Goal: Task Accomplishment & Management: Complete application form

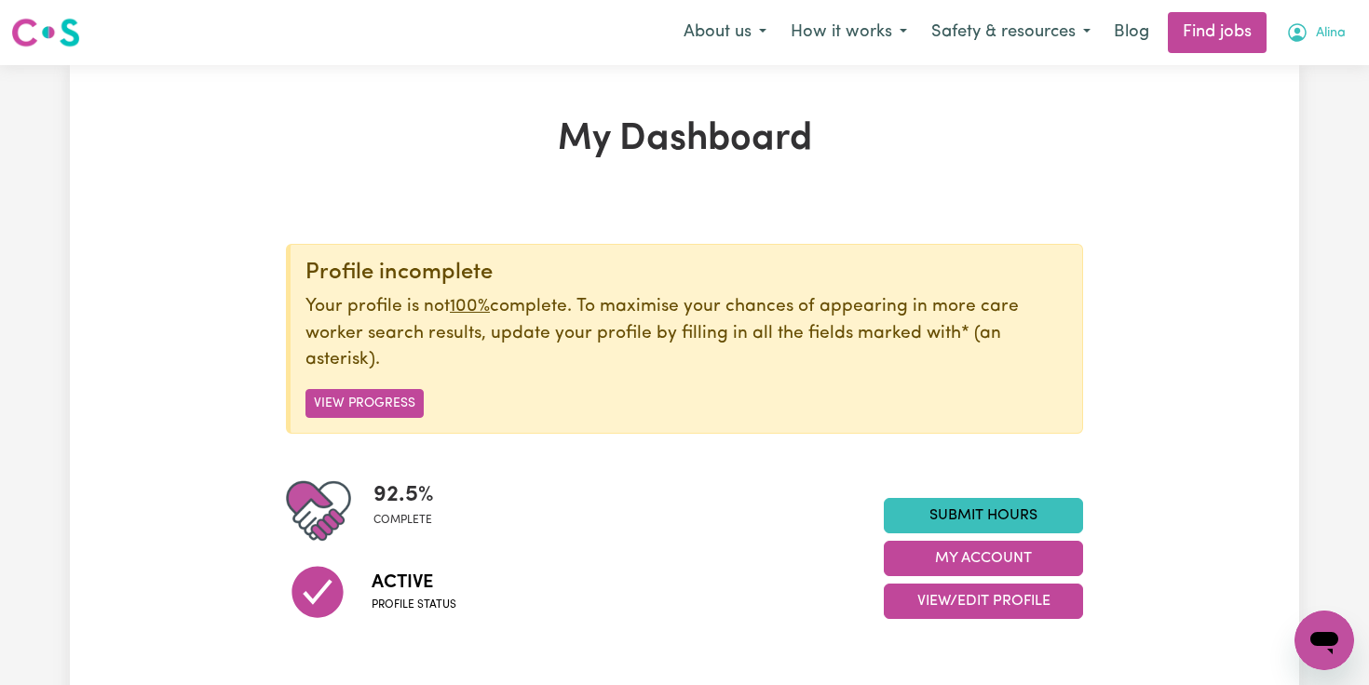
click at [1300, 24] on icon "My Account" at bounding box center [1297, 32] width 22 height 22
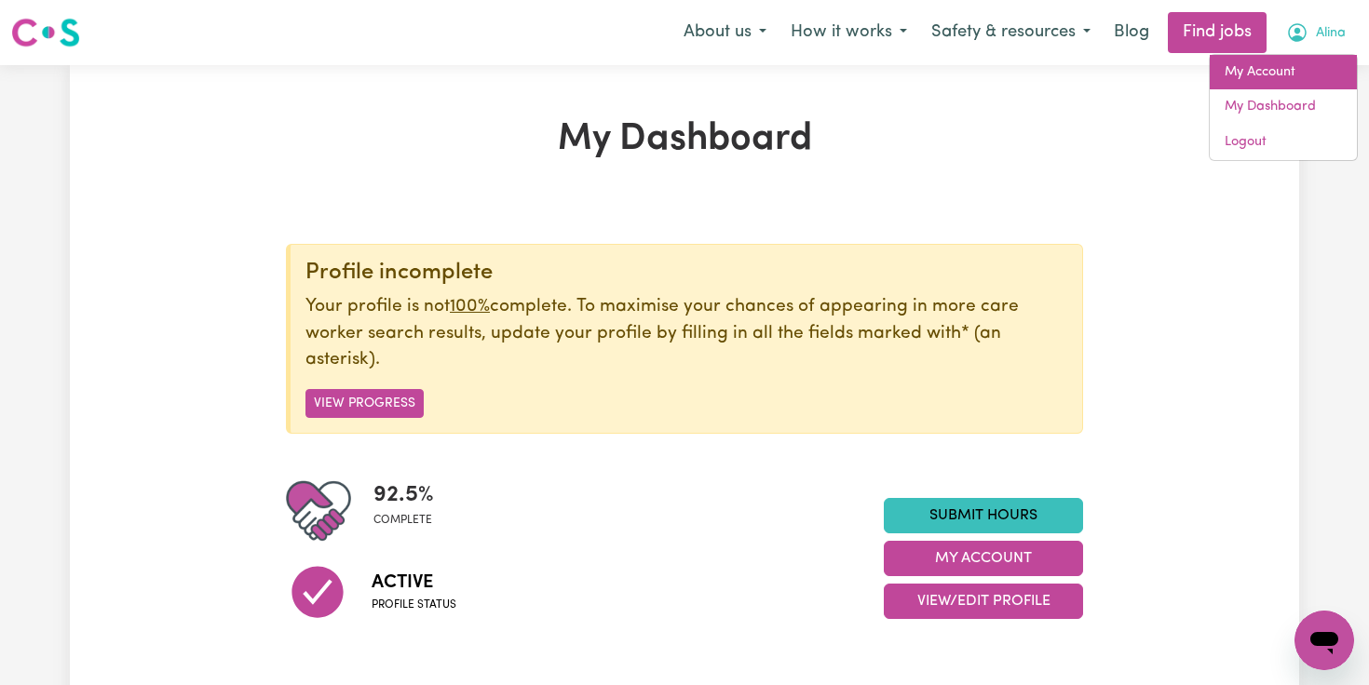
click at [1285, 79] on link "My Account" at bounding box center [1283, 72] width 147 height 35
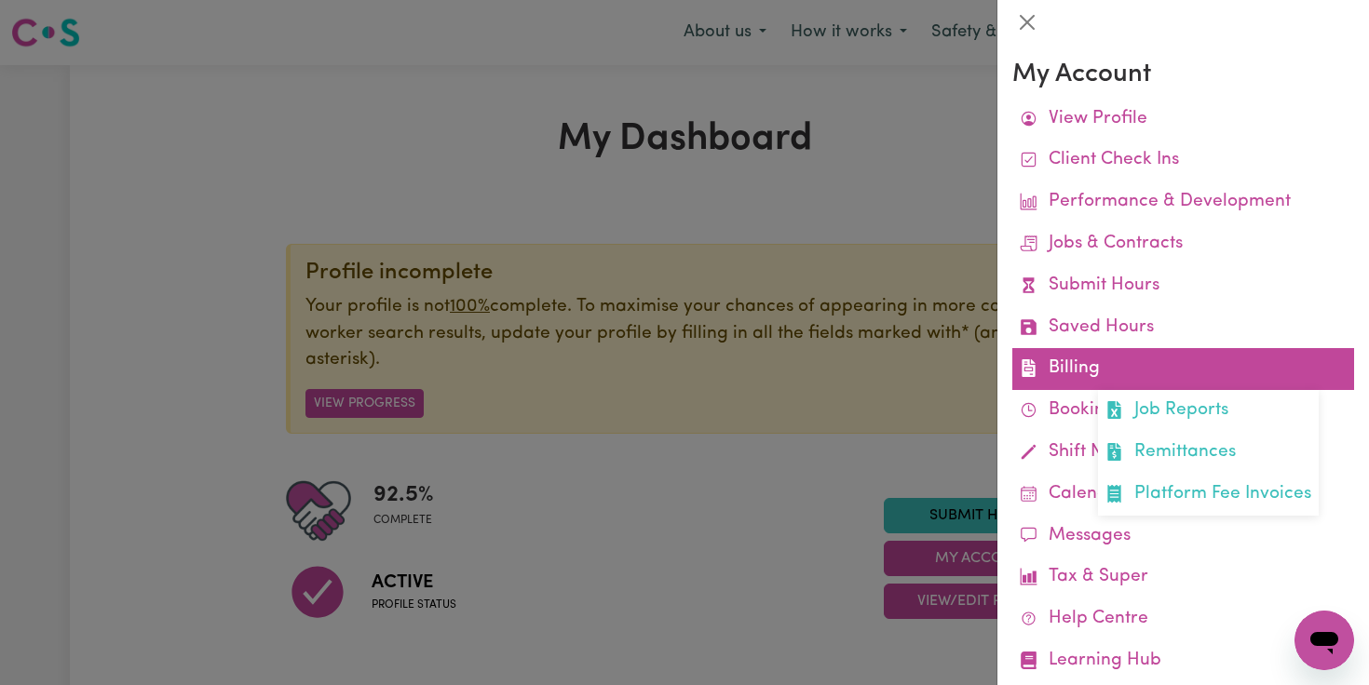
click at [1082, 369] on link "Billing Job Reports Remittances Platform Fee Invoices" at bounding box center [1183, 369] width 342 height 42
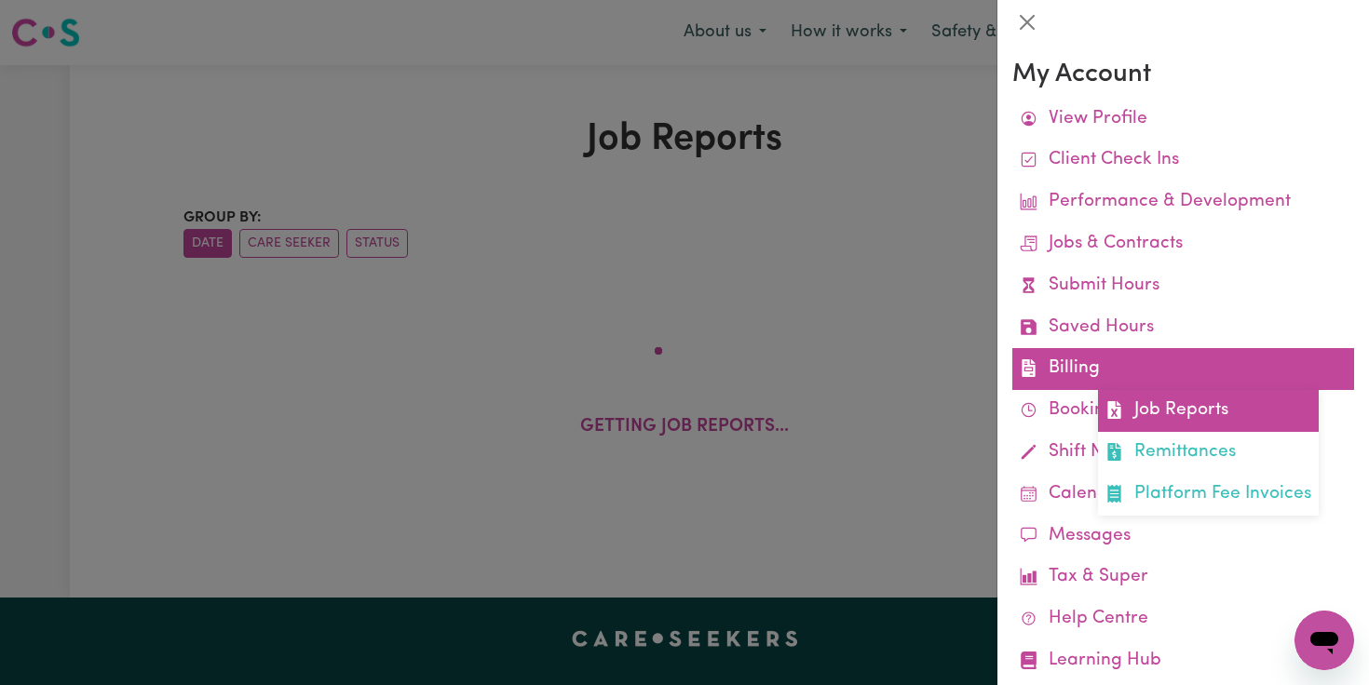
click at [1129, 423] on link "Job Reports" at bounding box center [1208, 411] width 221 height 42
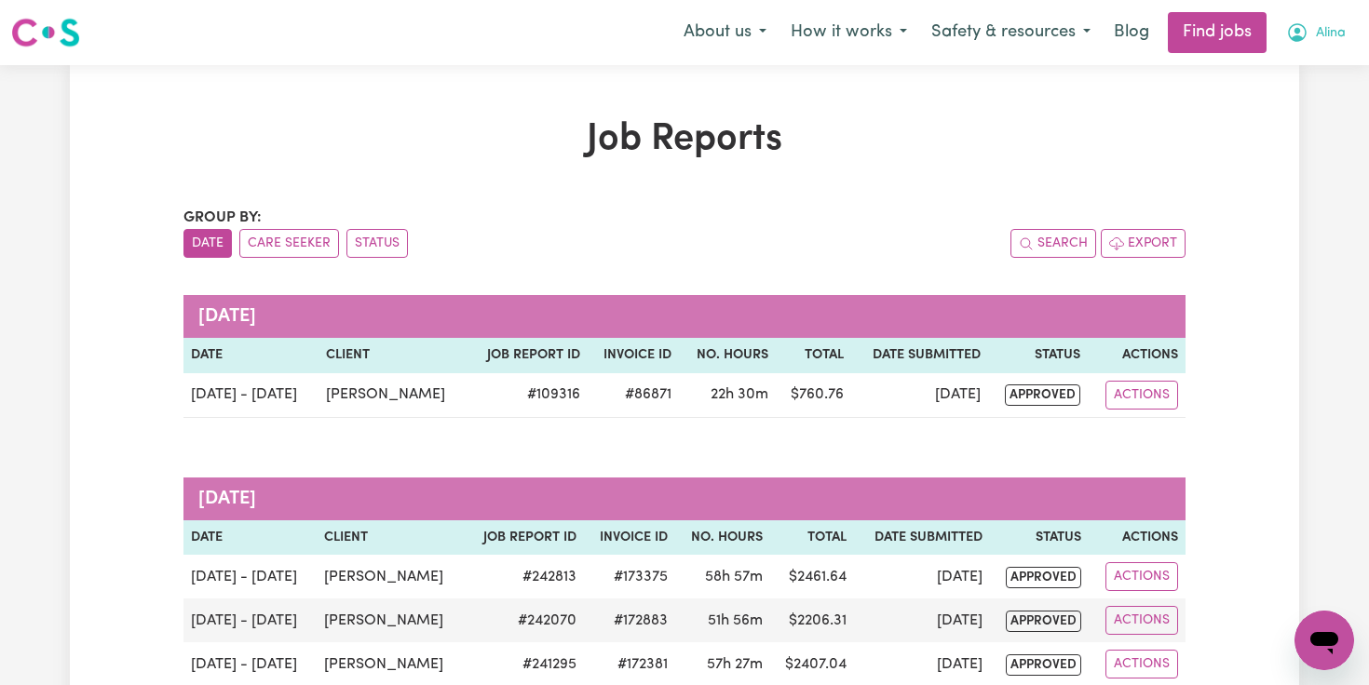
click at [1301, 36] on icon "My Account" at bounding box center [1297, 32] width 22 height 22
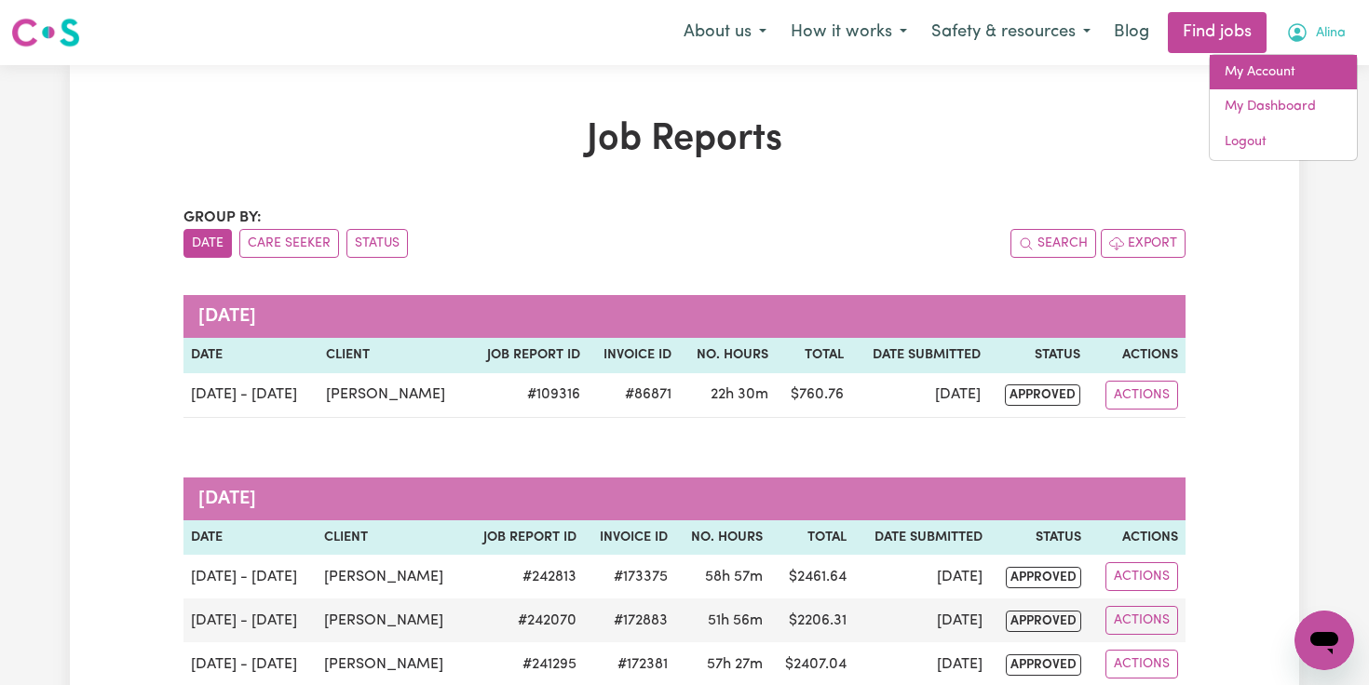
click at [1272, 85] on link "My Account" at bounding box center [1283, 72] width 147 height 35
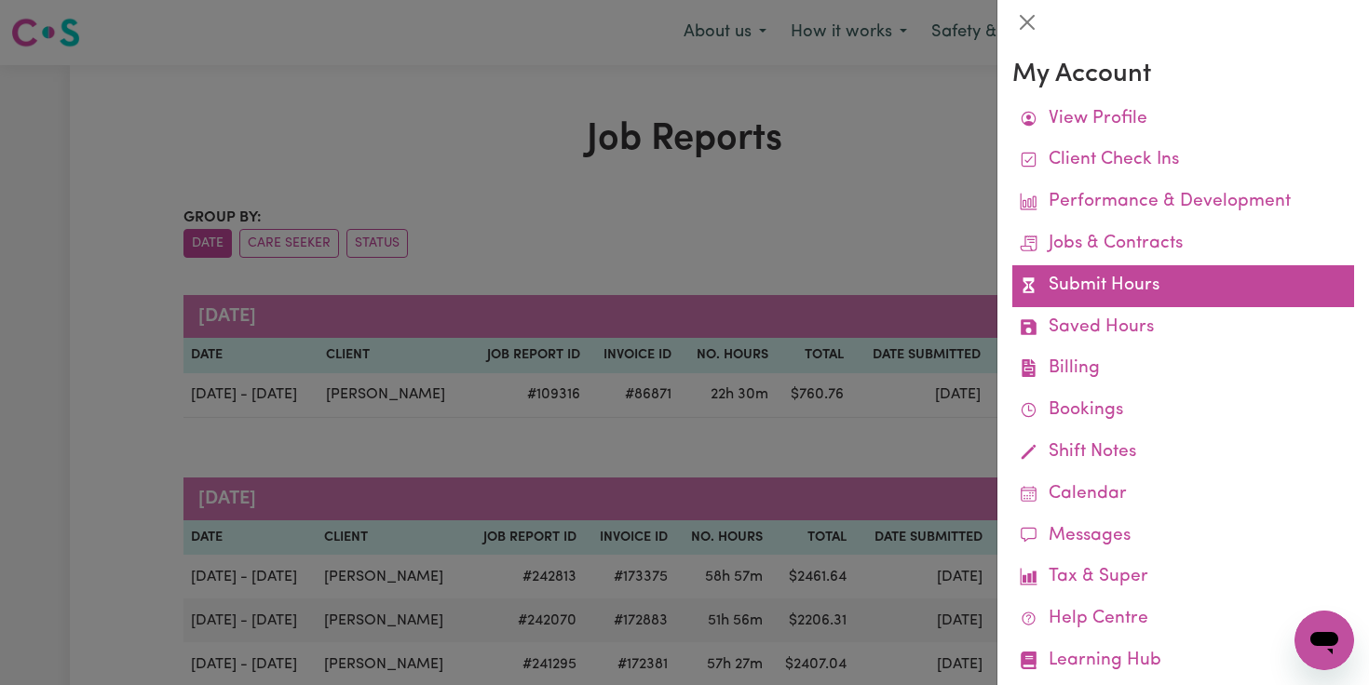
click at [1133, 290] on link "Submit Hours" at bounding box center [1183, 286] width 342 height 42
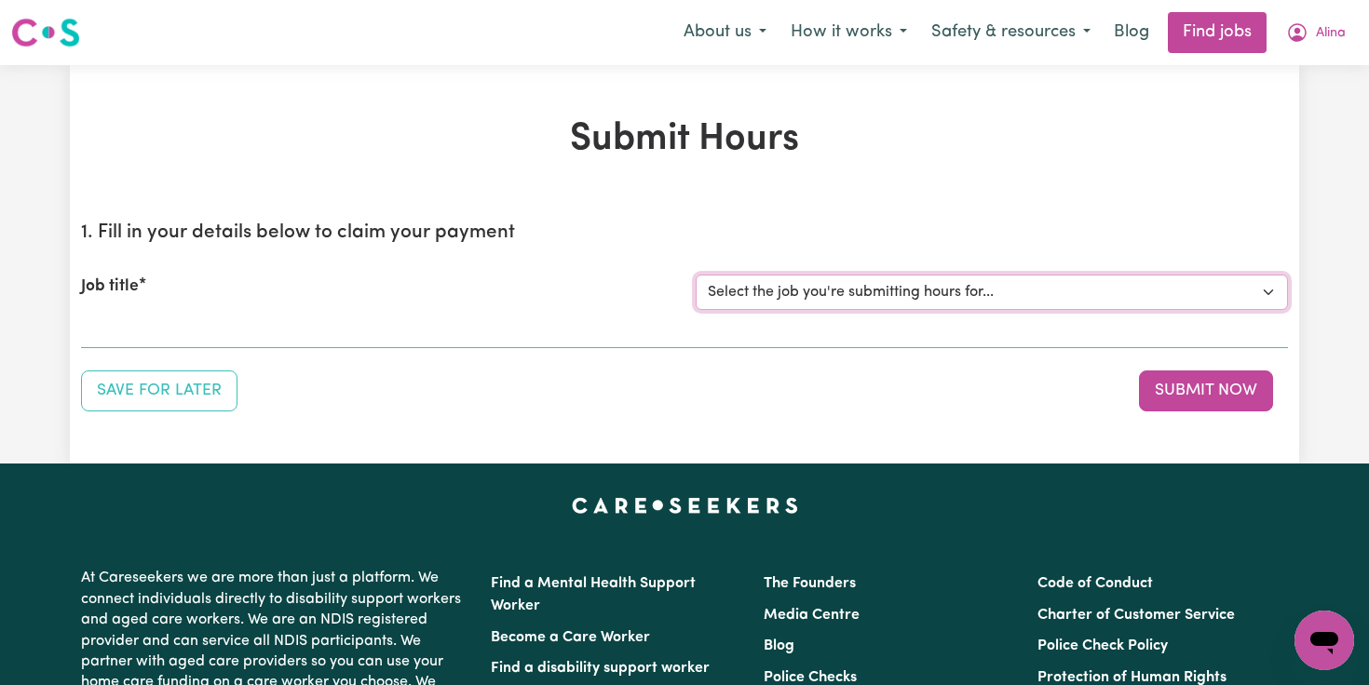
click at [1201, 280] on select "Select the job you're submitting hours for... [[PERSON_NAME]] Overnight Rates" at bounding box center [992, 292] width 592 height 35
select select "8289"
click at [696, 275] on select "Select the job you're submitting hours for... [[PERSON_NAME]] Overnight Rates" at bounding box center [992, 292] width 592 height 35
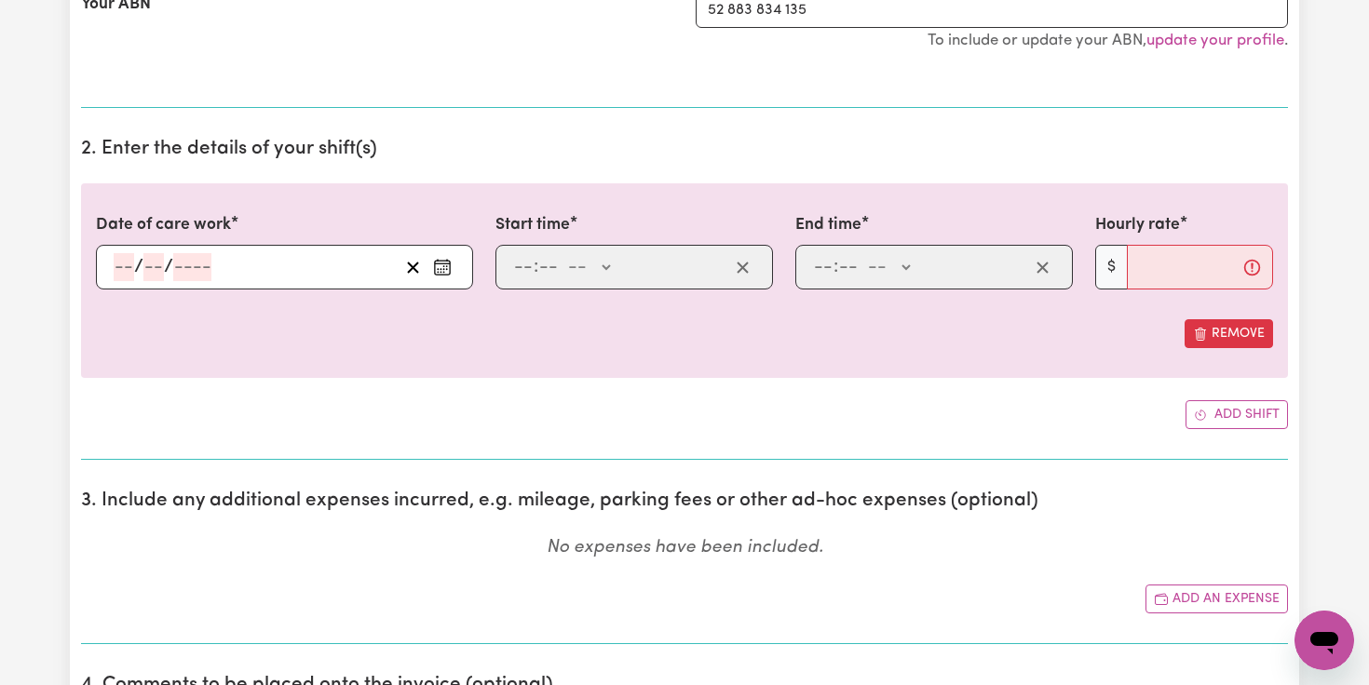
scroll to position [503, 0]
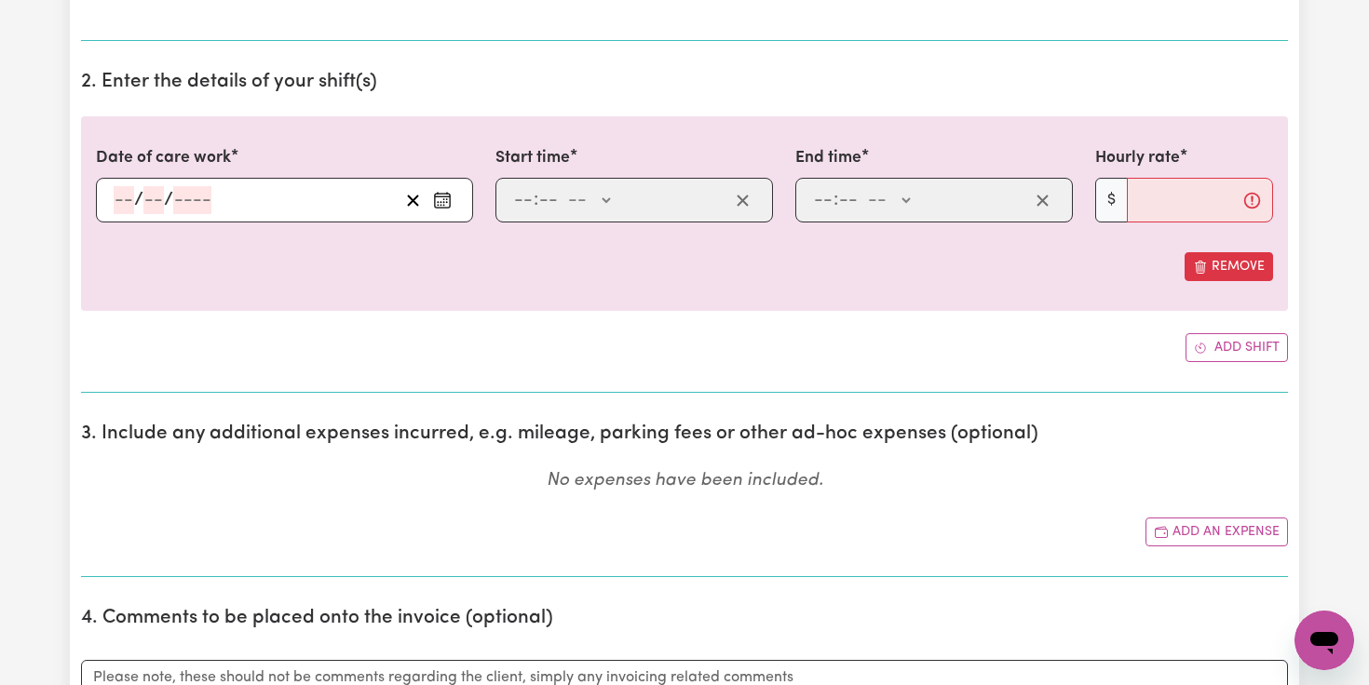
click at [443, 200] on icon "Enter the date of care work" at bounding box center [442, 200] width 19 height 19
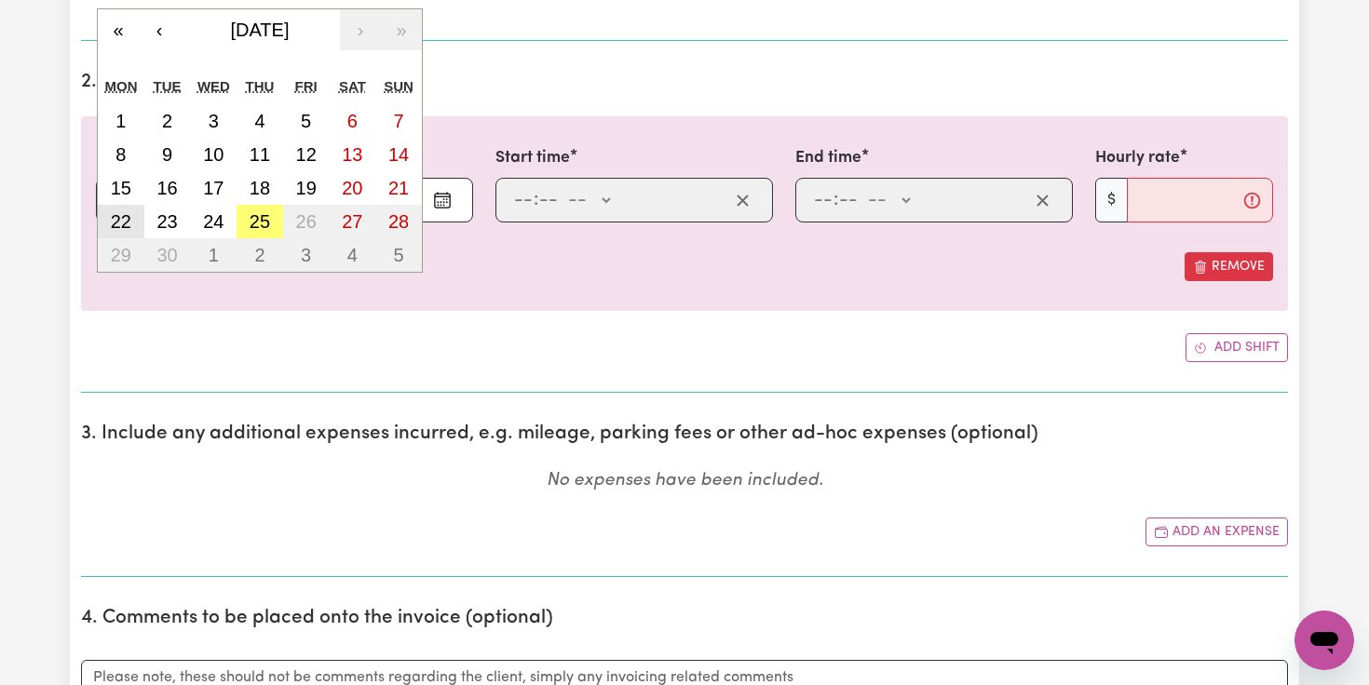
click at [122, 224] on abbr "22" at bounding box center [121, 221] width 20 height 20
type input "[DATE]"
type input "22"
type input "9"
type input "2025"
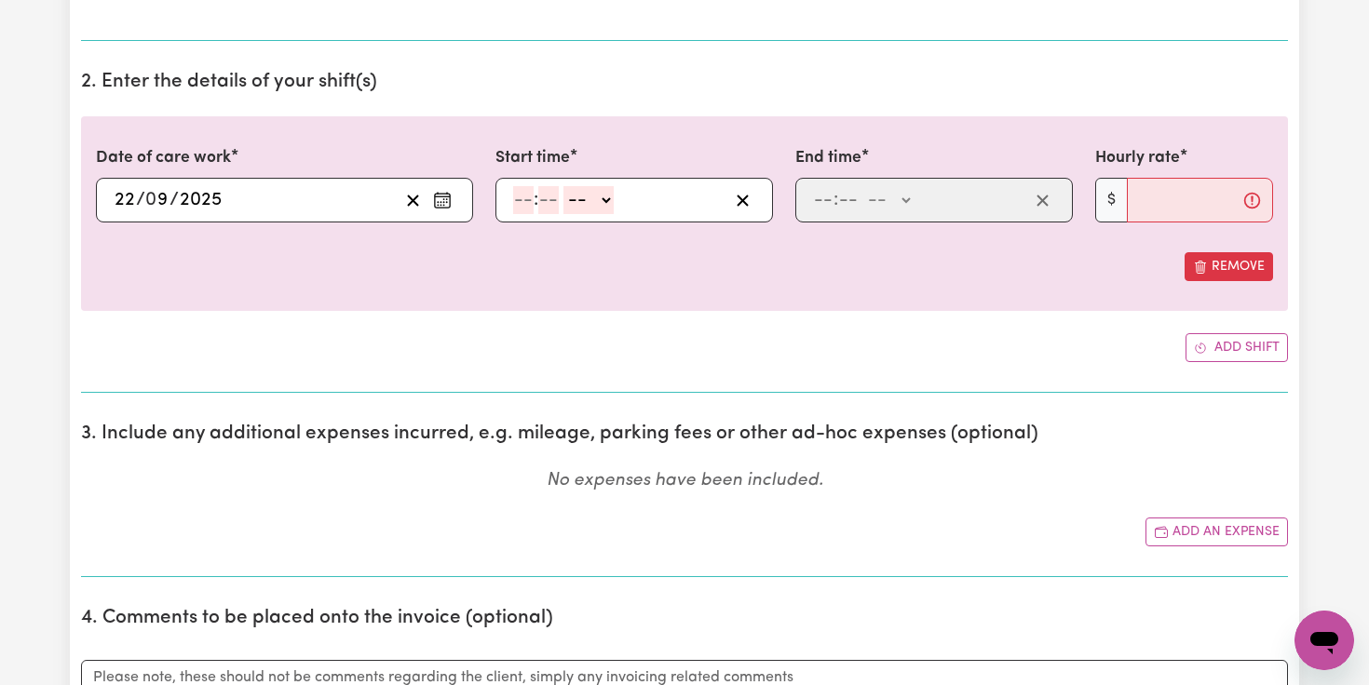
click at [520, 201] on input "number" at bounding box center [523, 200] width 20 height 28
type input "7"
type input "0"
click at [602, 201] on select "-- AM PM" at bounding box center [585, 200] width 50 height 28
select select "am"
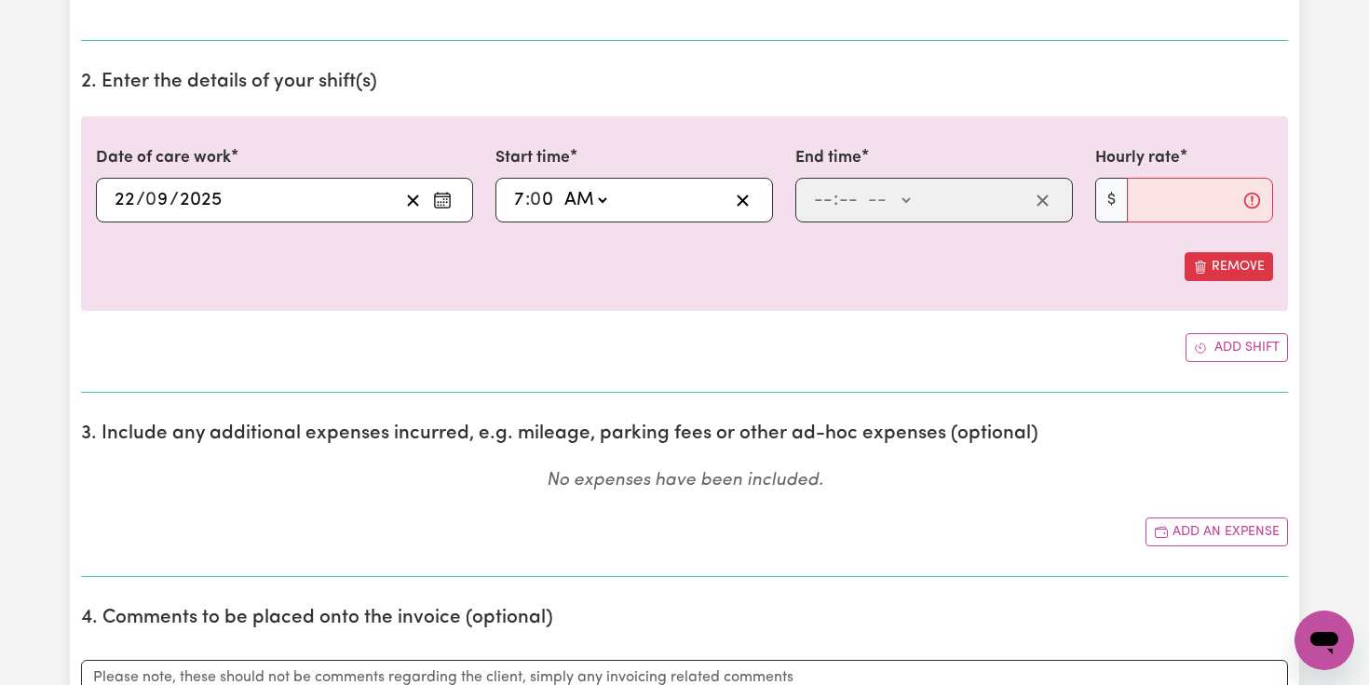
click at [561, 186] on select "-- AM PM" at bounding box center [585, 200] width 50 height 28
type input "07:00"
click at [821, 203] on input "number" at bounding box center [823, 200] width 20 height 28
type input "6"
type input "0"
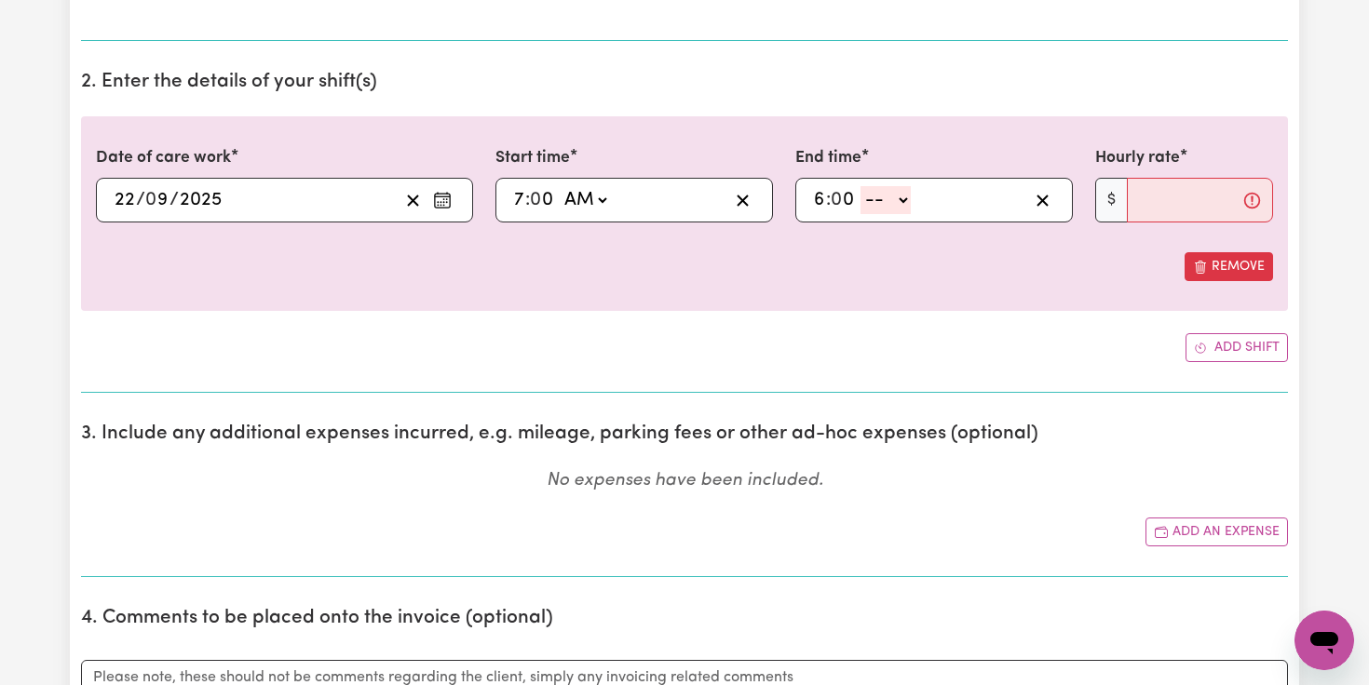
click at [900, 197] on select "-- AM PM" at bounding box center [886, 200] width 50 height 28
select select "pm"
click at [861, 186] on select "-- AM PM" at bounding box center [886, 200] width 50 height 28
type input "18:00"
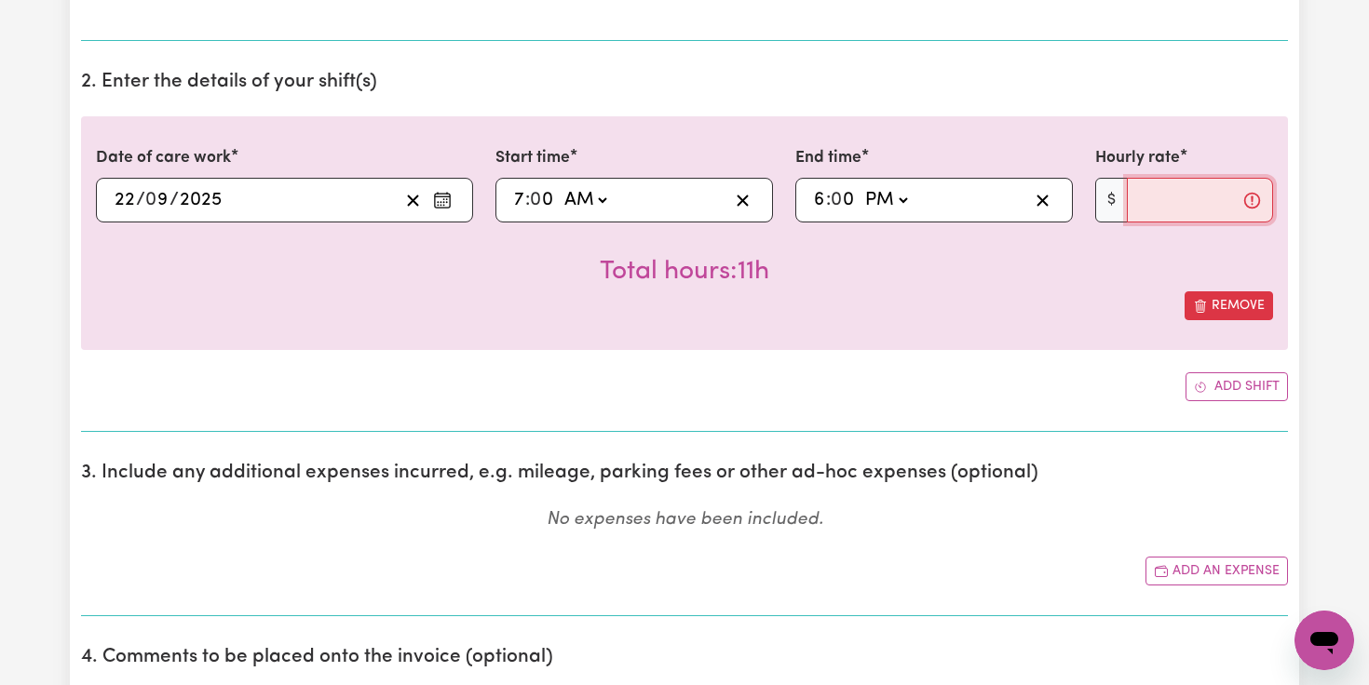
click at [1160, 211] on input "Hourly rate" at bounding box center [1200, 200] width 146 height 45
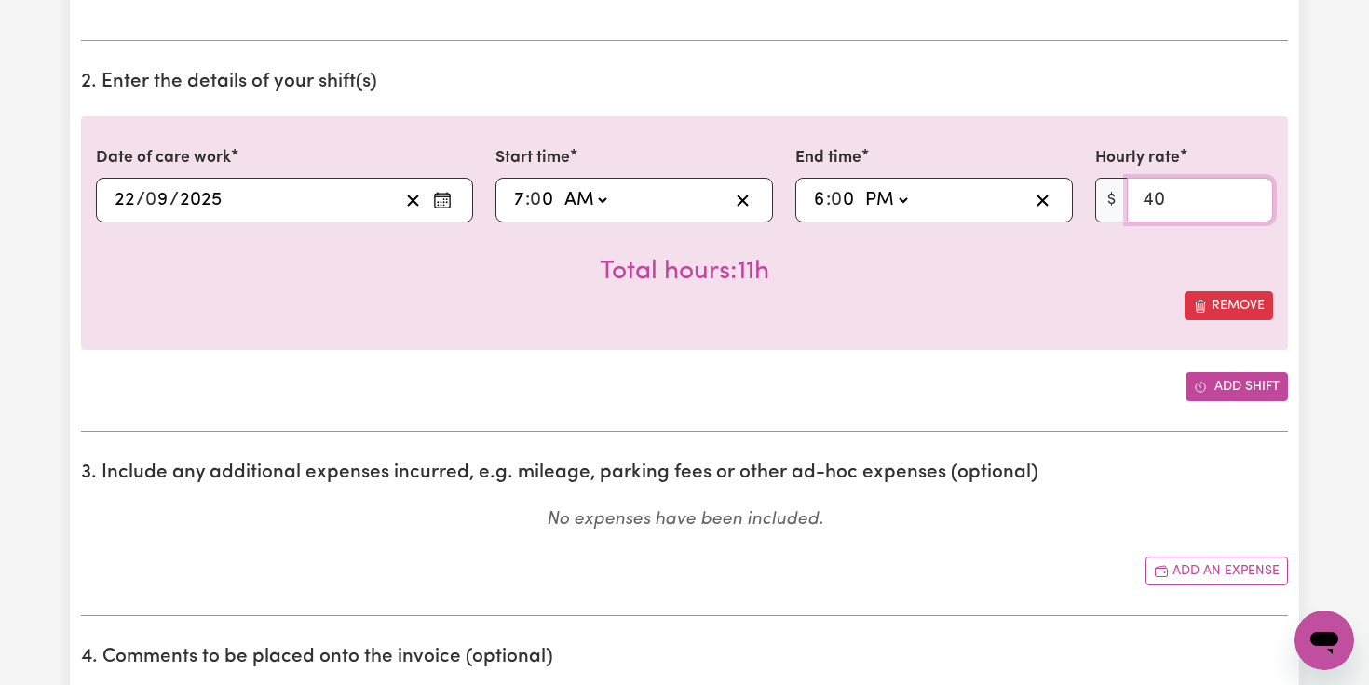
type input "40"
click at [1247, 389] on button "Add shift" at bounding box center [1237, 387] width 102 height 29
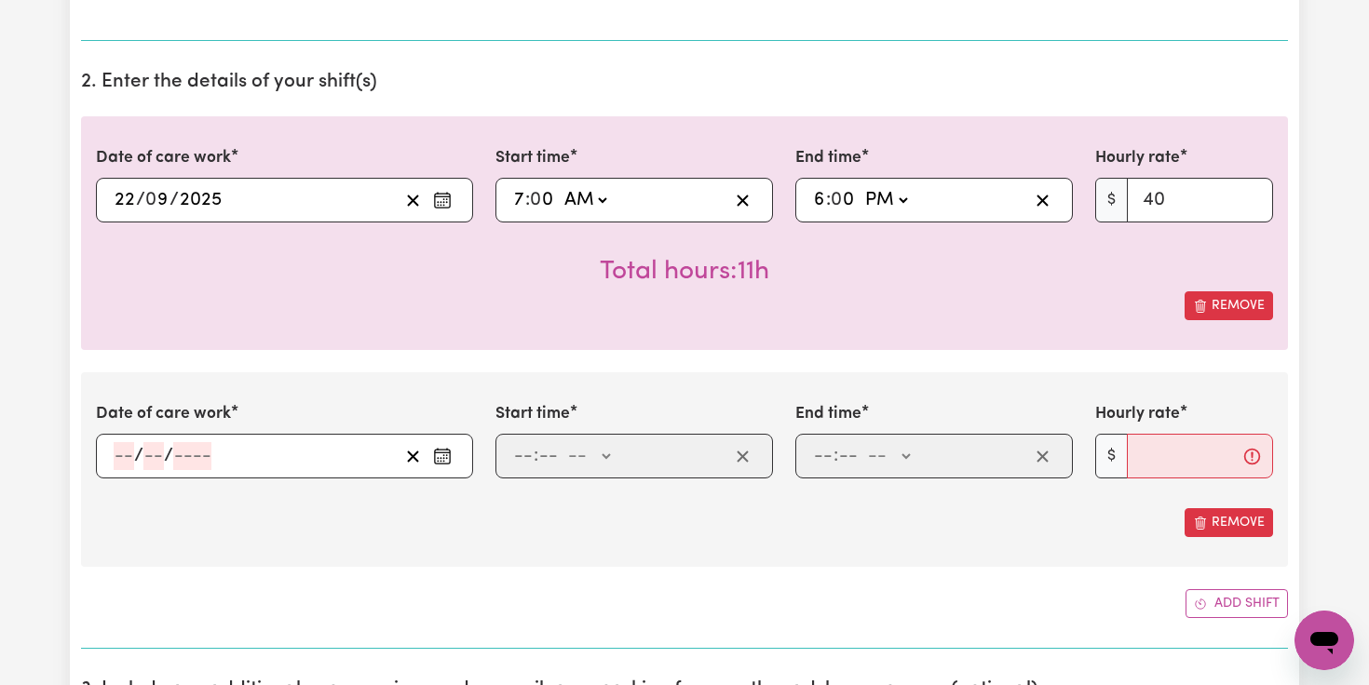
click at [446, 460] on icon "Enter the date of care work" at bounding box center [442, 456] width 19 height 19
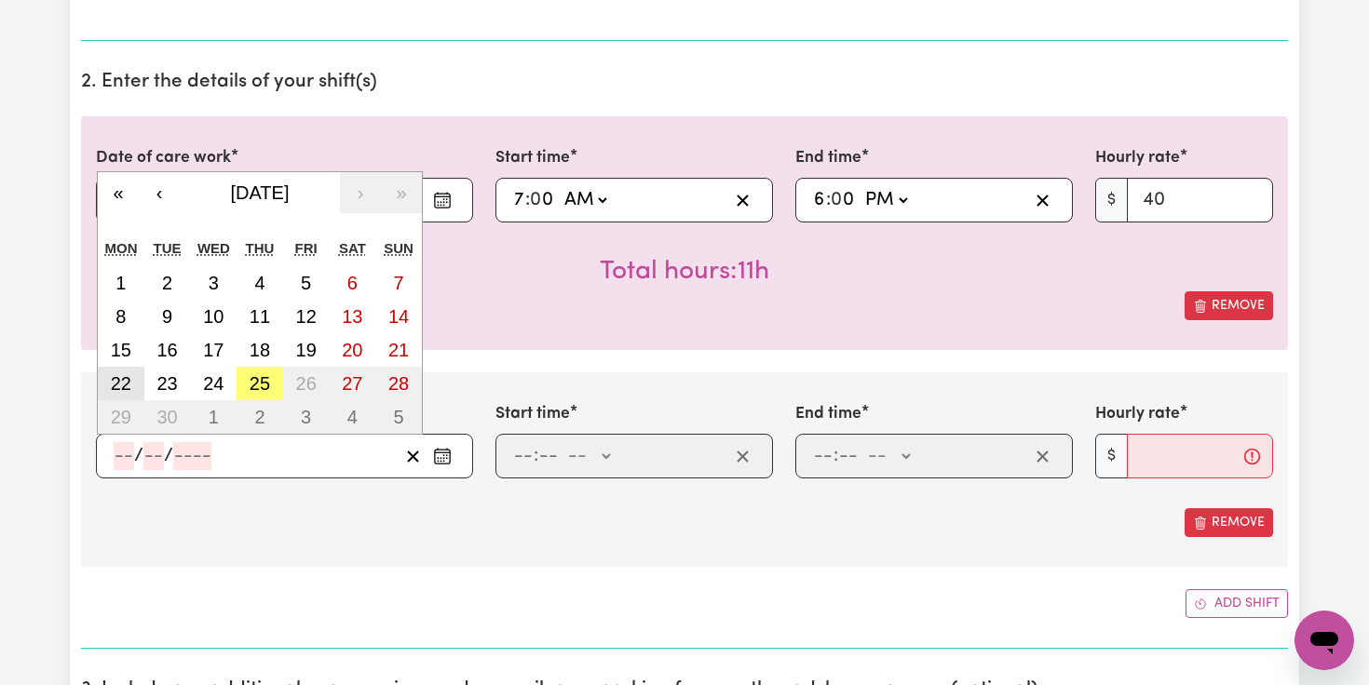
click at [115, 387] on abbr "22" at bounding box center [121, 383] width 20 height 20
type input "[DATE]"
type input "22"
type input "9"
type input "2025"
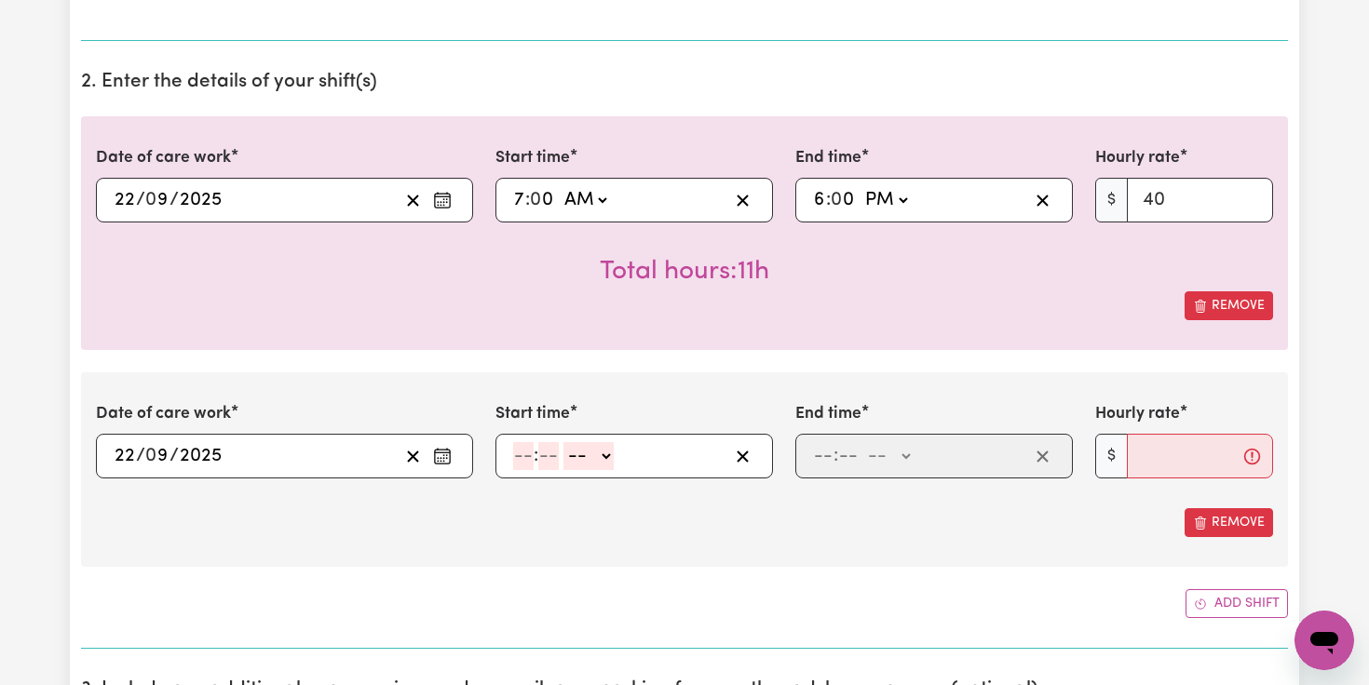
click at [525, 461] on input "number" at bounding box center [523, 456] width 20 height 28
type input "6"
type input "0"
click at [604, 440] on div "6 : 0 0 -- AM PM" at bounding box center [634, 456] width 278 height 45
click at [604, 458] on select "-- AM PM" at bounding box center [586, 456] width 50 height 28
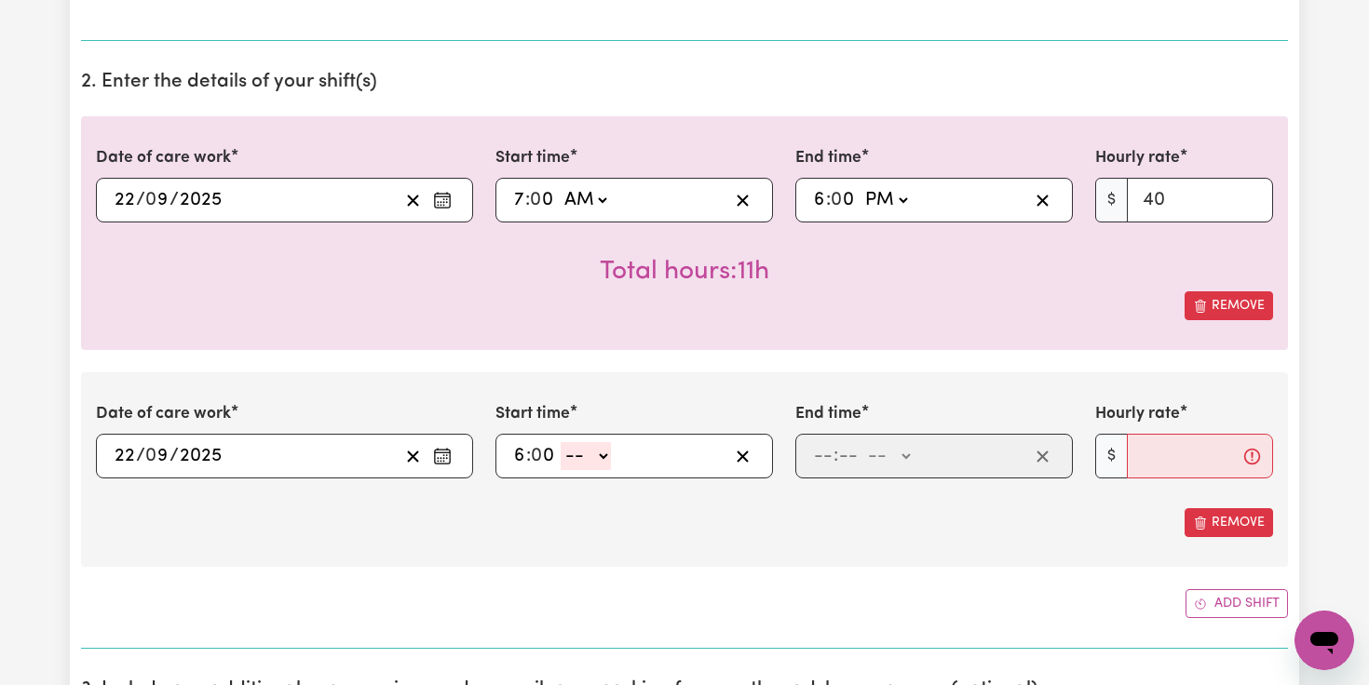
select select "pm"
click at [562, 442] on select "-- AM PM" at bounding box center [586, 456] width 50 height 28
type input "18:00"
click at [823, 454] on input "number" at bounding box center [823, 456] width 20 height 28
type input "9"
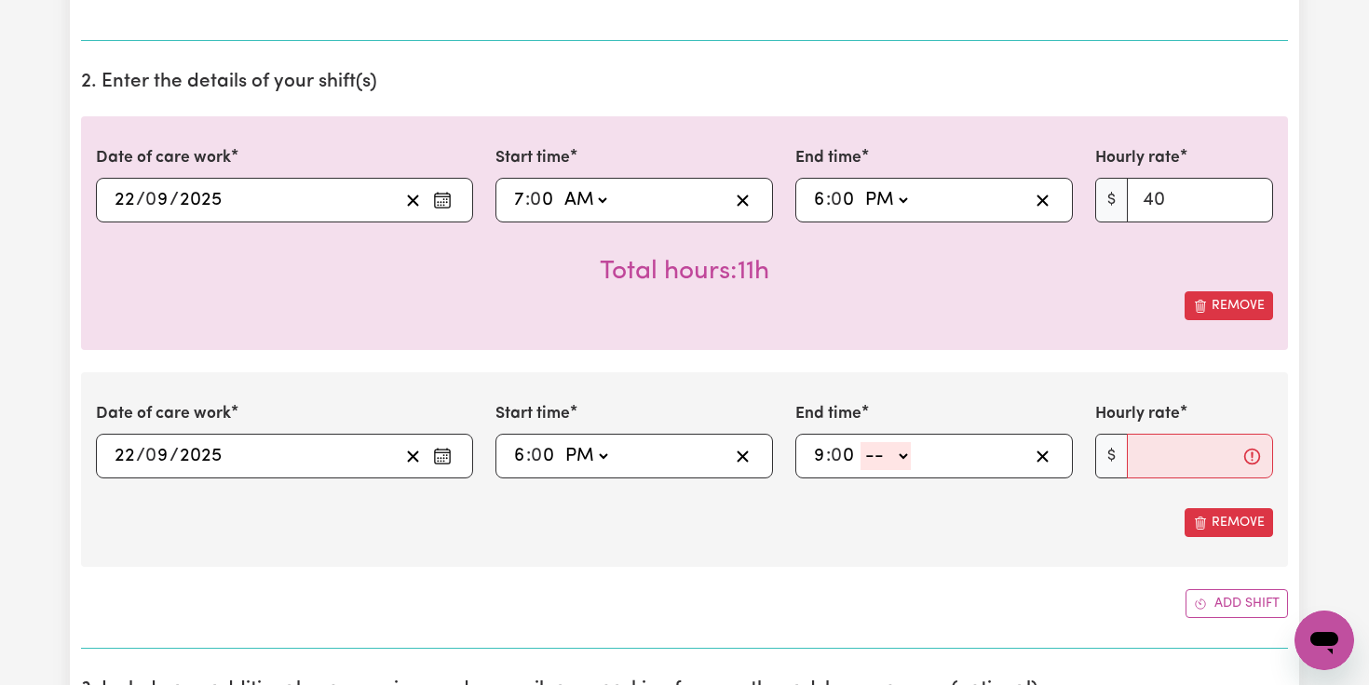
type input "0"
click at [903, 450] on select "-- AM PM" at bounding box center [886, 456] width 50 height 28
select select "pm"
click at [861, 442] on select "-- AM PM" at bounding box center [886, 456] width 50 height 28
type input "21:00"
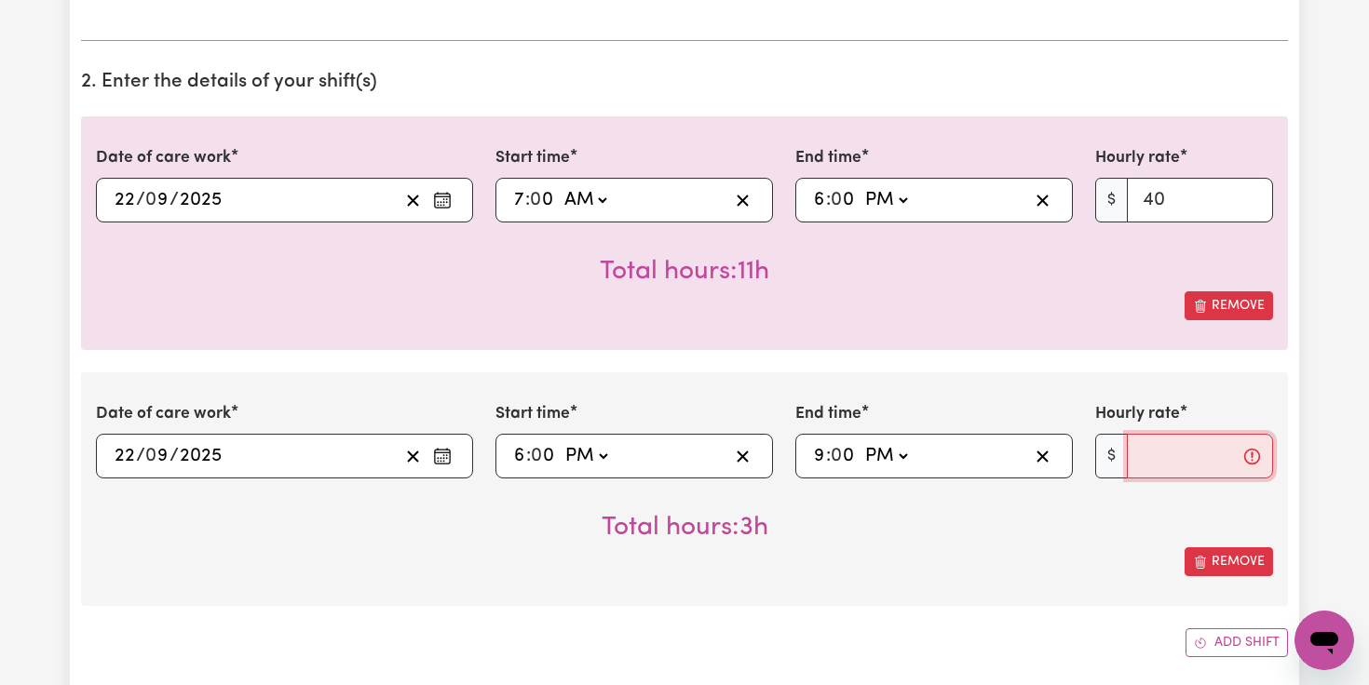
click at [1163, 465] on input "Hourly rate" at bounding box center [1200, 456] width 146 height 45
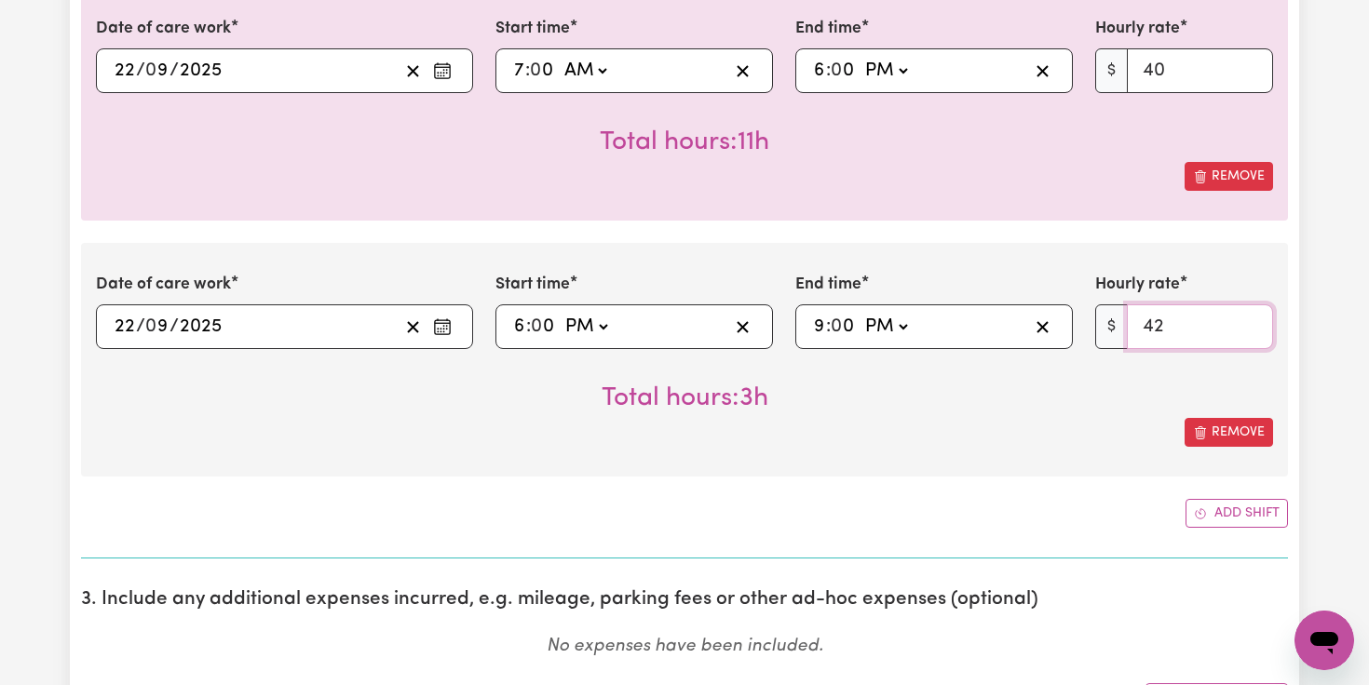
scroll to position [650, 0]
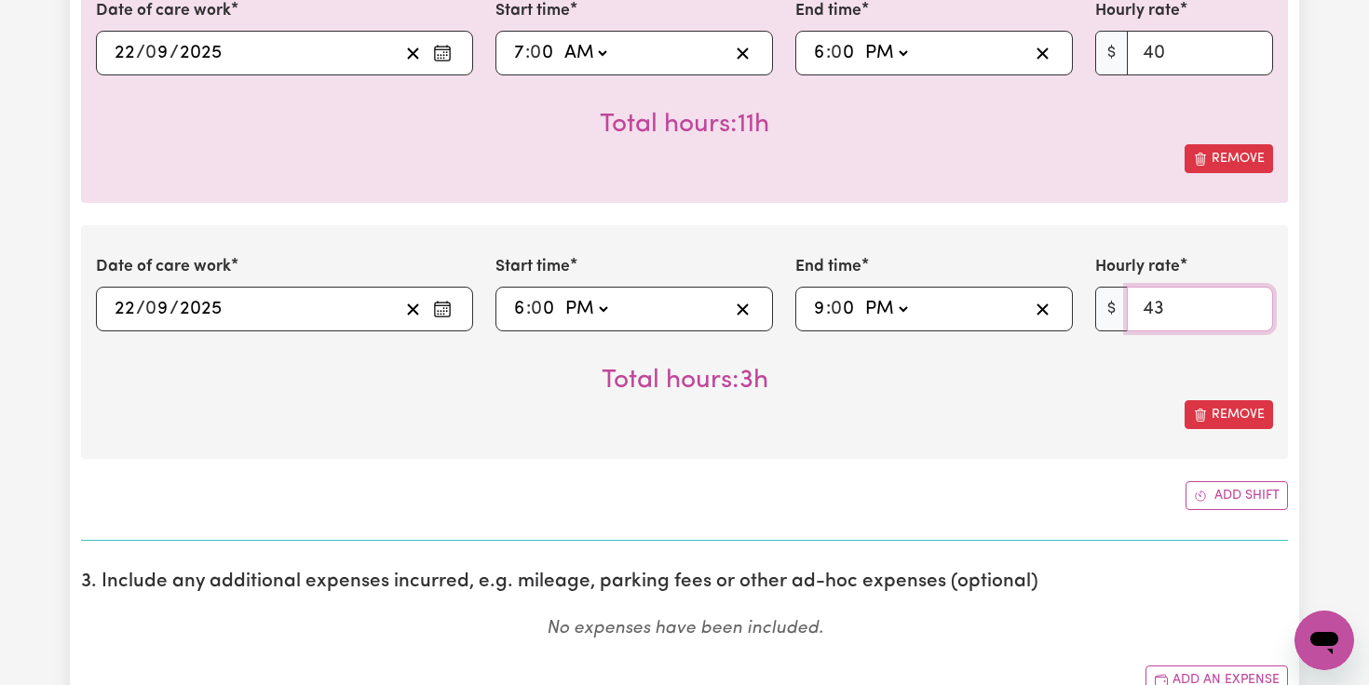
click at [1252, 306] on input "43" at bounding box center [1200, 309] width 146 height 45
type input "44"
click at [1252, 306] on input "44" at bounding box center [1200, 309] width 146 height 45
click at [1225, 494] on button "Add shift" at bounding box center [1237, 496] width 102 height 29
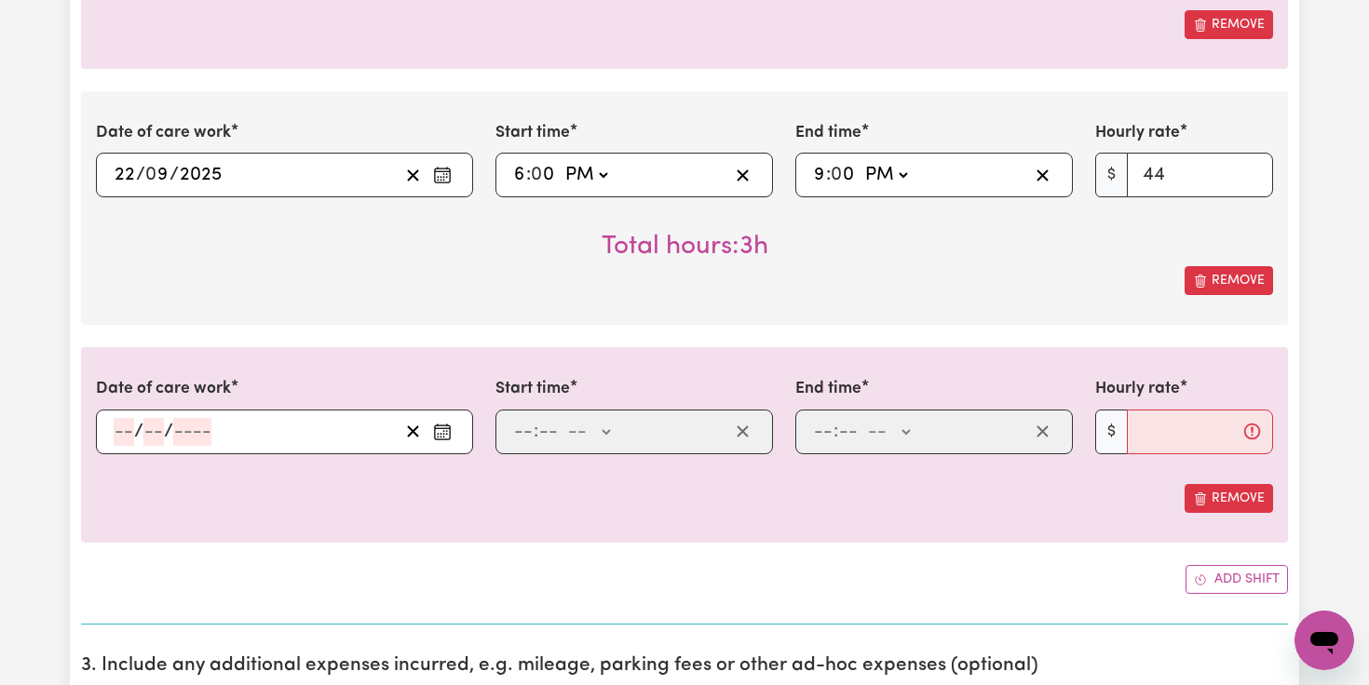
scroll to position [790, 0]
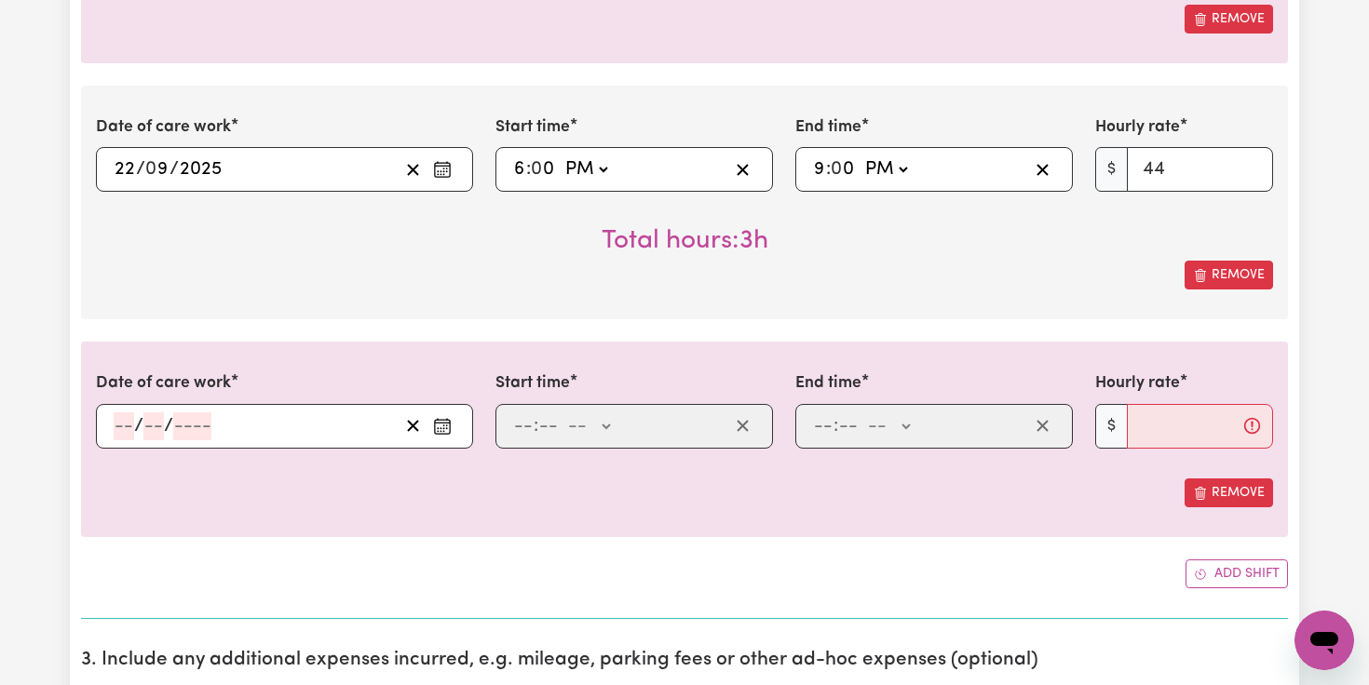
click at [444, 430] on icon "Enter the date of care work" at bounding box center [442, 426] width 19 height 19
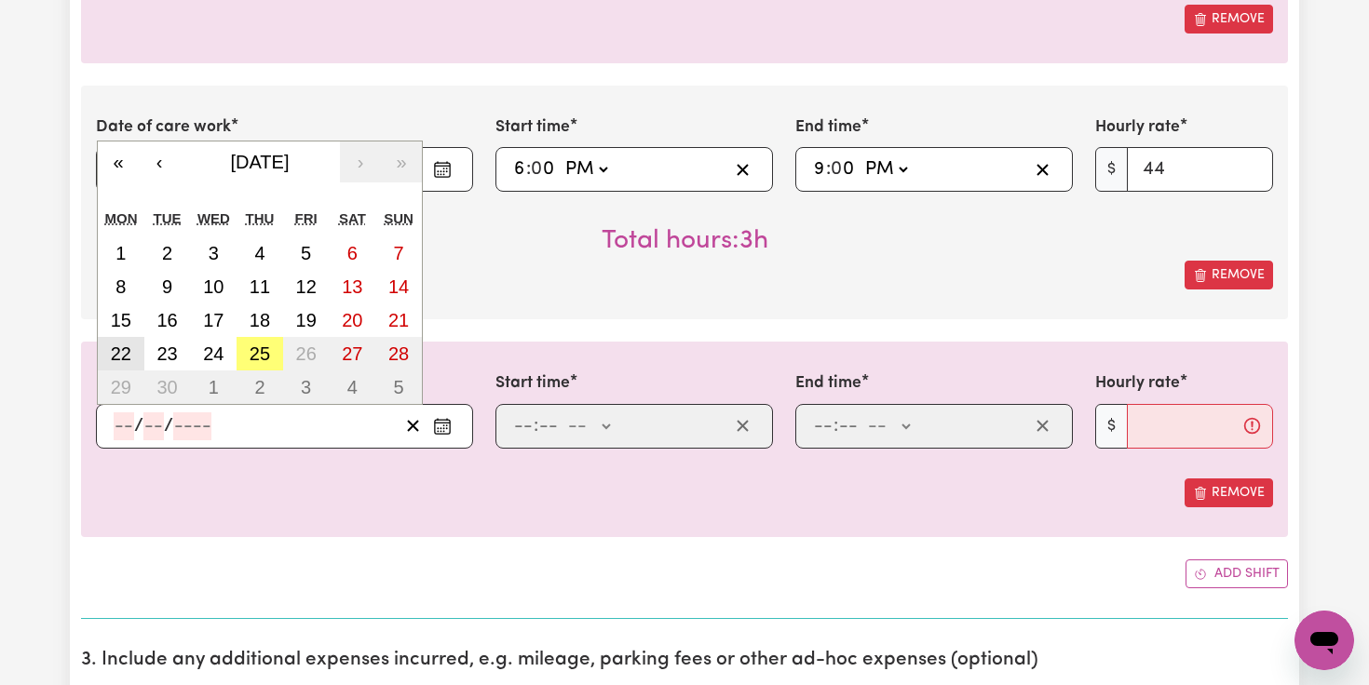
click at [113, 354] on abbr "22" at bounding box center [121, 354] width 20 height 20
type input "[DATE]"
type input "22"
type input "9"
type input "2025"
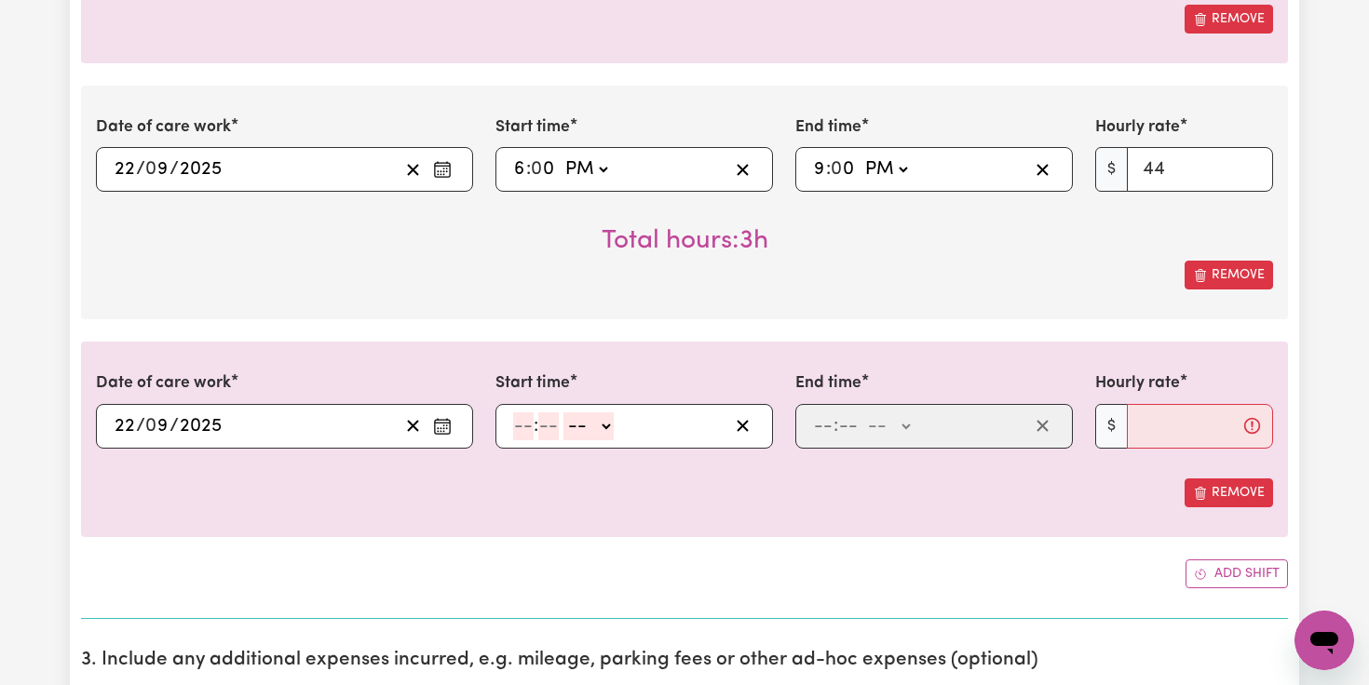
click at [525, 428] on input "number" at bounding box center [523, 427] width 20 height 28
type input "9"
type input "0"
click at [602, 429] on select "-- AM PM" at bounding box center [586, 427] width 50 height 28
select select "pm"
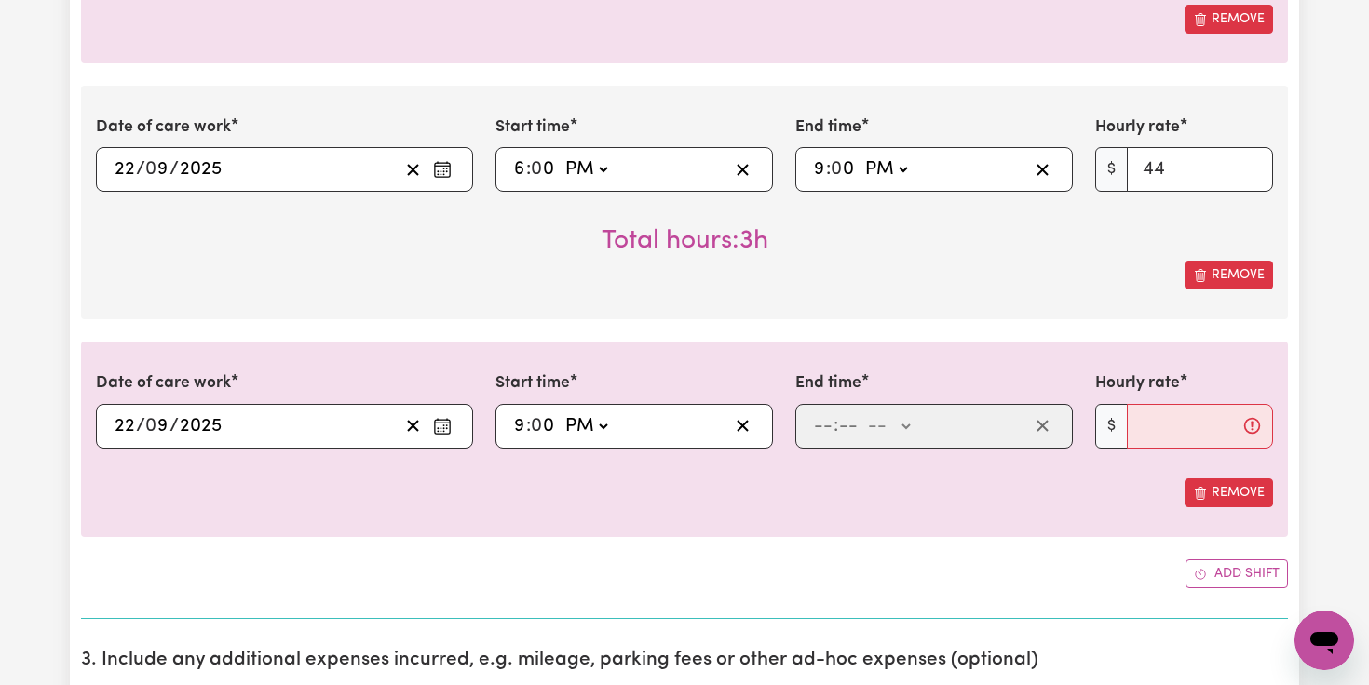
click at [562, 413] on select "-- AM PM" at bounding box center [586, 427] width 50 height 28
type input "21:00"
click at [822, 428] on input "number" at bounding box center [823, 427] width 20 height 28
type input "11"
type input "59"
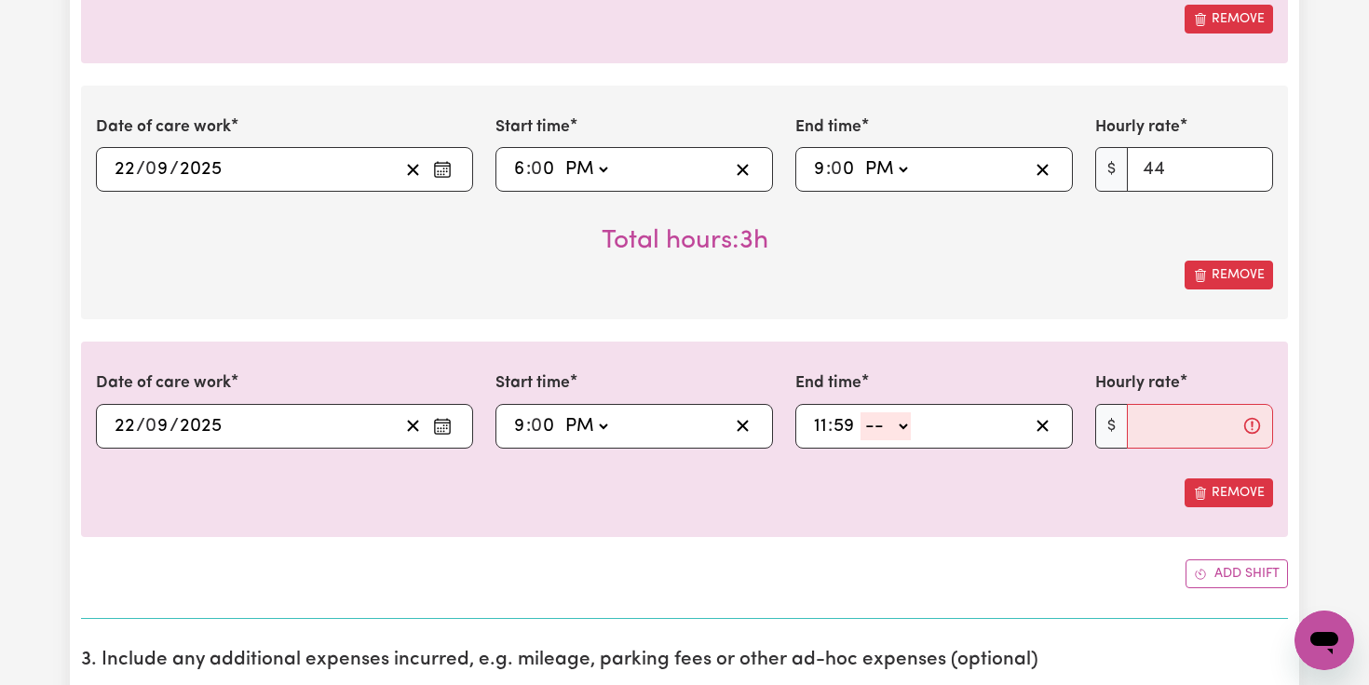
click at [902, 426] on select "-- AM PM" at bounding box center [886, 427] width 50 height 28
select select "pm"
click at [861, 413] on select "-- AM PM" at bounding box center [886, 427] width 50 height 28
type input "23:59"
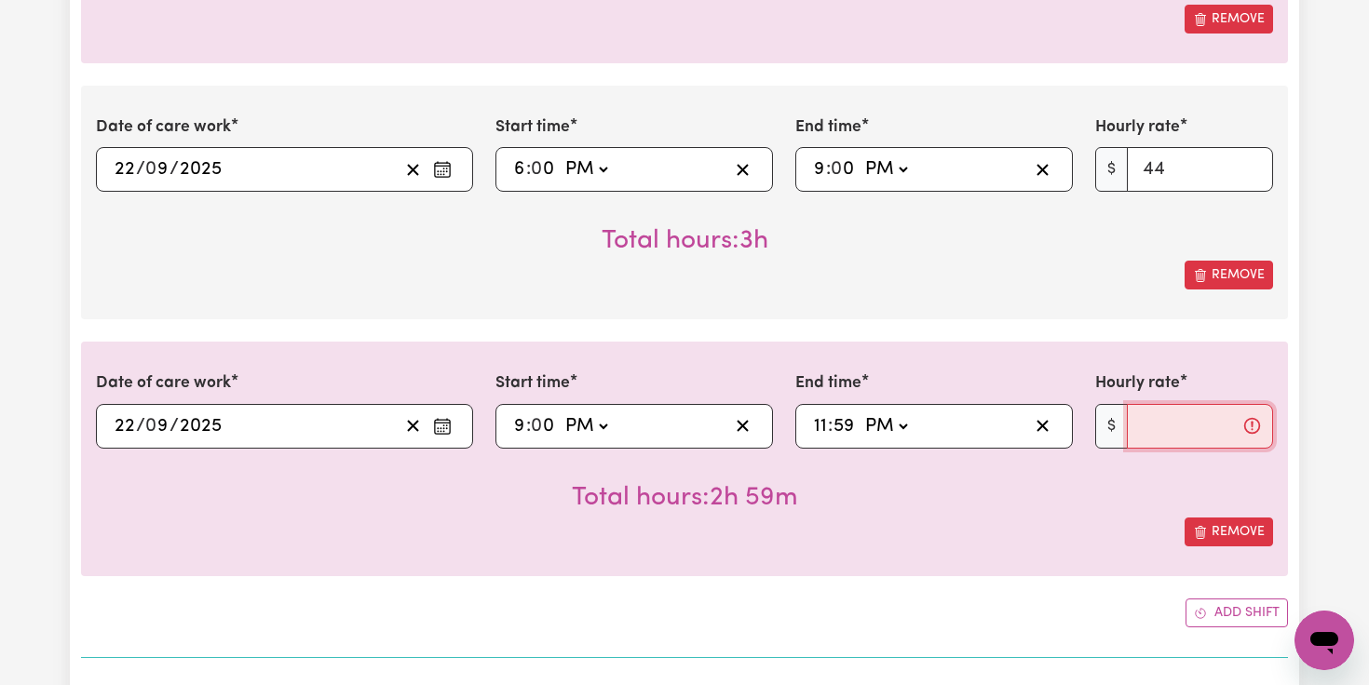
click at [1140, 424] on input "Hourly rate" at bounding box center [1200, 426] width 146 height 45
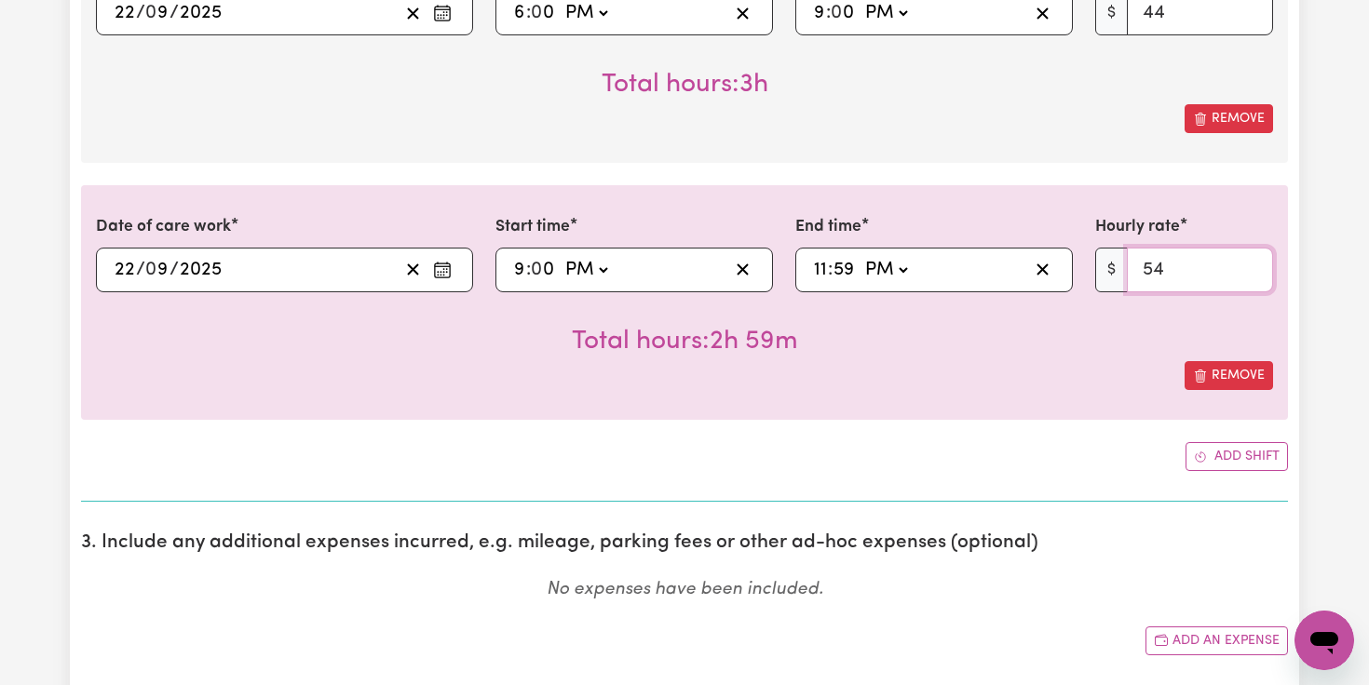
scroll to position [949, 0]
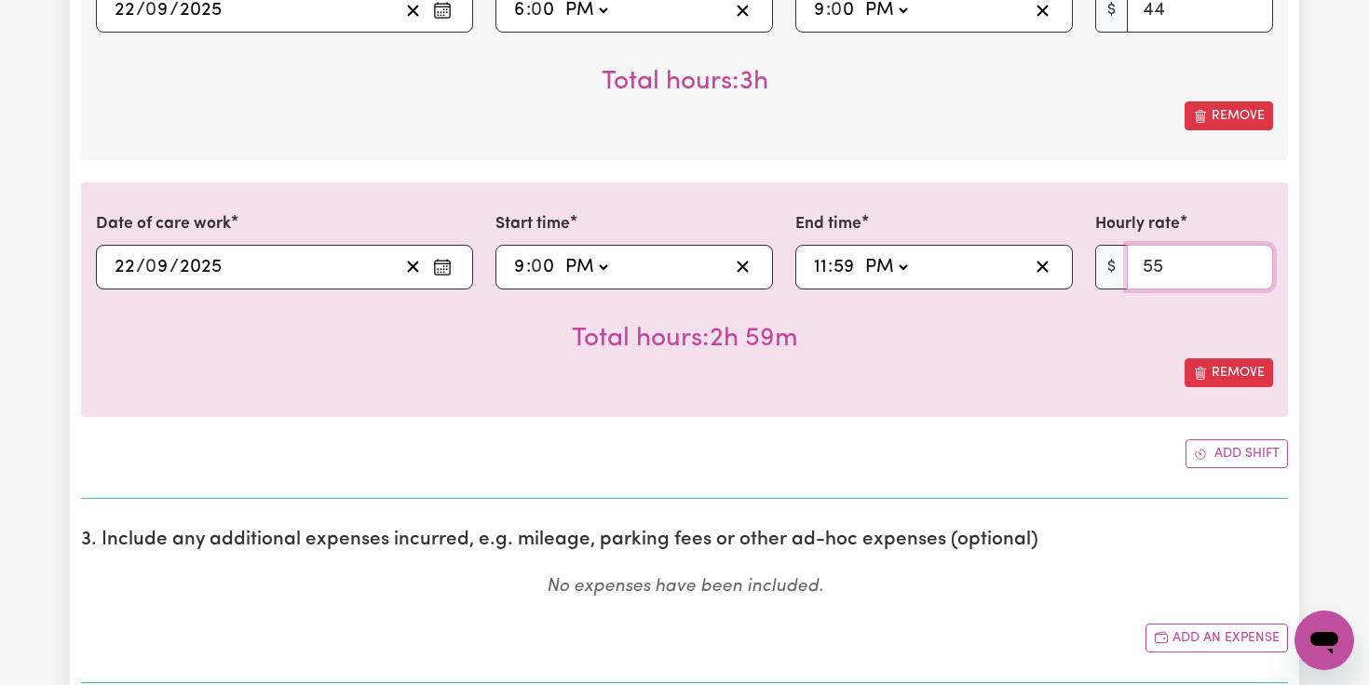
click at [1255, 263] on input "55" at bounding box center [1200, 267] width 146 height 45
click at [1255, 263] on input "56" at bounding box center [1200, 267] width 146 height 45
click at [1255, 263] on input "57" at bounding box center [1200, 267] width 146 height 45
type input "58"
click at [1255, 263] on input "58" at bounding box center [1200, 267] width 146 height 45
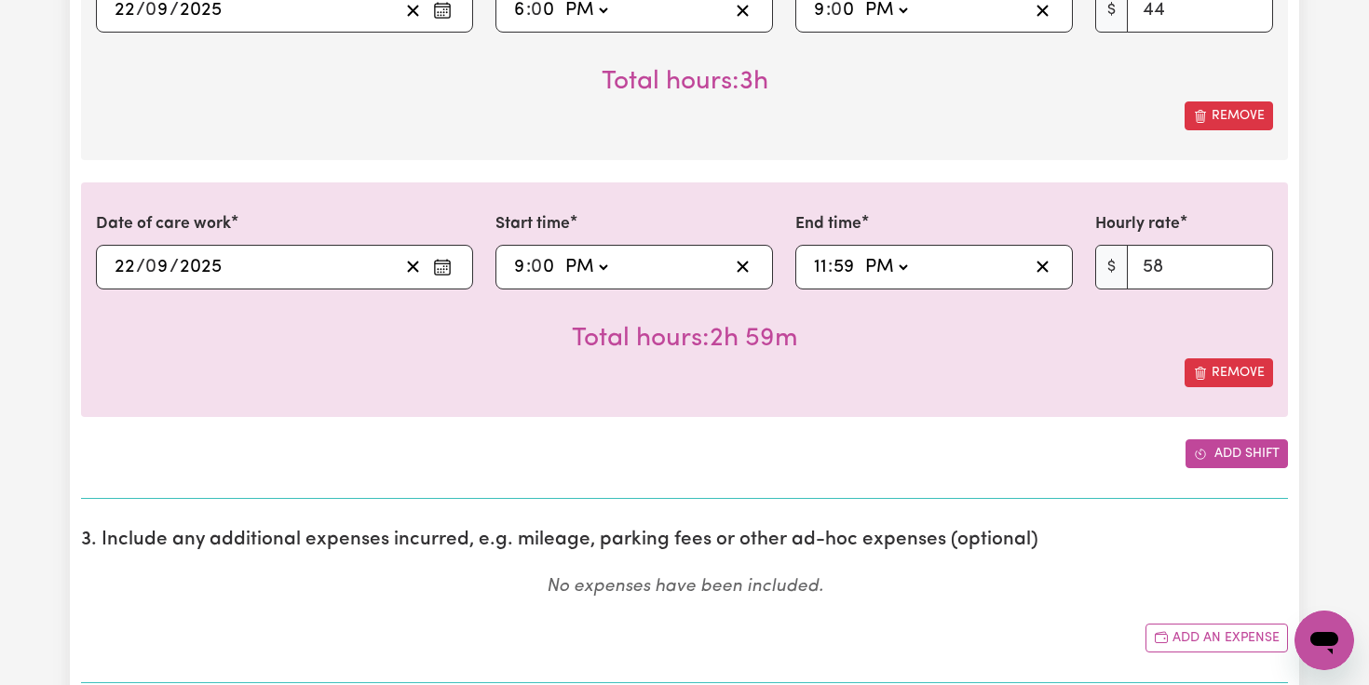
click at [1226, 452] on button "Add shift" at bounding box center [1237, 454] width 102 height 29
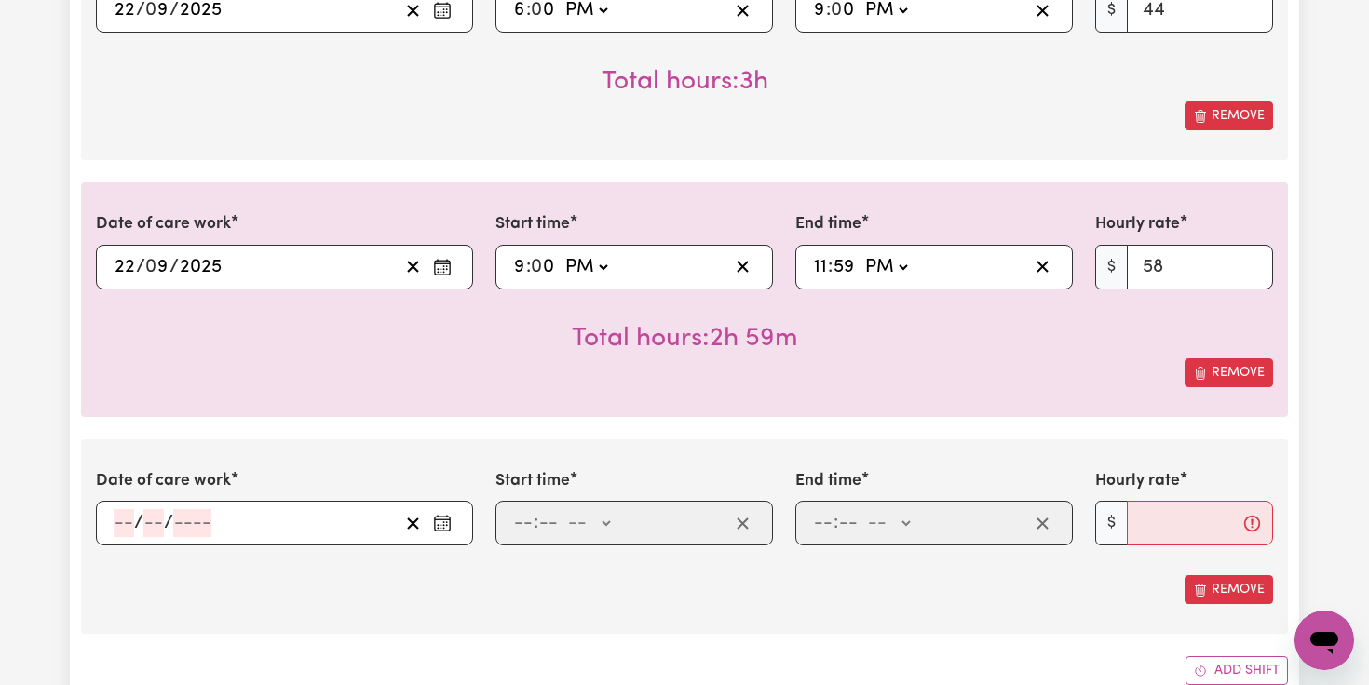
click at [441, 522] on icon "Enter the date of care work" at bounding box center [442, 523] width 19 height 19
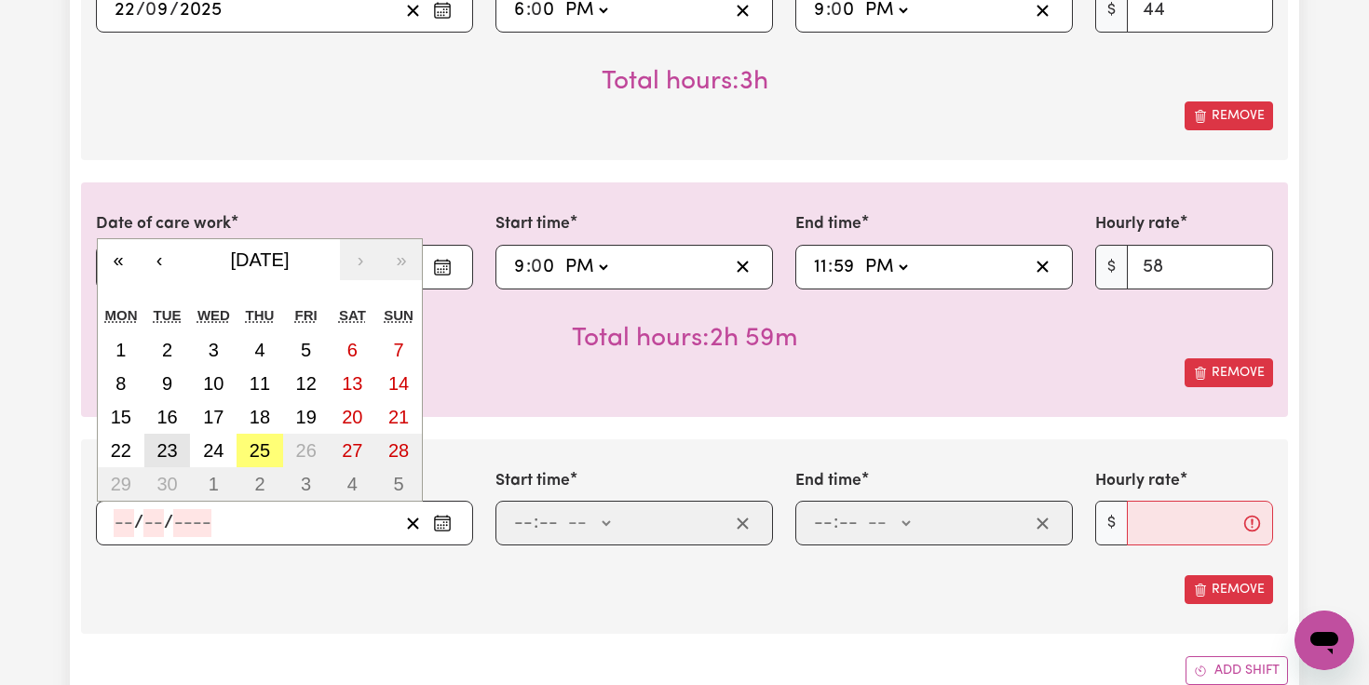
click at [165, 449] on abbr "23" at bounding box center [166, 451] width 20 height 20
type input "[DATE]"
type input "23"
type input "9"
type input "2025"
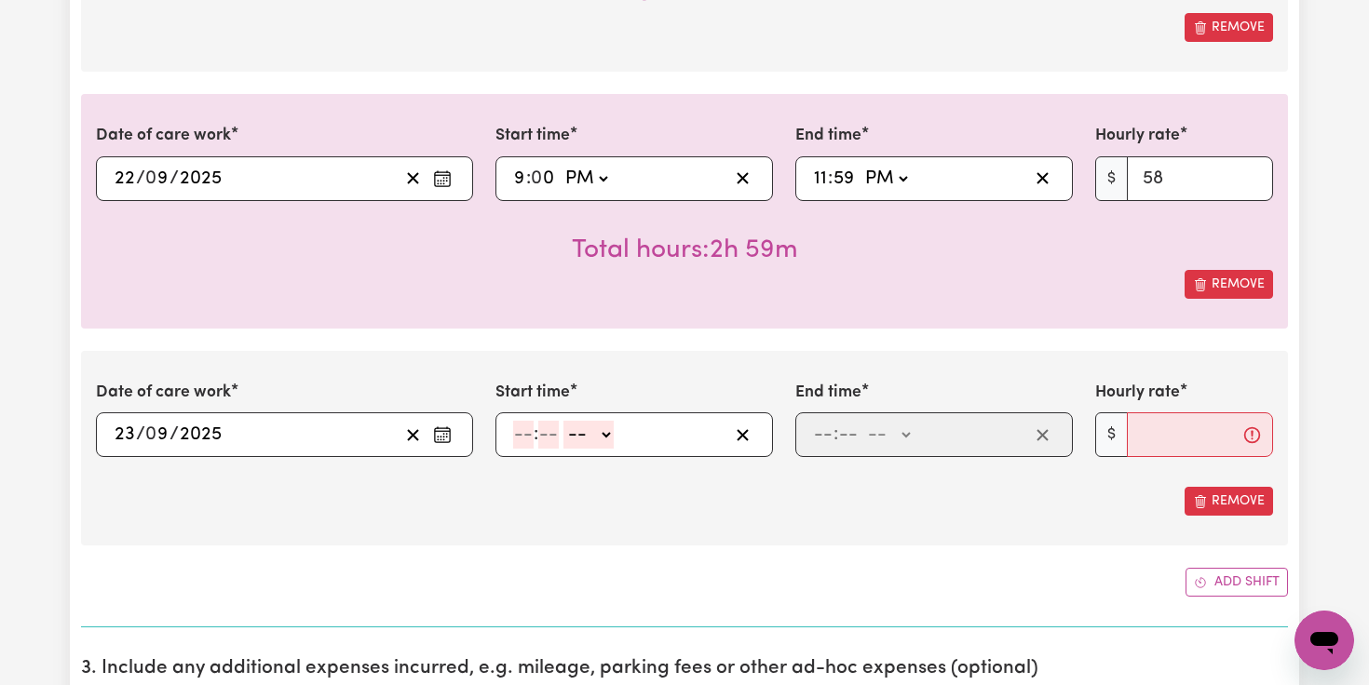
scroll to position [1041, 0]
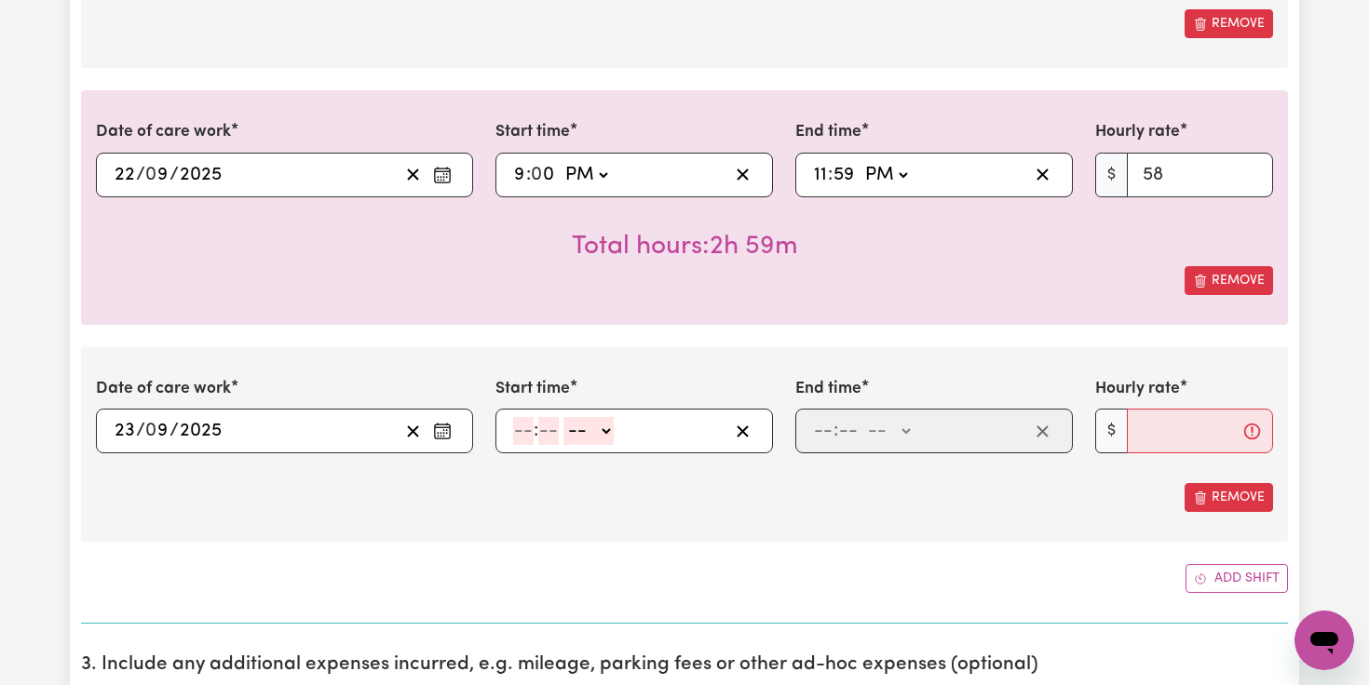
click at [526, 436] on input "number" at bounding box center [523, 431] width 20 height 28
type input "12"
type input "0"
click at [602, 427] on select "-- AM PM" at bounding box center [591, 431] width 50 height 28
select select "am"
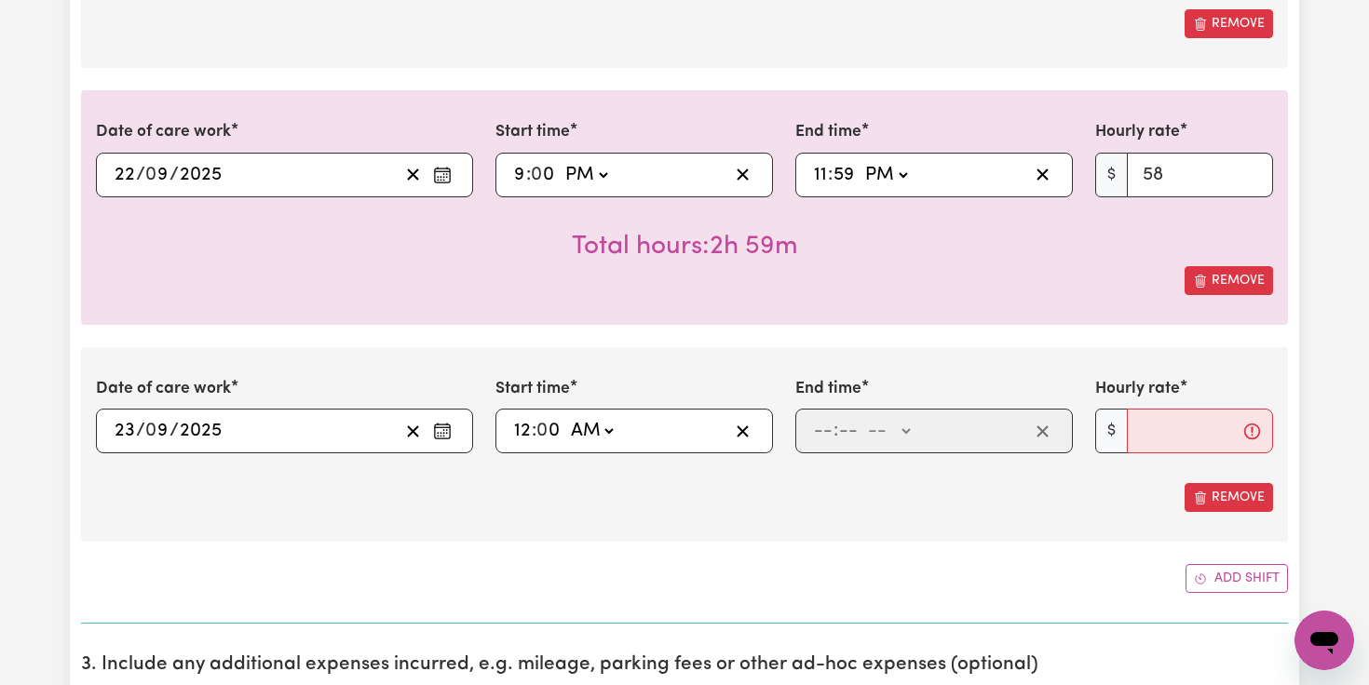
click at [567, 417] on select "-- AM PM" at bounding box center [591, 431] width 50 height 28
type input "00:00"
click at [826, 427] on input "number" at bounding box center [823, 431] width 20 height 28
type input "6"
type input "0"
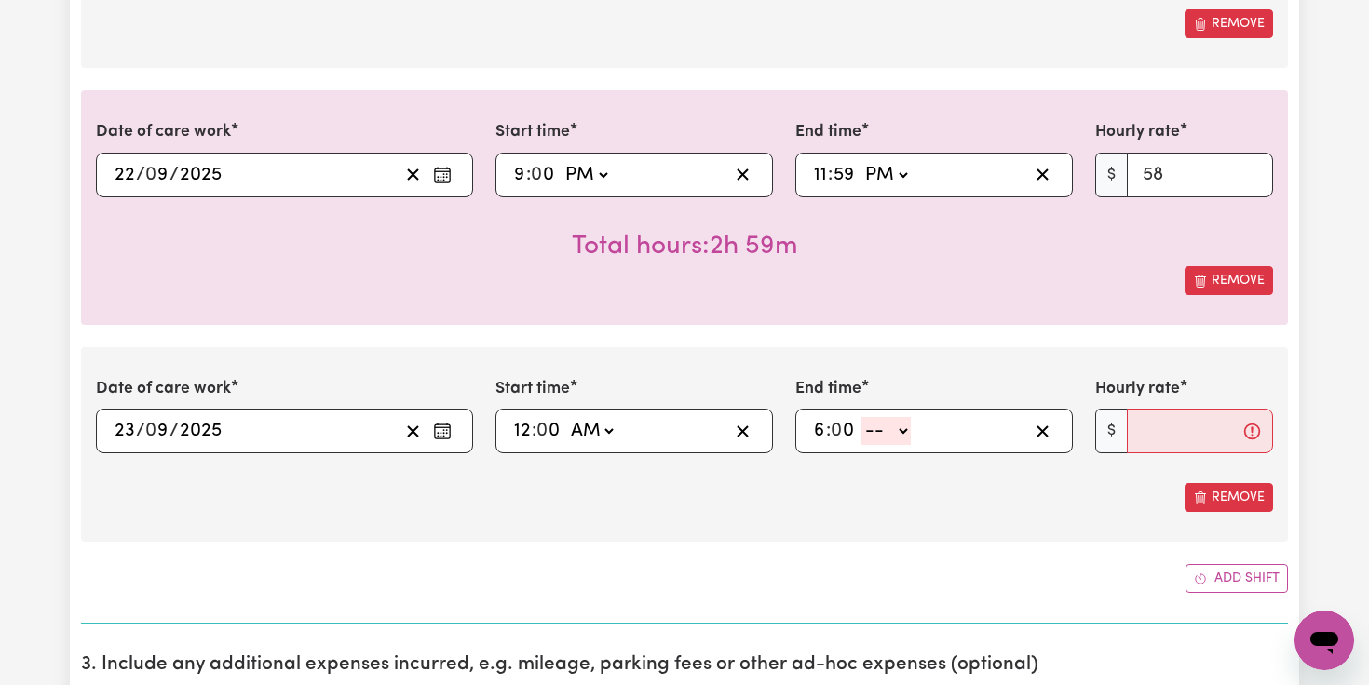
click at [899, 432] on select "-- AM PM" at bounding box center [886, 431] width 50 height 28
select select "am"
click at [861, 417] on select "-- AM PM" at bounding box center [886, 431] width 50 height 28
type input "06:00"
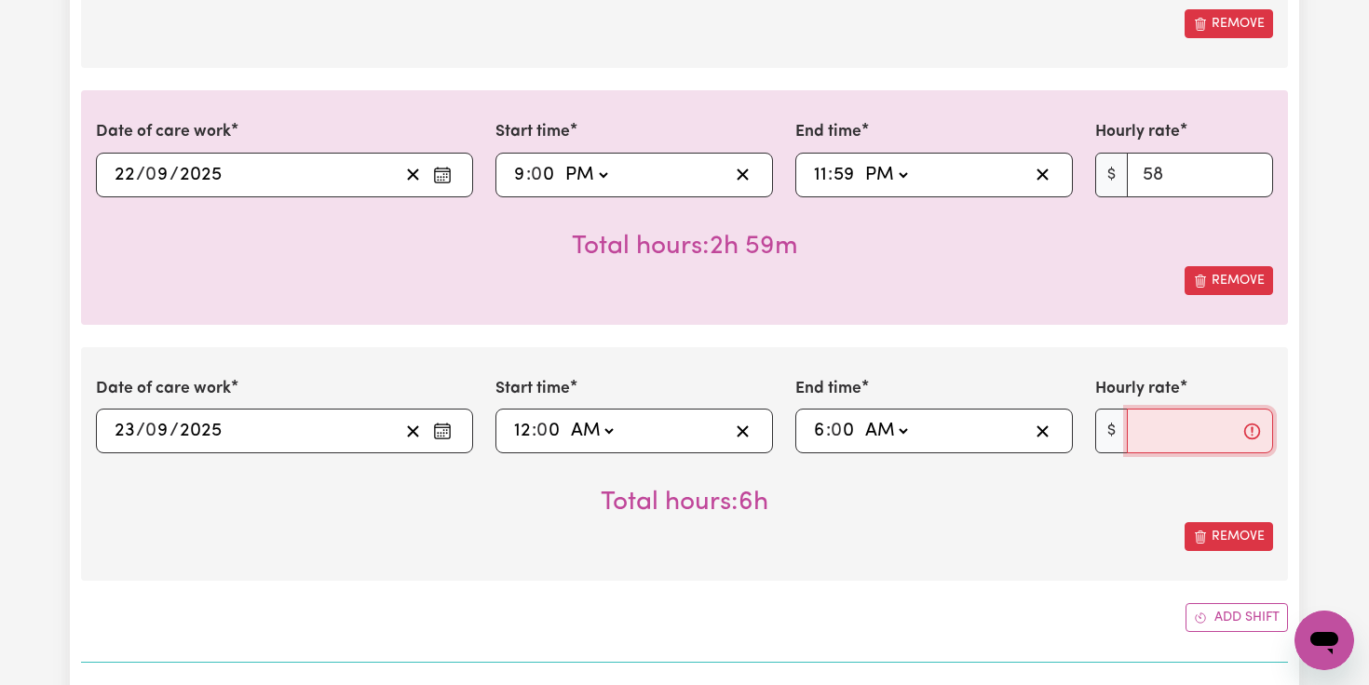
click at [1156, 424] on input "Hourly rate" at bounding box center [1200, 431] width 146 height 45
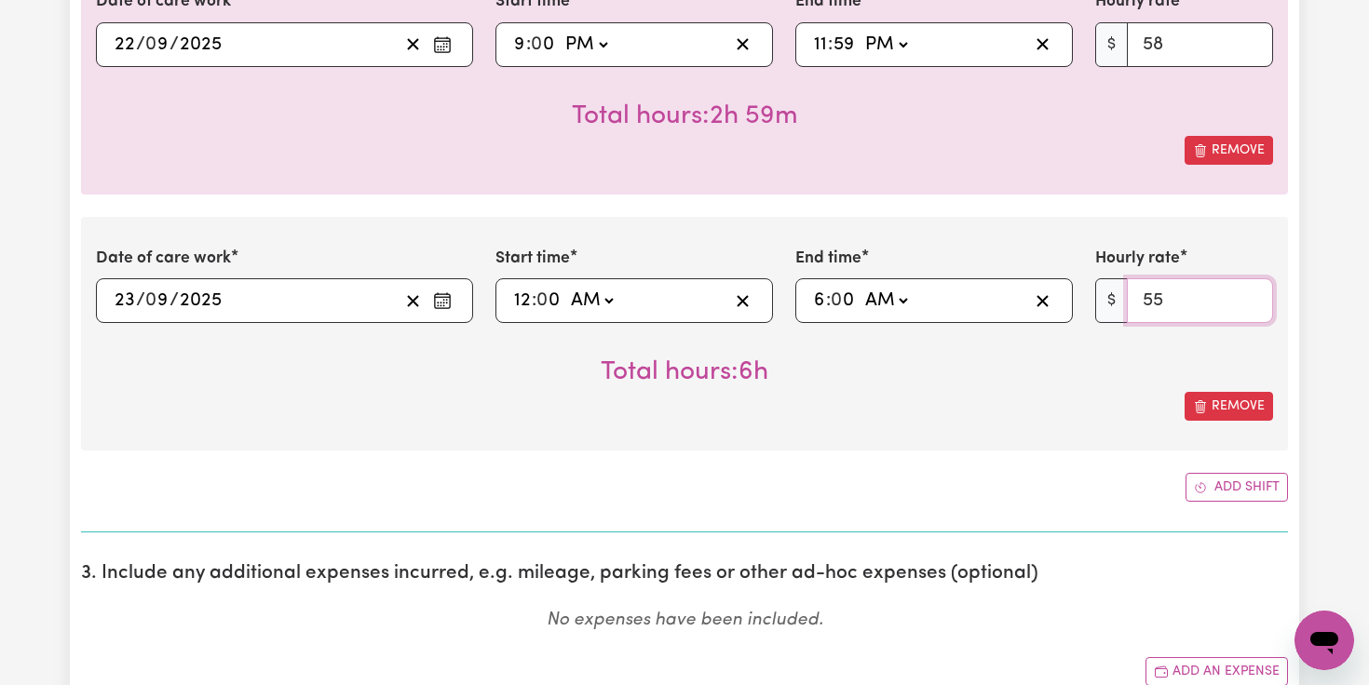
scroll to position [1174, 0]
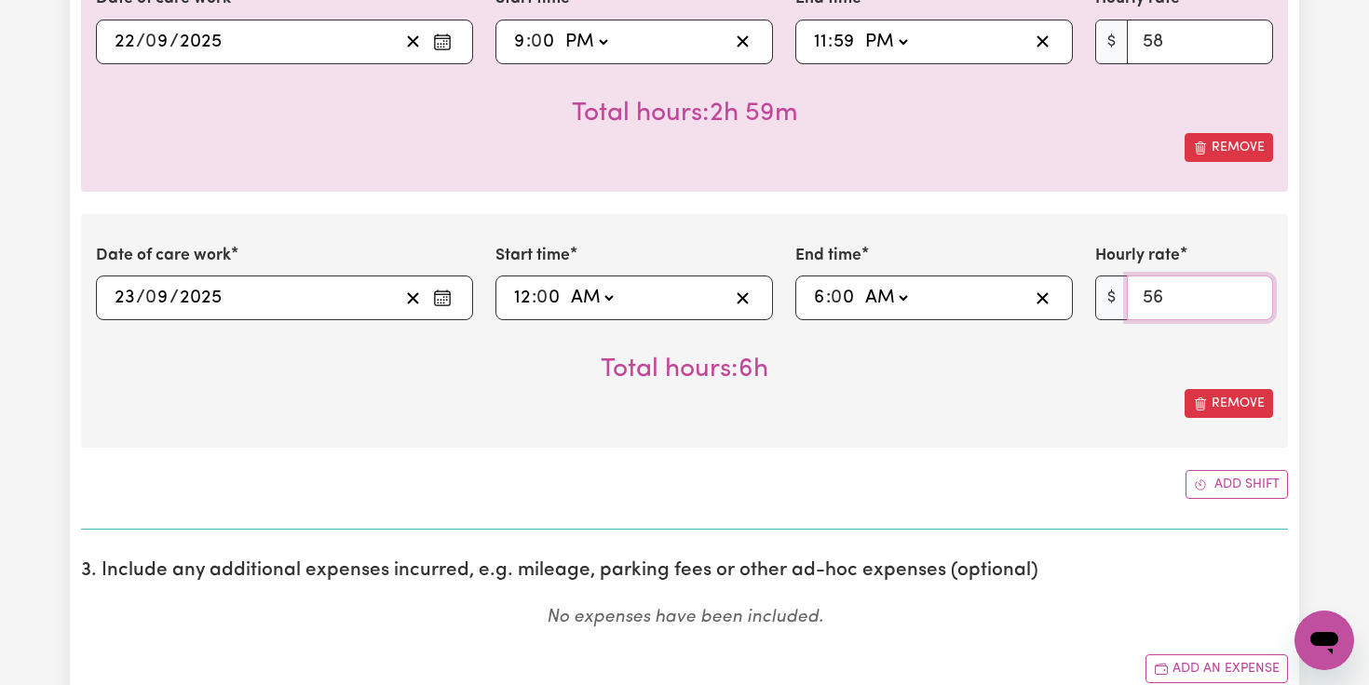
click at [1250, 292] on input "56" at bounding box center [1200, 298] width 146 height 45
click at [1250, 292] on input "57" at bounding box center [1200, 298] width 146 height 45
type input "58"
click at [1250, 292] on input "58" at bounding box center [1200, 298] width 146 height 45
click at [1241, 492] on button "Add shift" at bounding box center [1237, 484] width 102 height 29
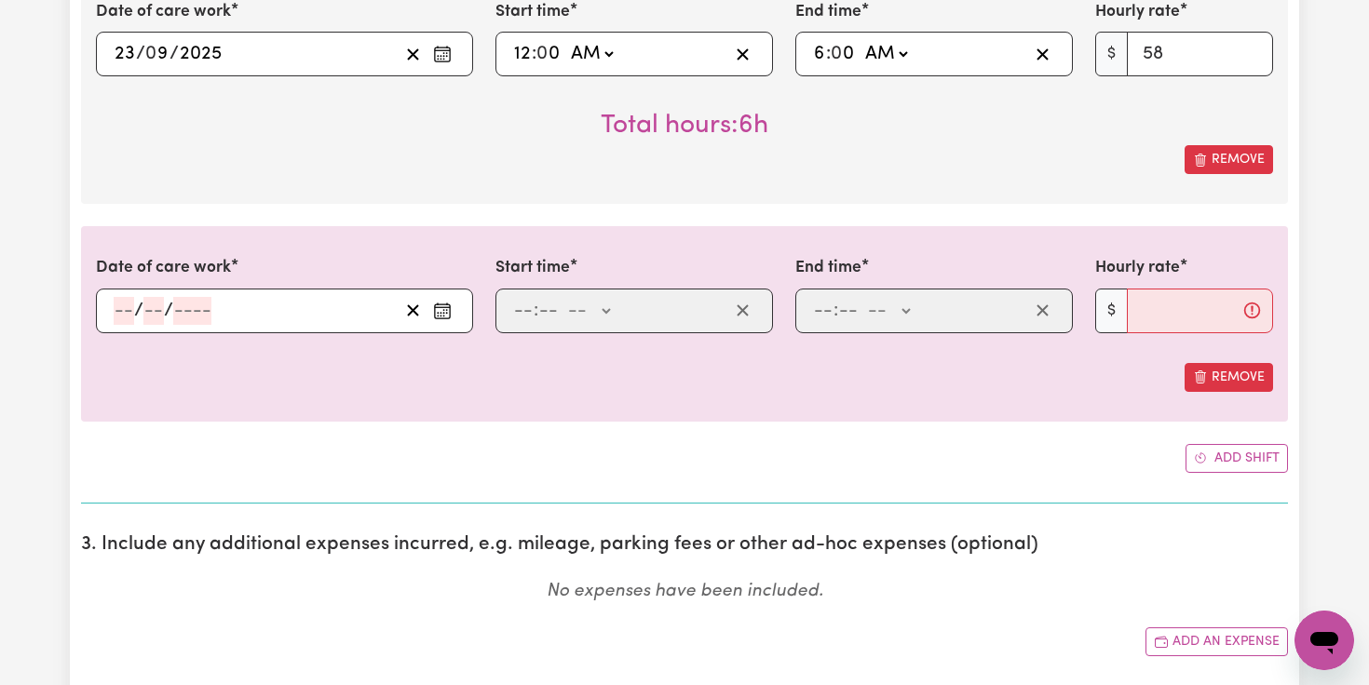
scroll to position [1434, 0]
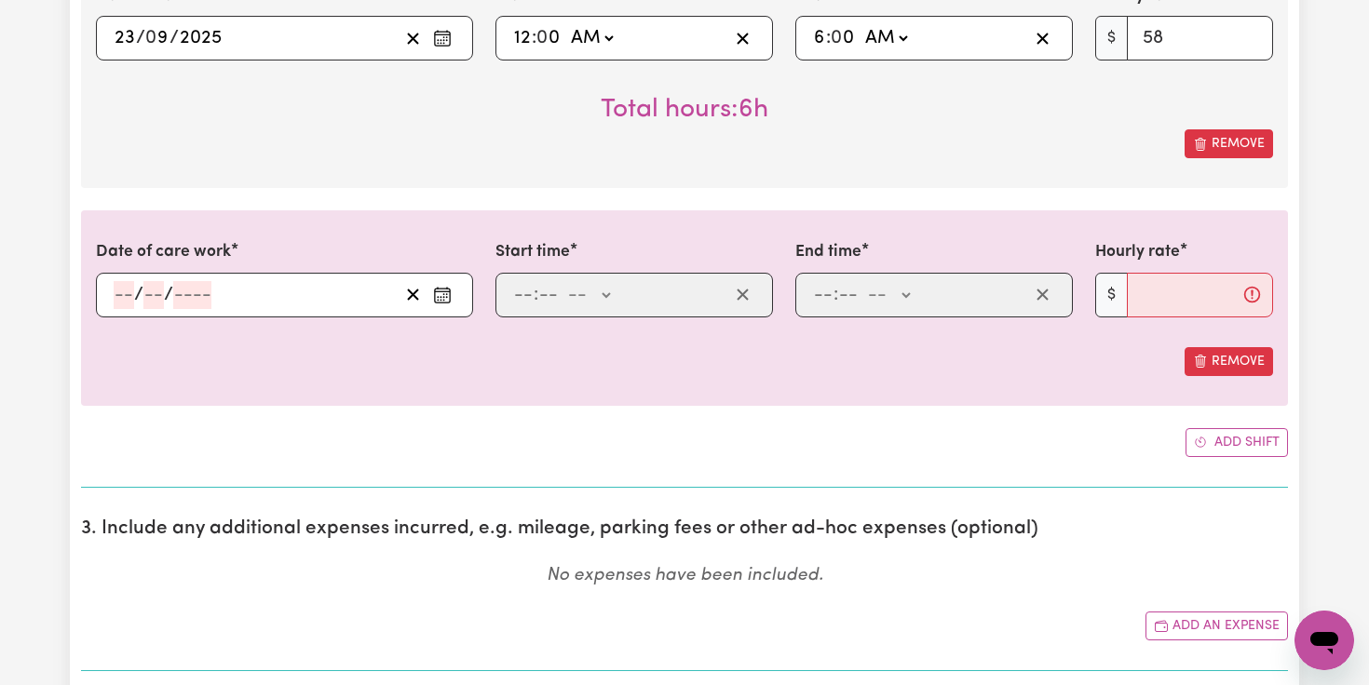
click at [443, 292] on icon "Enter the date of care work" at bounding box center [442, 292] width 15 height 0
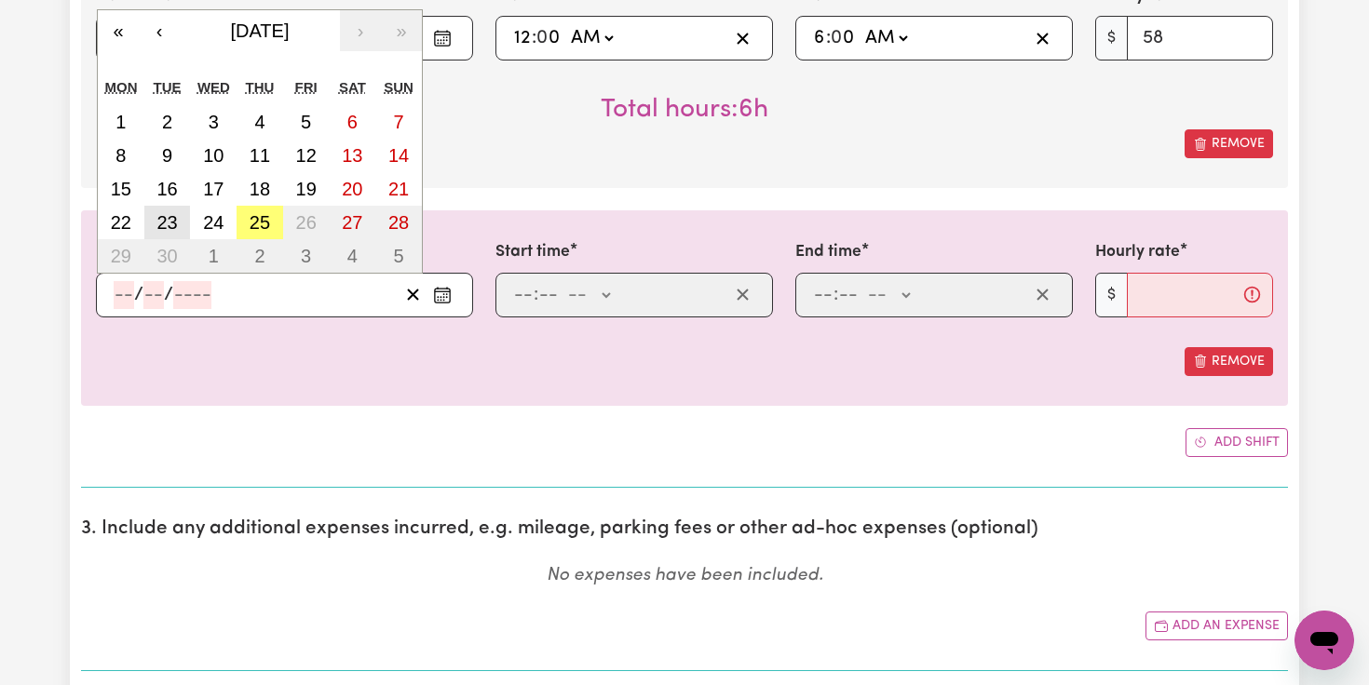
click at [168, 224] on abbr "23" at bounding box center [166, 222] width 20 height 20
type input "[DATE]"
type input "23"
type input "9"
type input "2025"
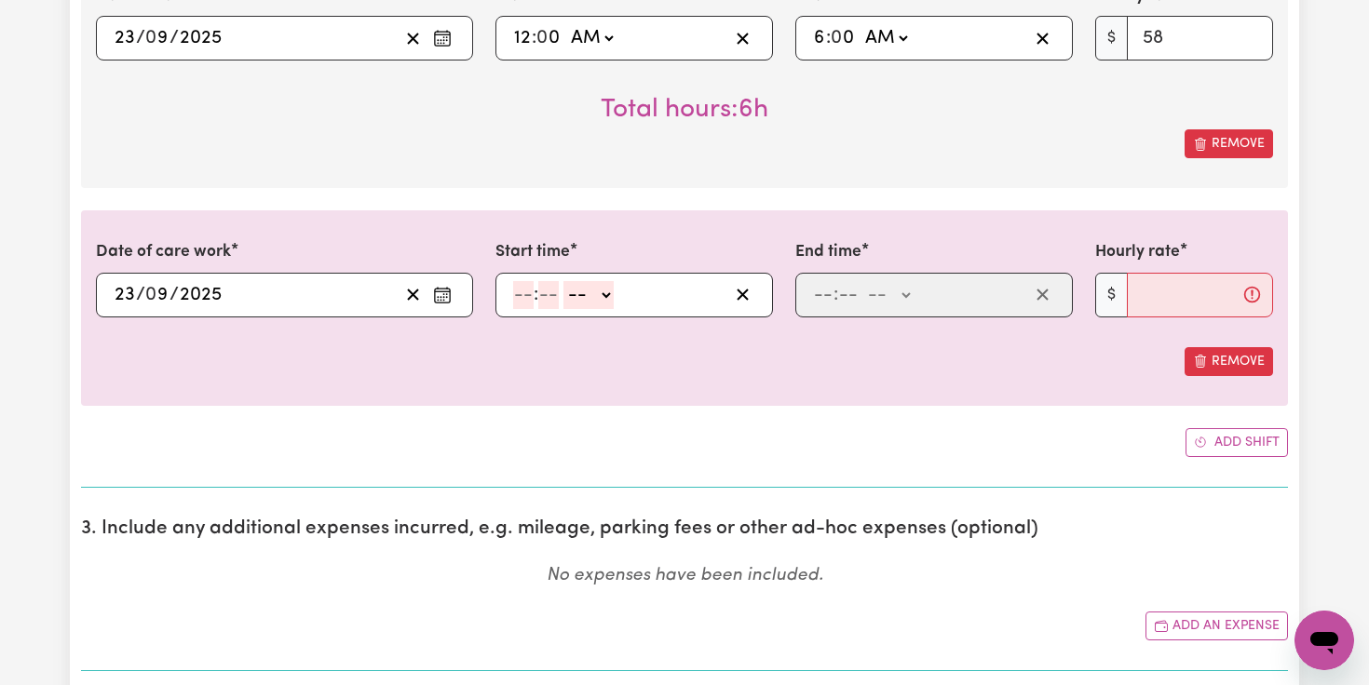
click at [517, 290] on input "number" at bounding box center [523, 295] width 20 height 28
type input "6"
type input "0"
click at [605, 292] on select "-- AM PM" at bounding box center [586, 295] width 50 height 28
select select "am"
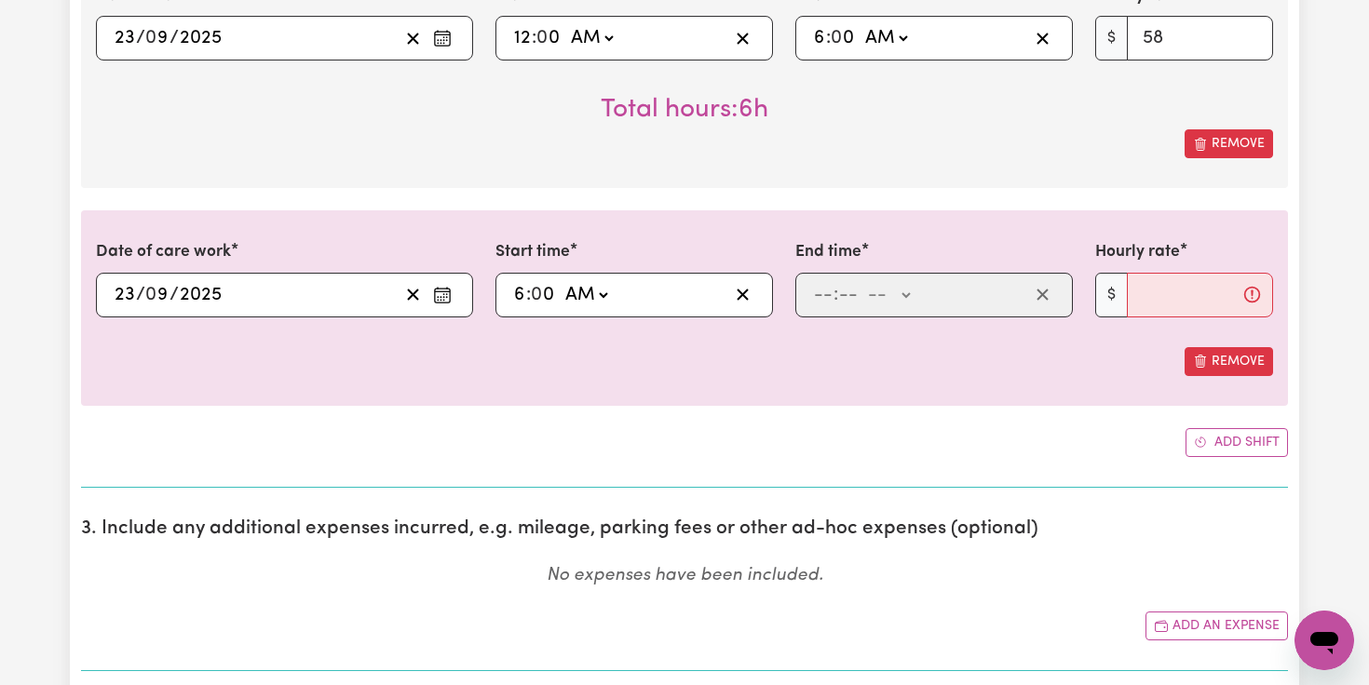
click at [562, 281] on select "-- AM PM" at bounding box center [586, 295] width 50 height 28
type input "06:00"
click at [823, 298] on input "number" at bounding box center [823, 295] width 20 height 28
type input "6"
type input "0"
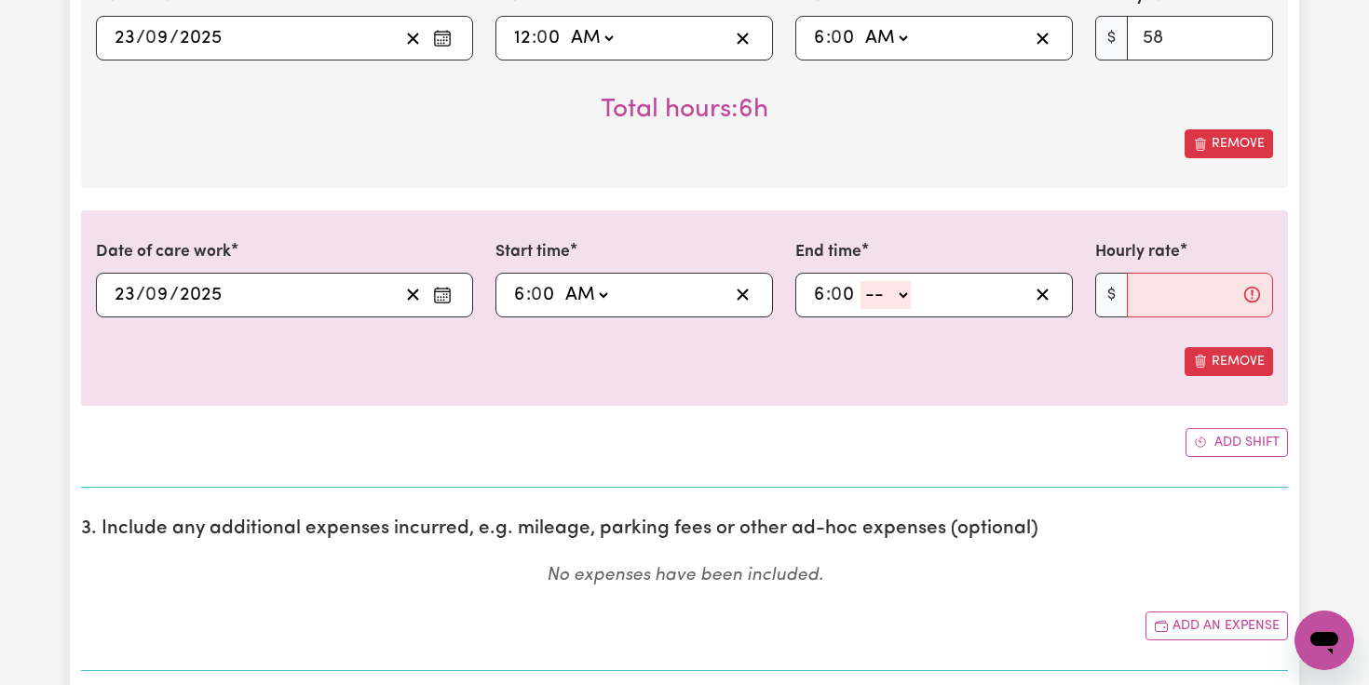
click at [905, 294] on select "-- AM PM" at bounding box center [886, 295] width 50 height 28
select select "pm"
click at [861, 281] on select "-- AM PM" at bounding box center [886, 295] width 50 height 28
type input "18:00"
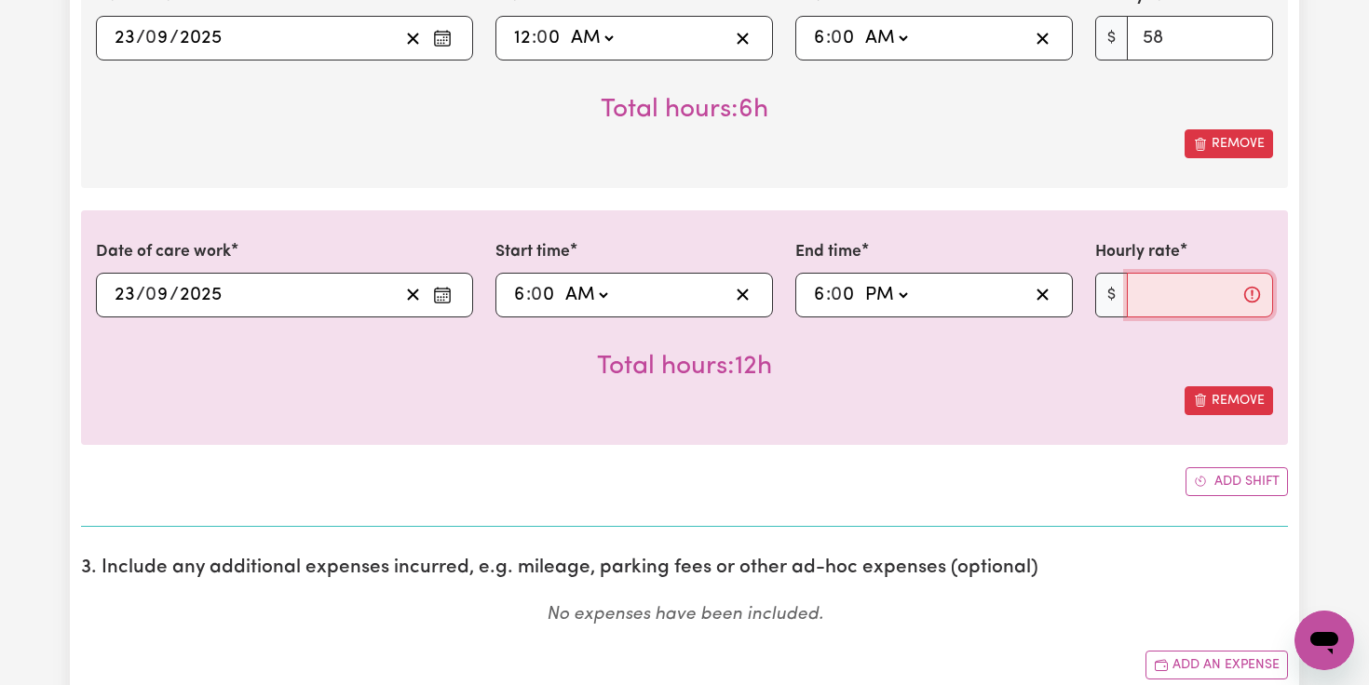
click at [1156, 293] on input "Hourly rate" at bounding box center [1200, 295] width 146 height 45
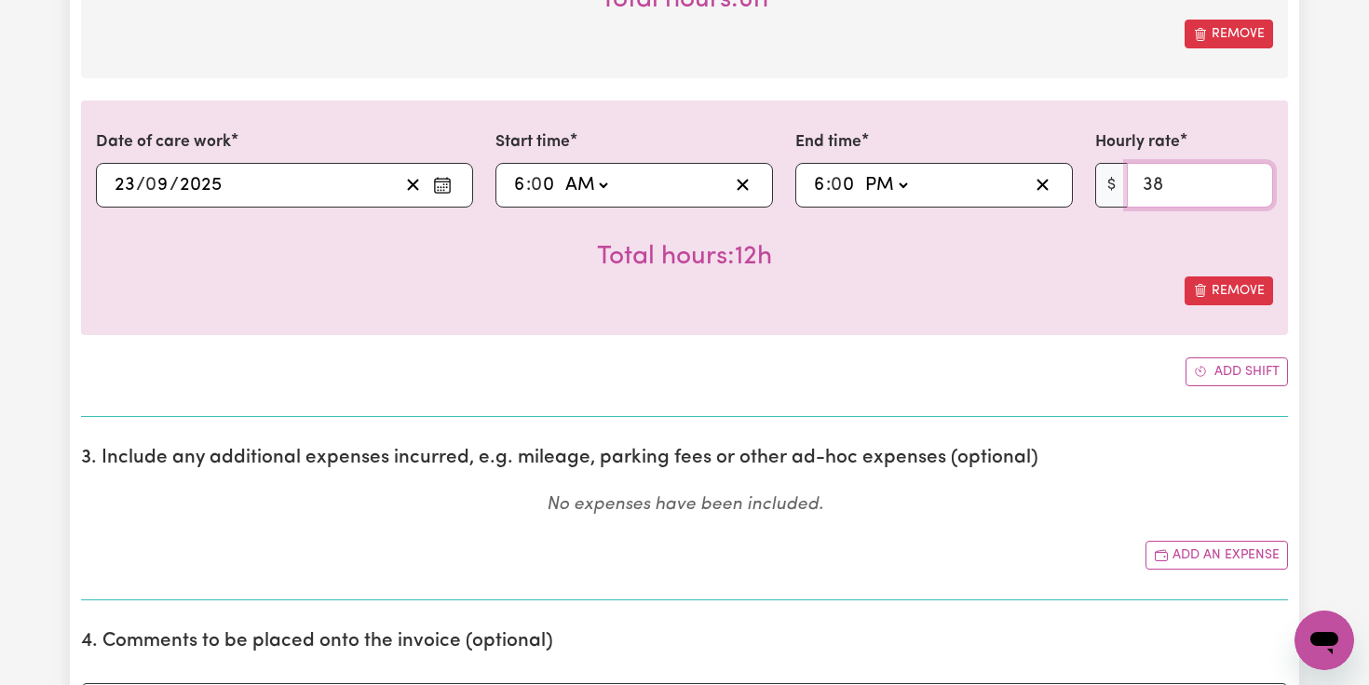
scroll to position [1556, 0]
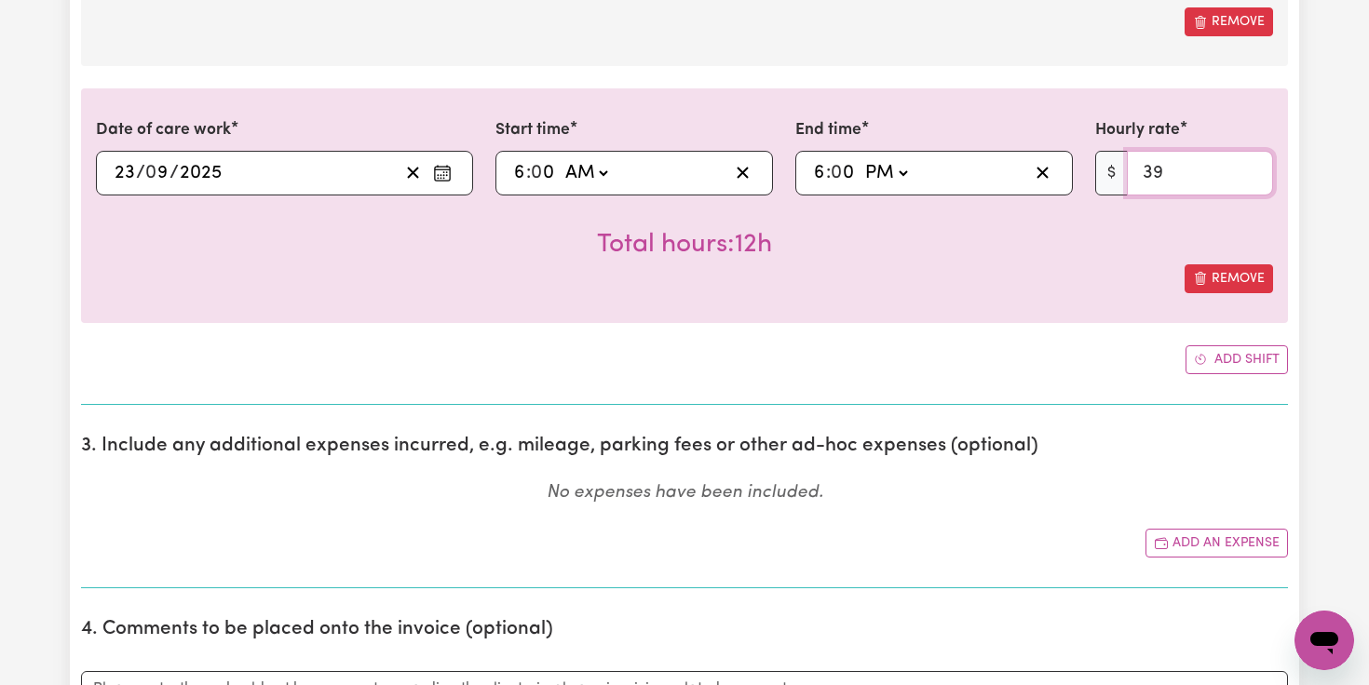
click at [1250, 166] on input "39" at bounding box center [1200, 173] width 146 height 45
type input "40"
click at [1250, 166] on input "40" at bounding box center [1200, 173] width 146 height 45
click at [1240, 358] on button "Add shift" at bounding box center [1237, 360] width 102 height 29
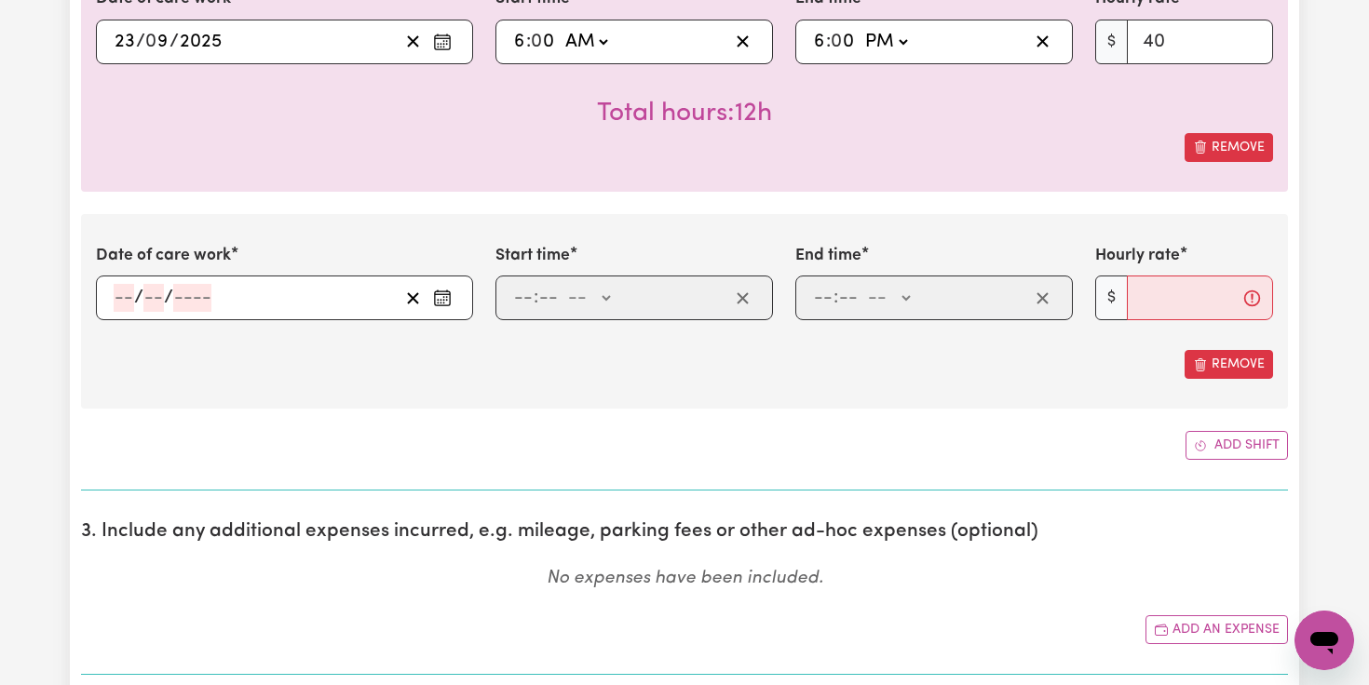
scroll to position [1687, 0]
click at [441, 301] on icon "Enter the date of care work" at bounding box center [442, 299] width 19 height 19
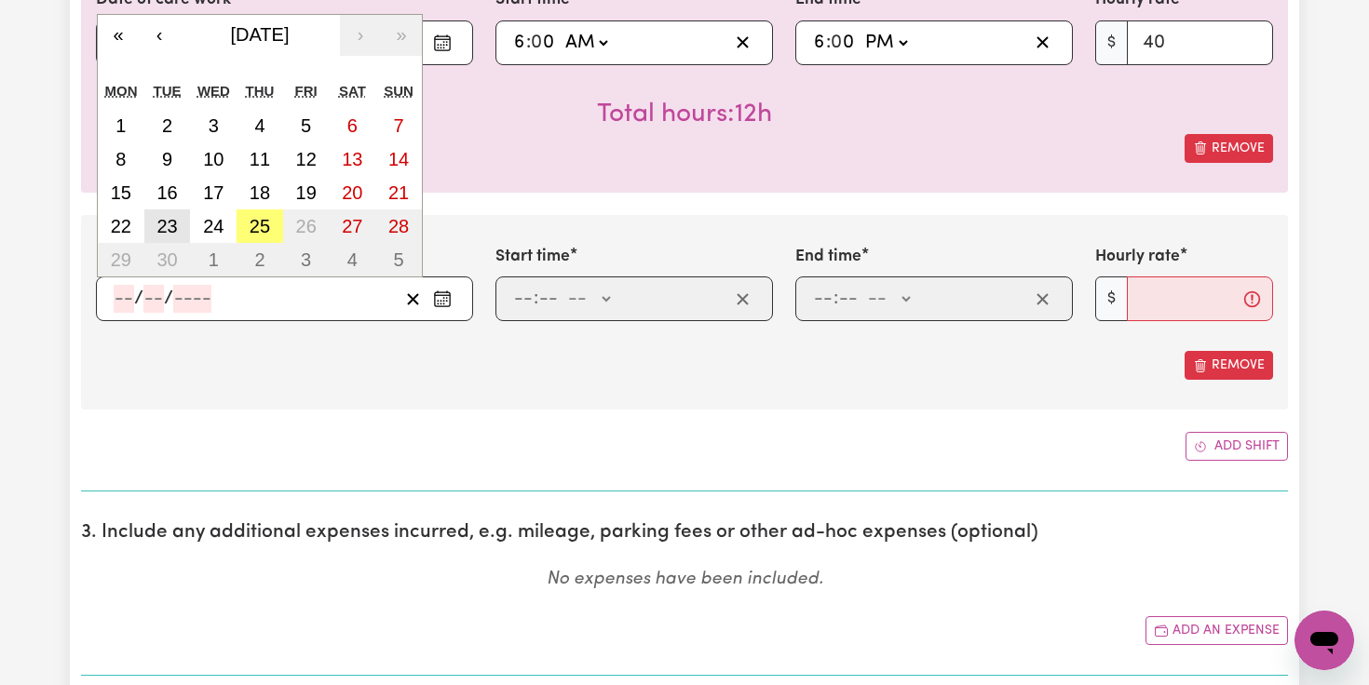
click at [172, 229] on abbr "23" at bounding box center [166, 226] width 20 height 20
type input "[DATE]"
type input "23"
type input "9"
type input "2025"
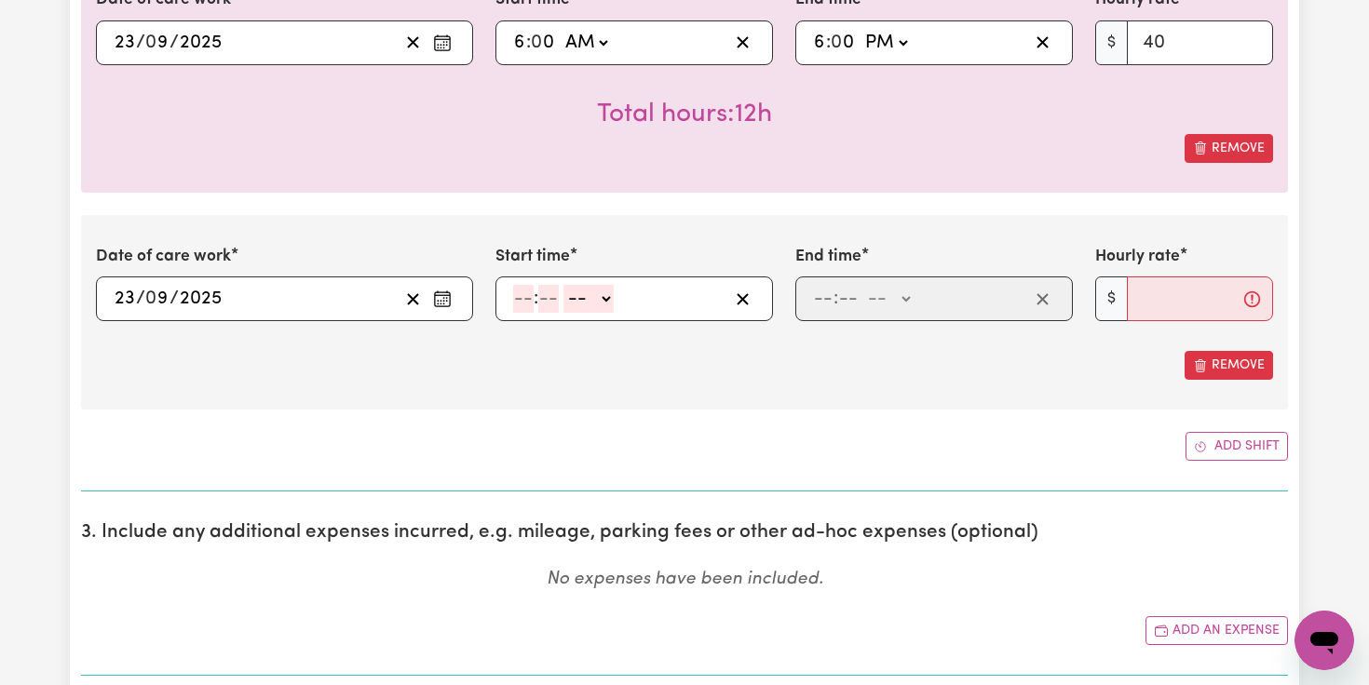
click at [523, 301] on input "number" at bounding box center [523, 299] width 20 height 28
type input "6"
type input "0"
click at [603, 290] on select "-- AM PM" at bounding box center [586, 299] width 50 height 28
select select "pm"
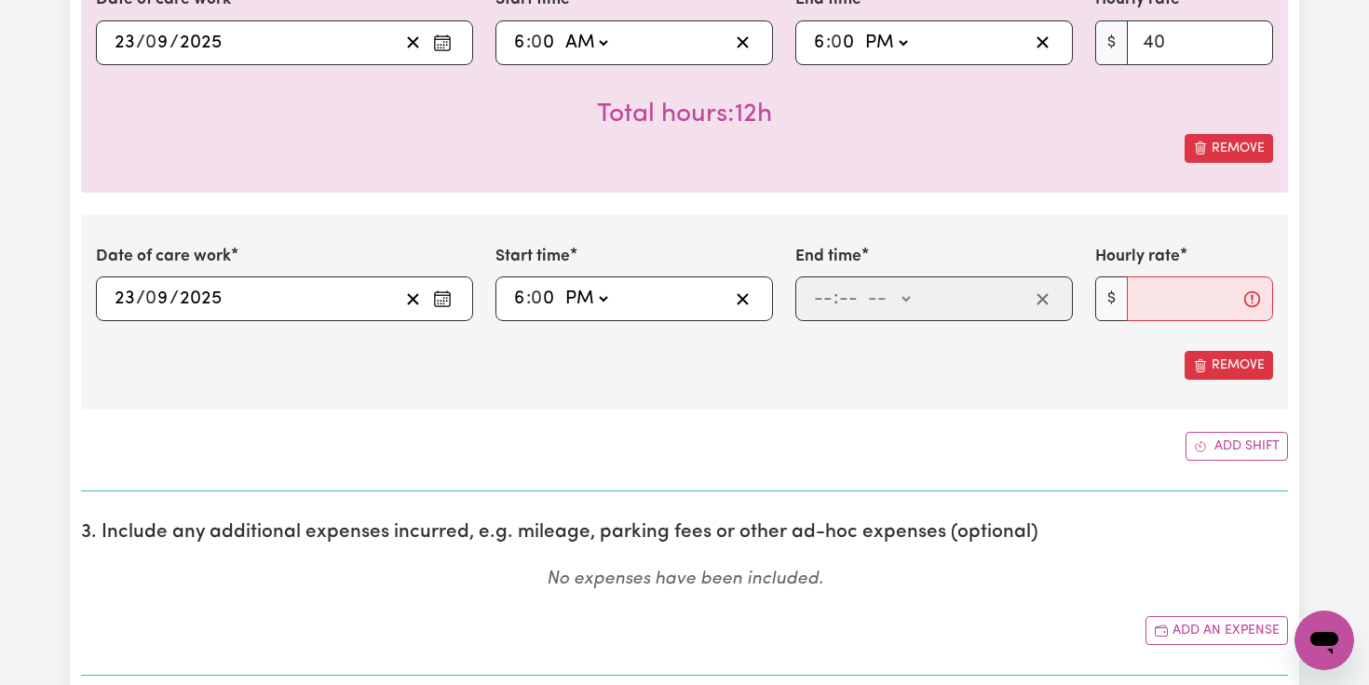
click at [562, 285] on select "-- AM PM" at bounding box center [586, 299] width 50 height 28
type input "18:00"
click at [814, 299] on input "number" at bounding box center [823, 299] width 20 height 28
type input "9"
type input "0"
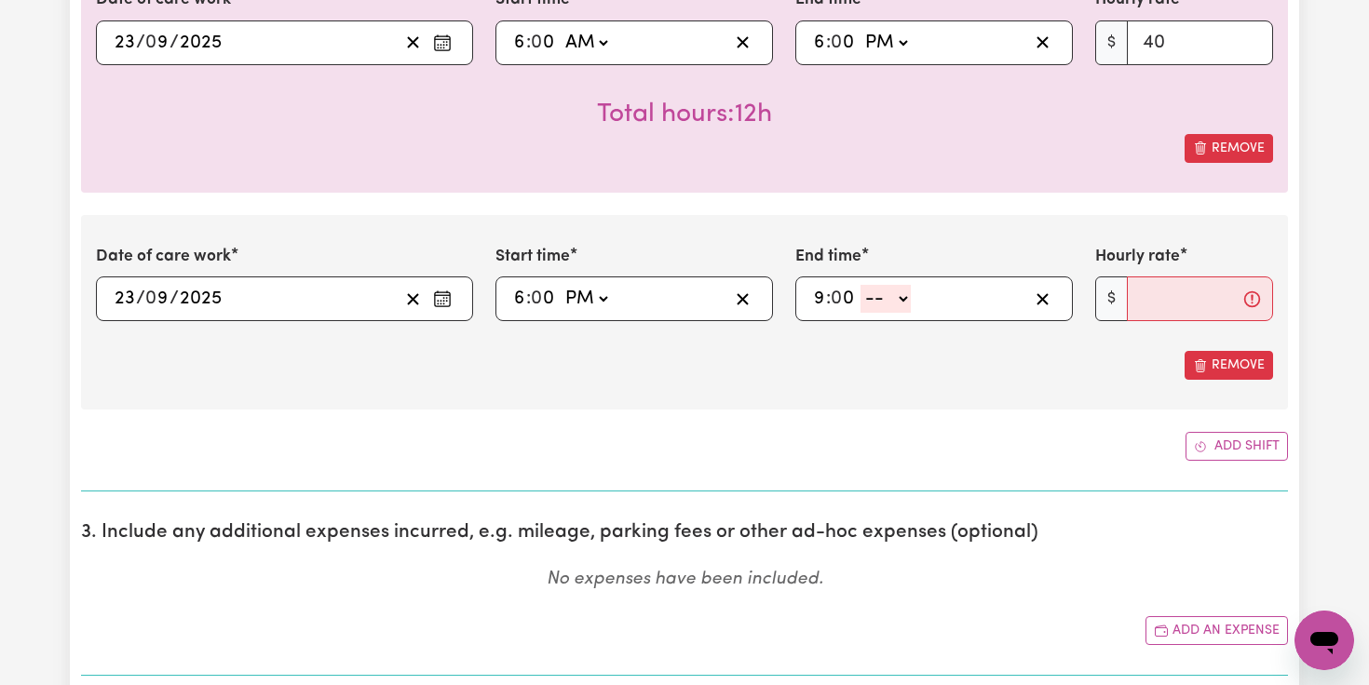
click at [902, 298] on select "-- AM PM" at bounding box center [886, 299] width 50 height 28
select select "pm"
click at [861, 285] on select "-- AM PM" at bounding box center [886, 299] width 50 height 28
type input "21:00"
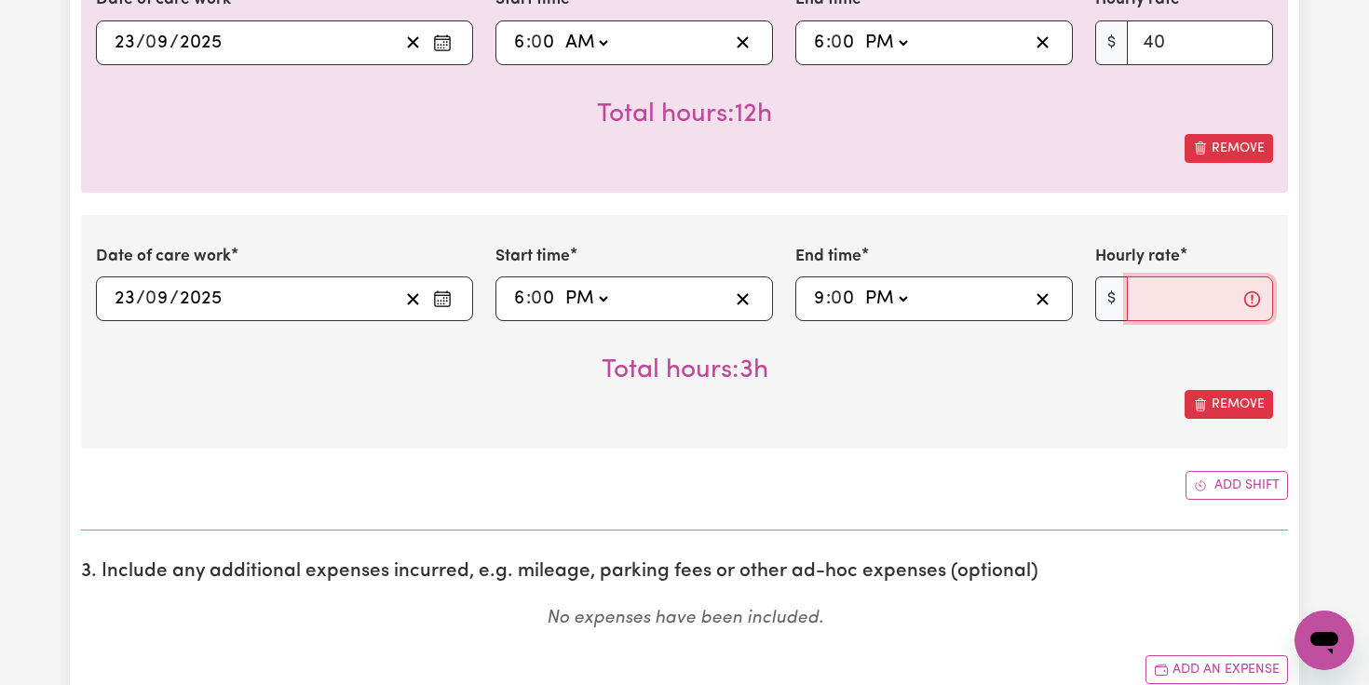
click at [1156, 300] on input "Hourly rate" at bounding box center [1200, 299] width 146 height 45
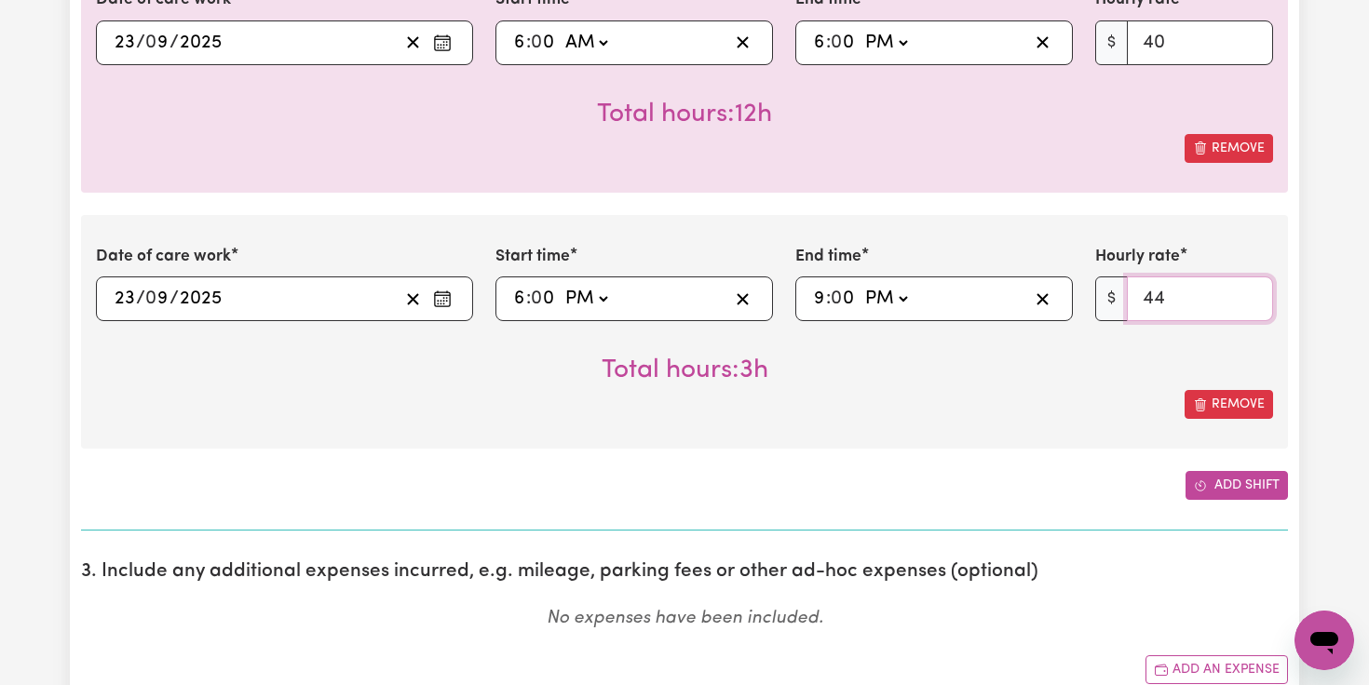
type input "44"
click at [1233, 477] on button "Add shift" at bounding box center [1237, 485] width 102 height 29
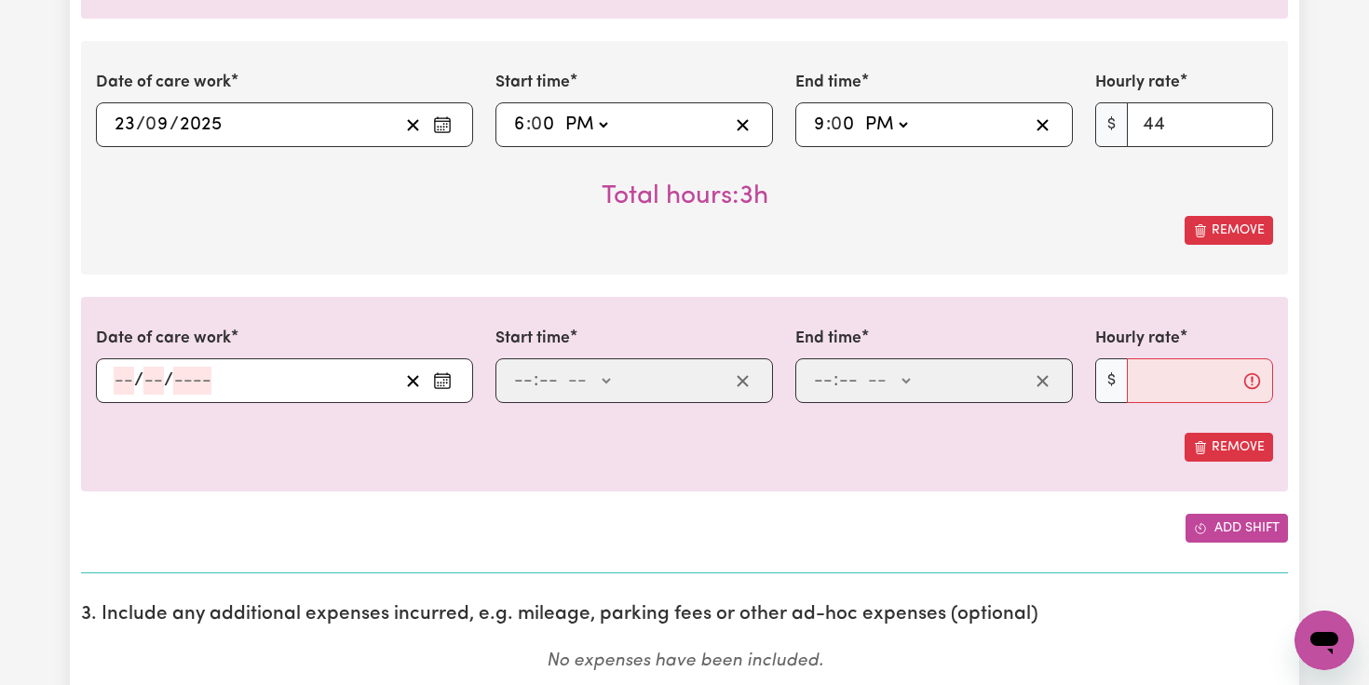
scroll to position [1884, 0]
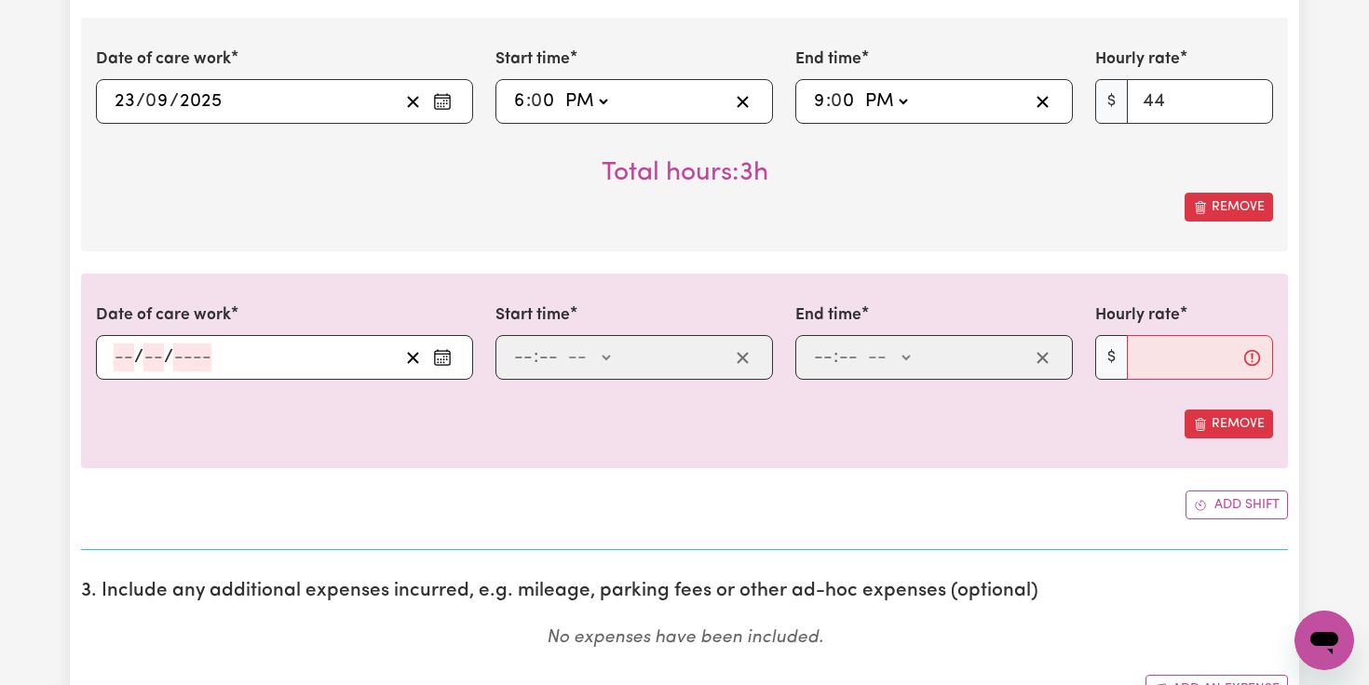
click at [442, 362] on icon "Enter the date of care work" at bounding box center [442, 357] width 19 height 19
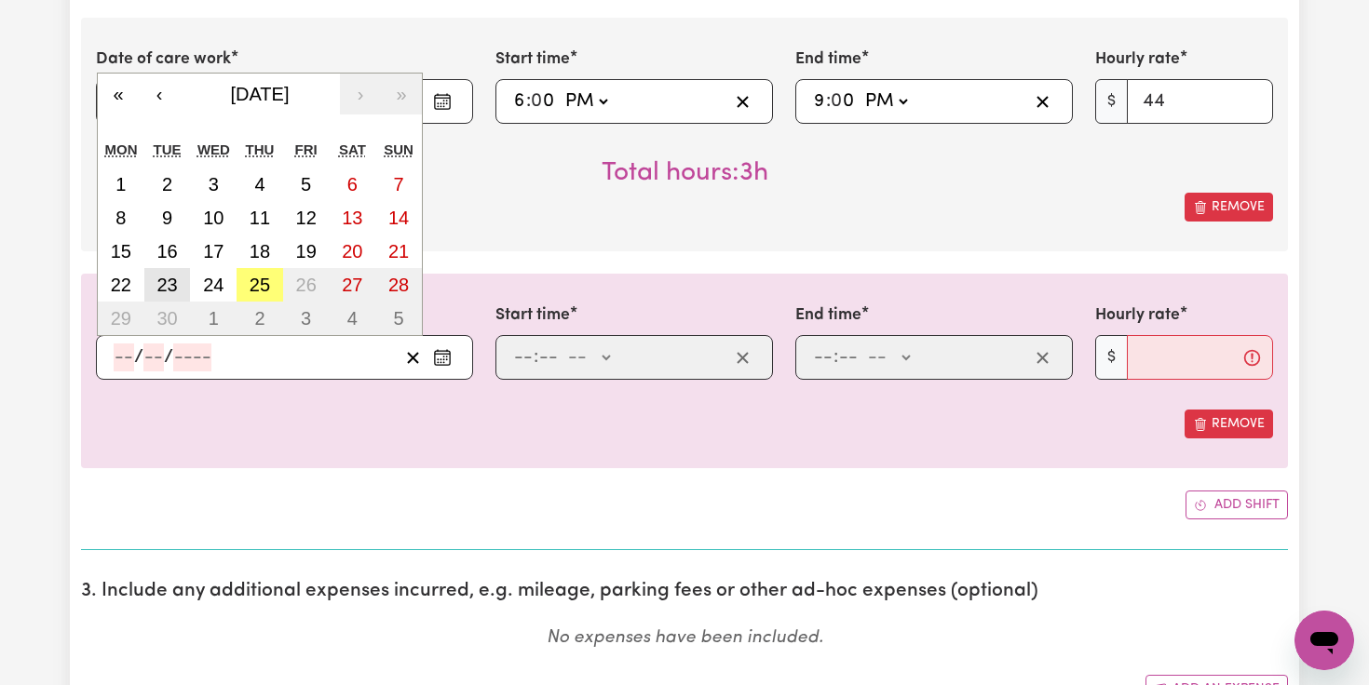
click at [175, 281] on abbr "23" at bounding box center [166, 285] width 20 height 20
type input "[DATE]"
type input "23"
type input "9"
type input "2025"
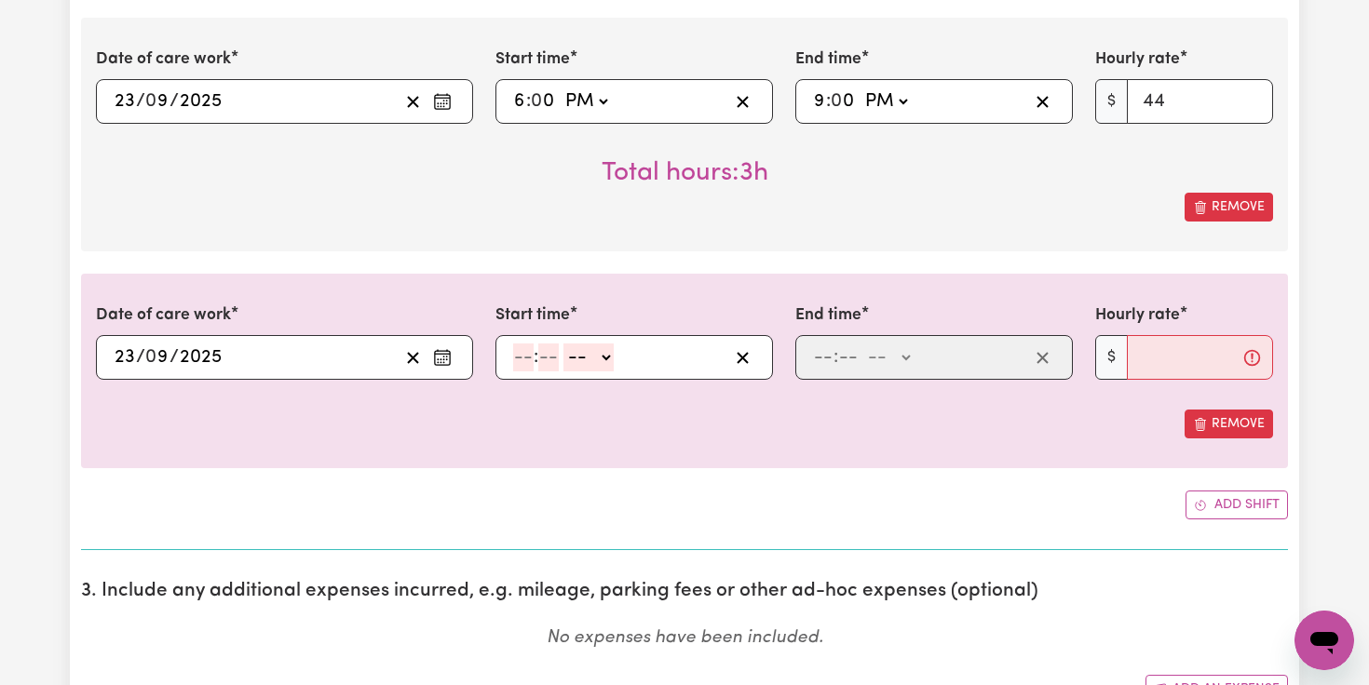
click at [528, 361] on input "number" at bounding box center [523, 358] width 20 height 28
type input "9"
type input "0"
click at [602, 352] on select "-- AM PM" at bounding box center [586, 358] width 50 height 28
select select "pm"
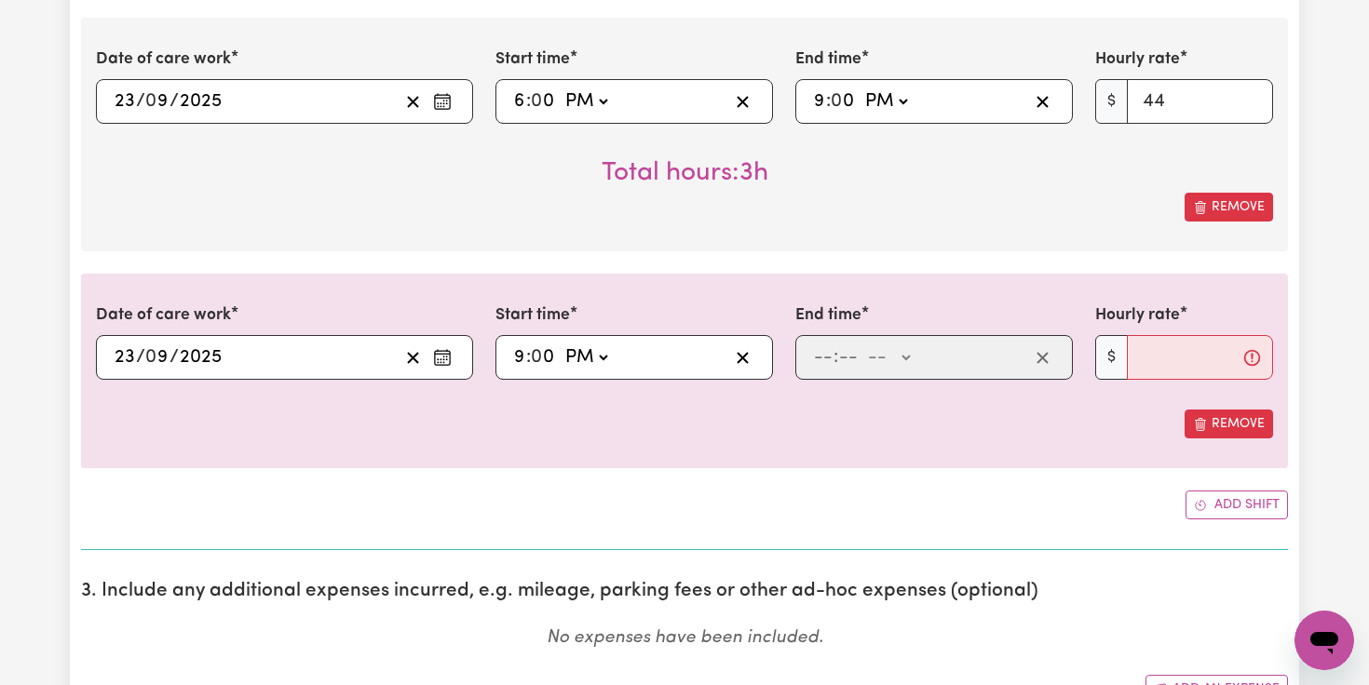
click at [562, 344] on select "-- AM PM" at bounding box center [586, 358] width 50 height 28
type input "21:00"
click at [821, 355] on input "number" at bounding box center [823, 358] width 20 height 28
type input "11"
type input "0"
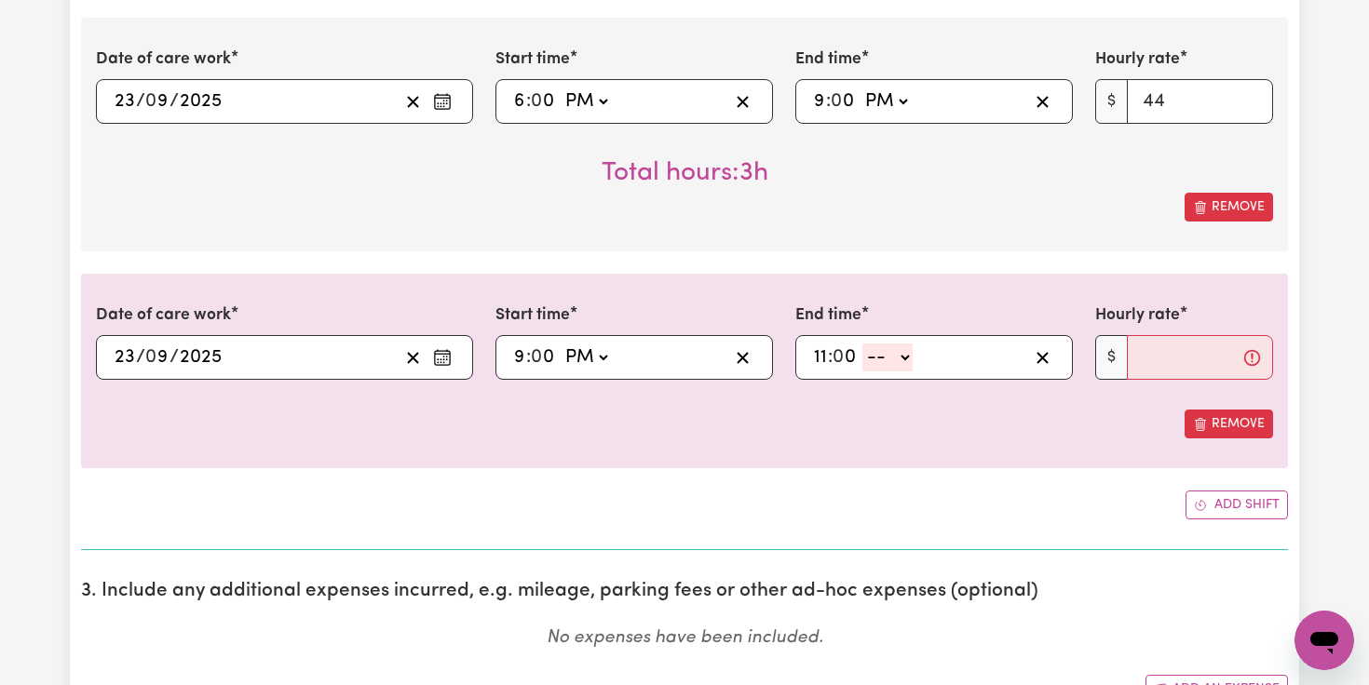
click at [903, 357] on select "-- AM PM" at bounding box center [887, 358] width 50 height 28
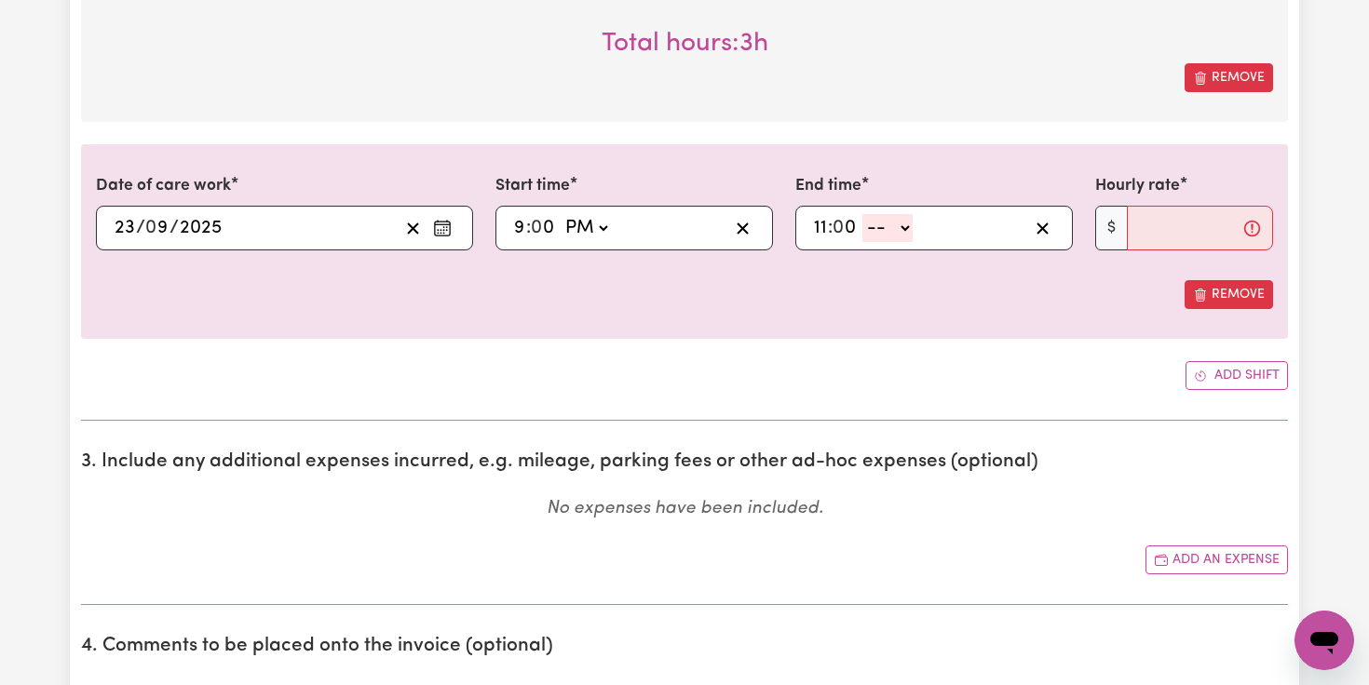
scroll to position [2025, 0]
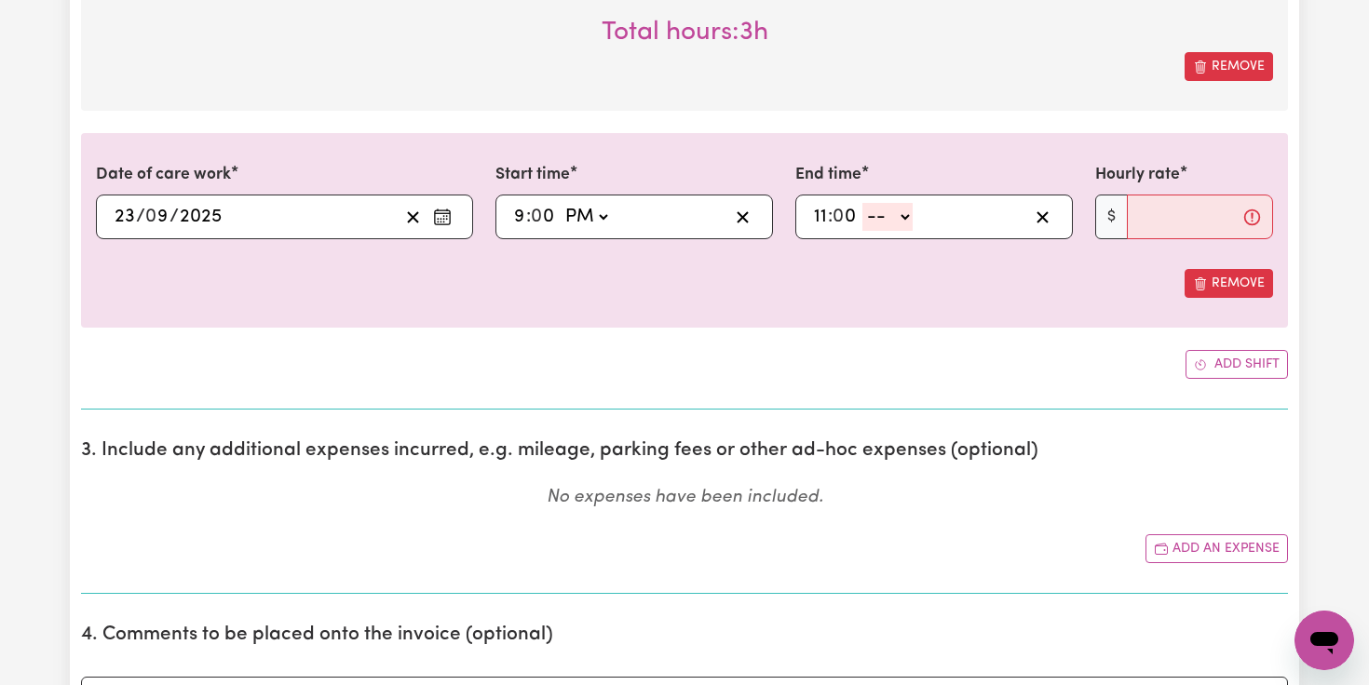
click at [847, 220] on input "0" at bounding box center [846, 217] width 24 height 28
type input "59"
click at [906, 216] on select "-- AM PM" at bounding box center [886, 217] width 50 height 28
select select "pm"
click at [861, 203] on select "-- AM PM" at bounding box center [886, 217] width 50 height 28
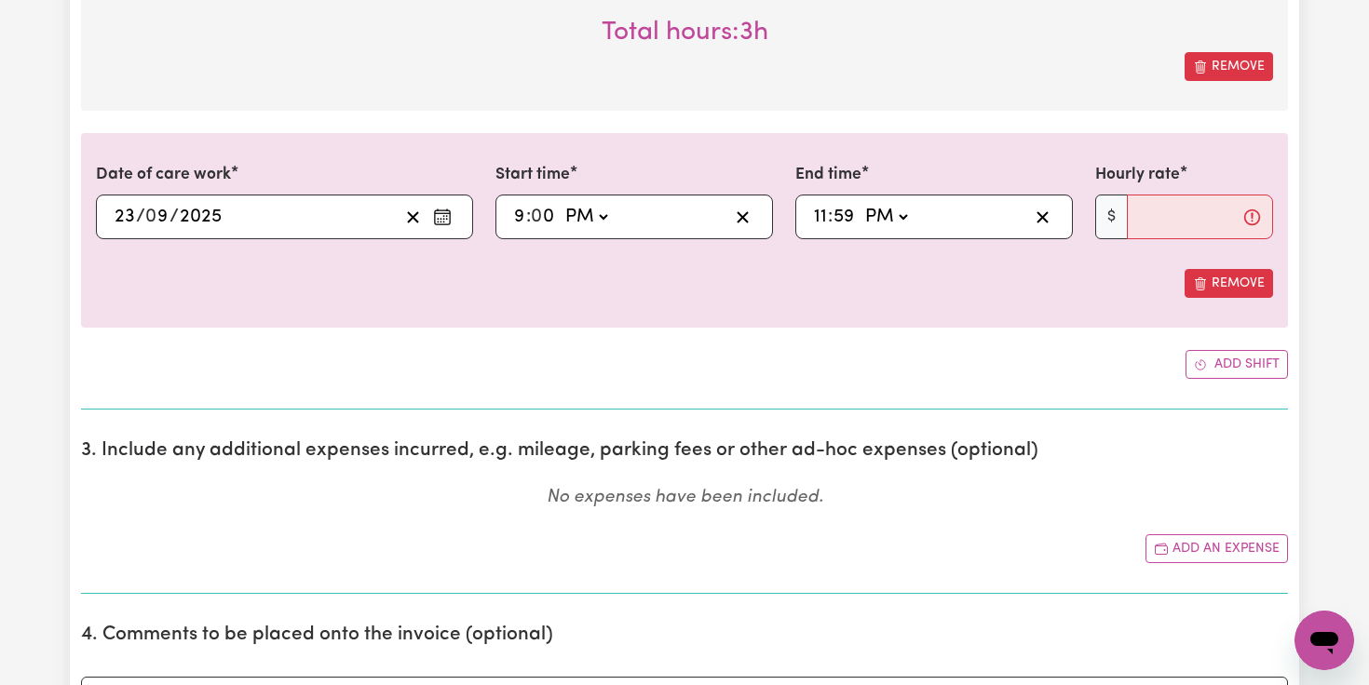
type input "23:59"
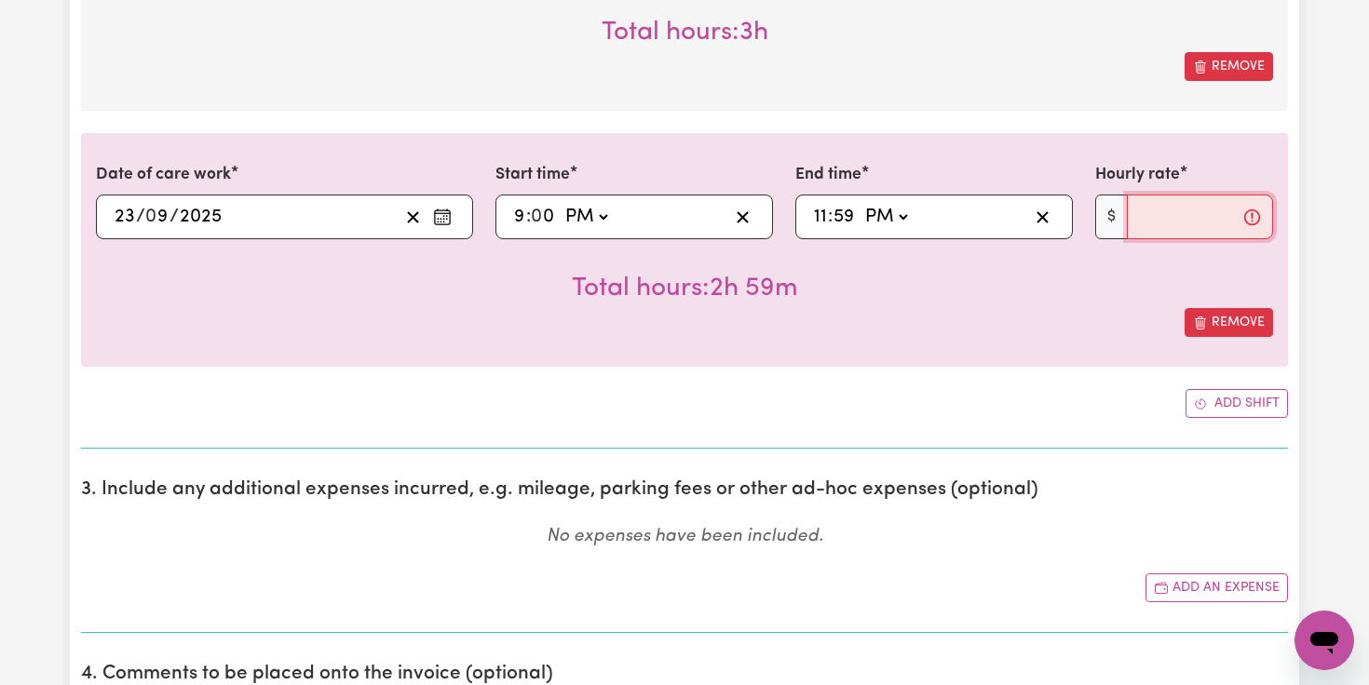
click at [1171, 220] on input "Hourly rate" at bounding box center [1200, 217] width 146 height 45
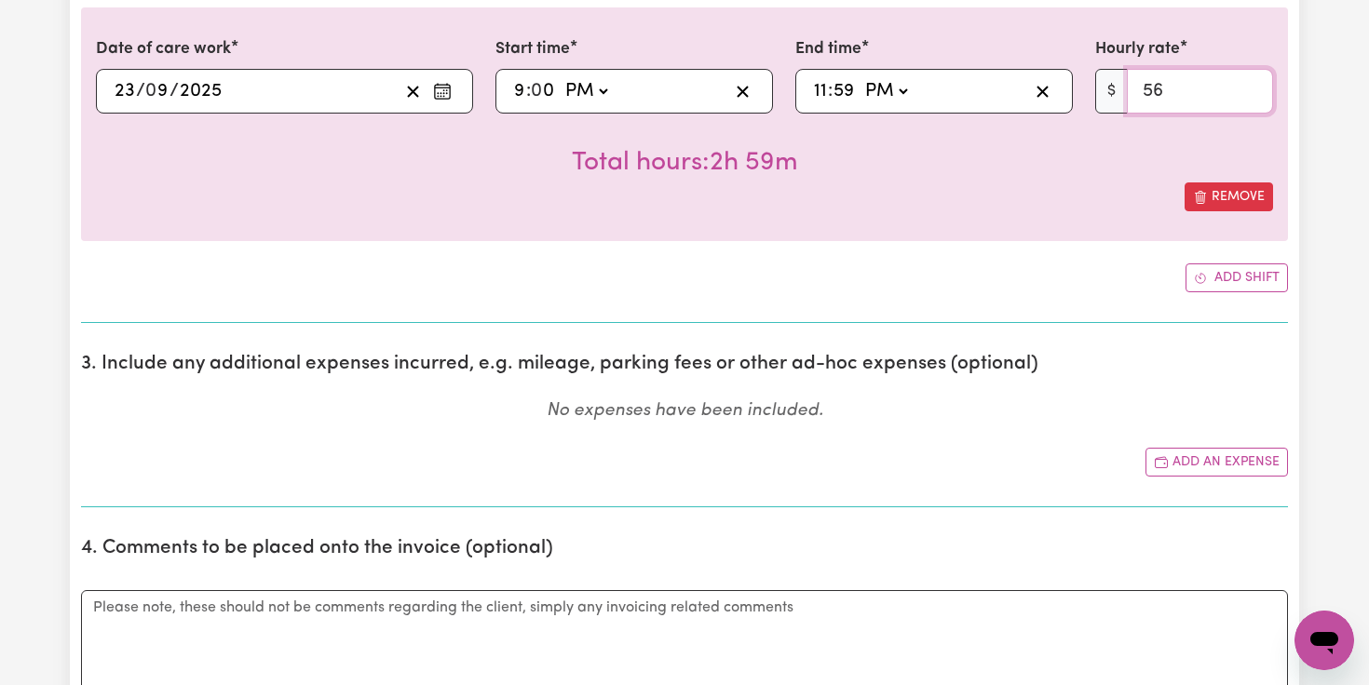
scroll to position [2153, 0]
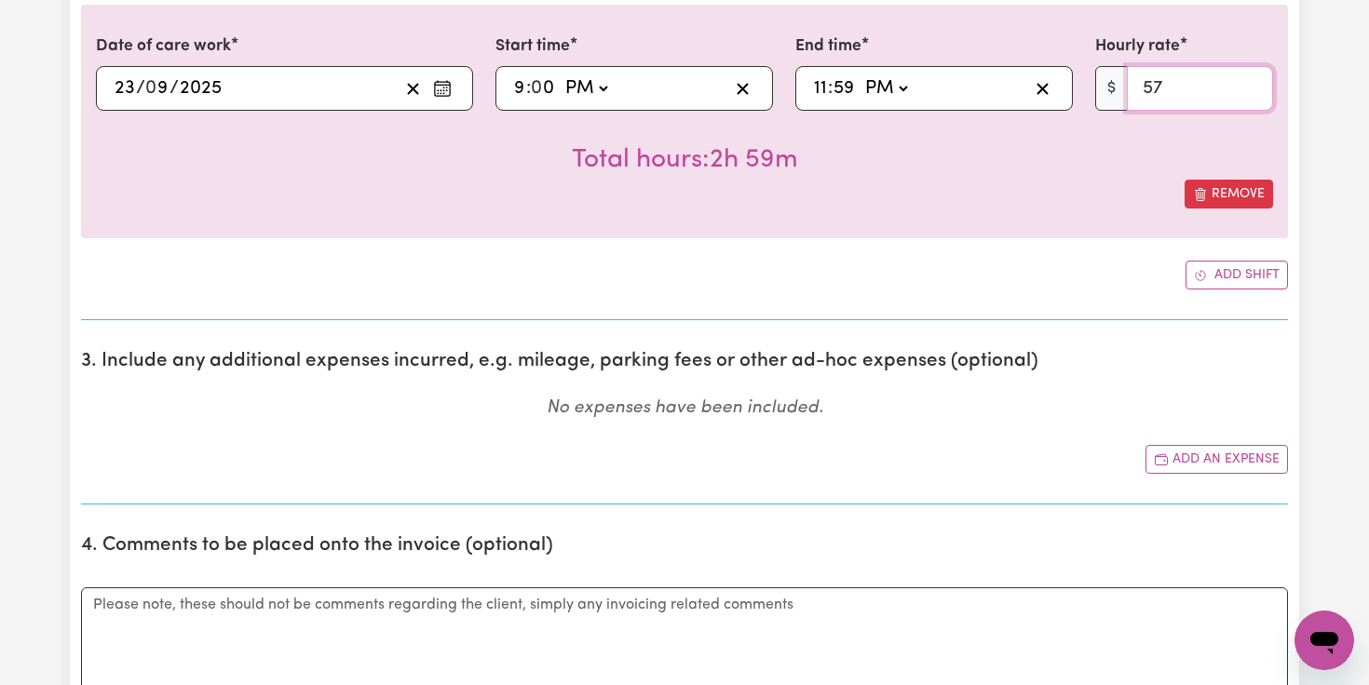
click at [1253, 86] on input "57" at bounding box center [1200, 88] width 146 height 45
type input "58"
click at [1253, 86] on input "58" at bounding box center [1200, 88] width 146 height 45
click at [1226, 278] on button "Add shift" at bounding box center [1237, 275] width 102 height 29
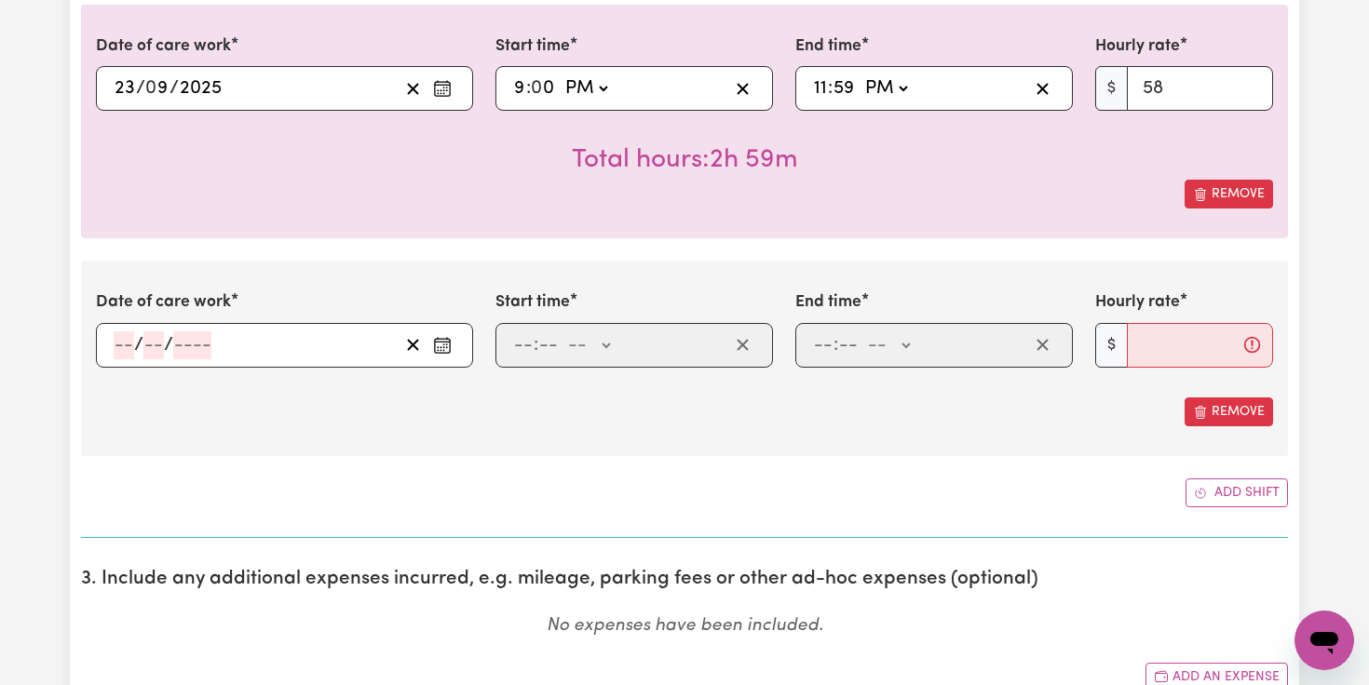
click at [440, 348] on icon "Enter the date of care work" at bounding box center [442, 345] width 19 height 19
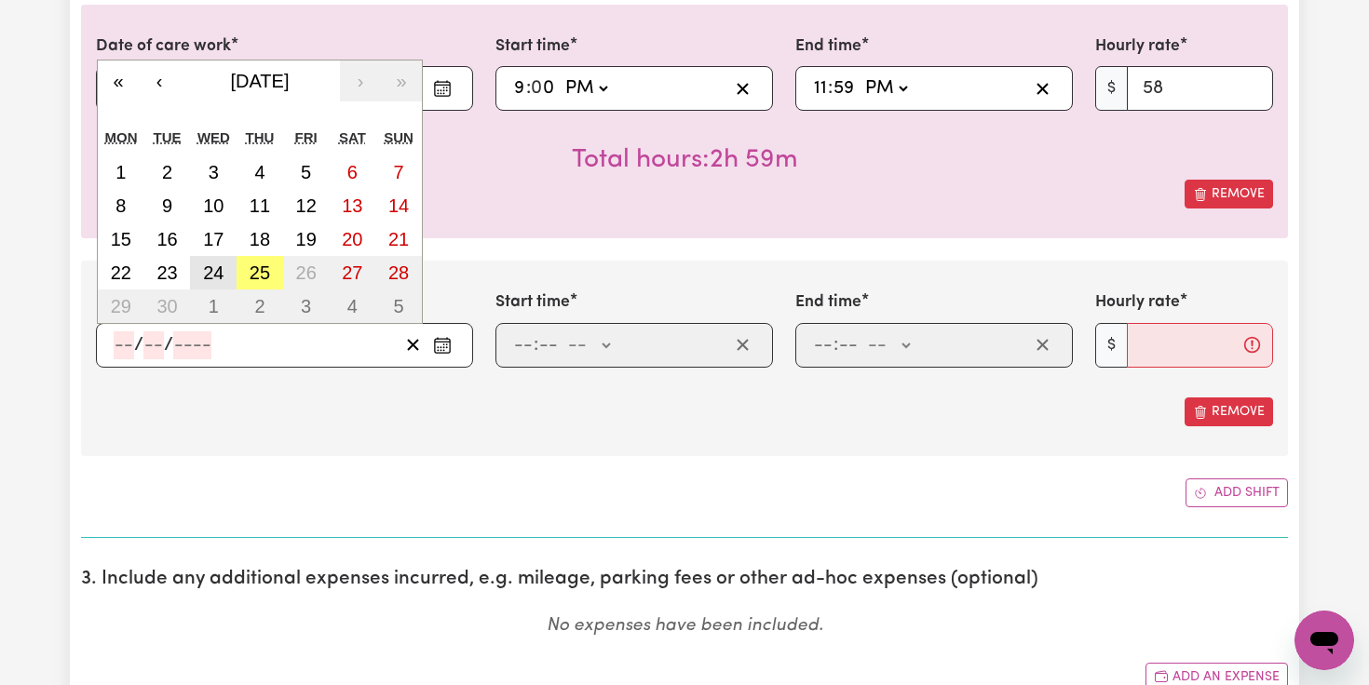
click at [216, 277] on abbr "24" at bounding box center [213, 273] width 20 height 20
type input "[DATE]"
type input "24"
type input "9"
type input "2025"
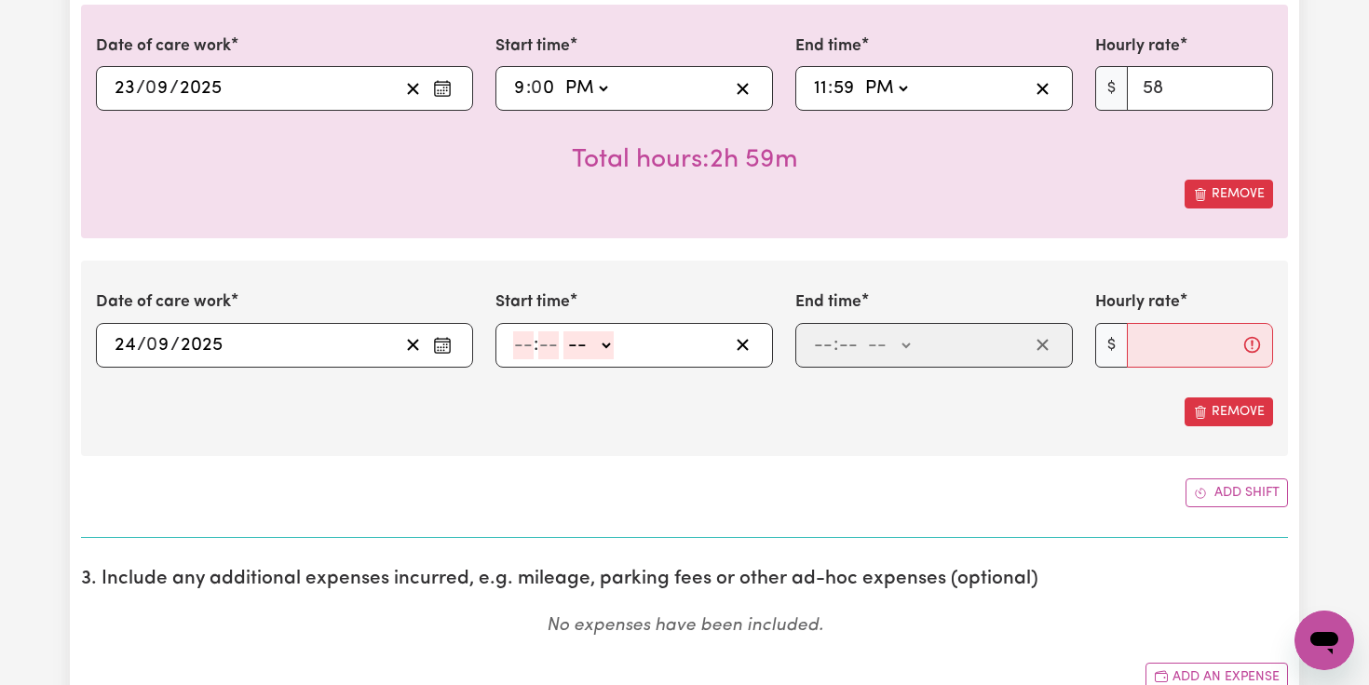
click at [519, 336] on input "number" at bounding box center [523, 346] width 20 height 28
type input "12"
type input "0"
click at [610, 340] on select "-- AM PM" at bounding box center [591, 346] width 50 height 28
select select "am"
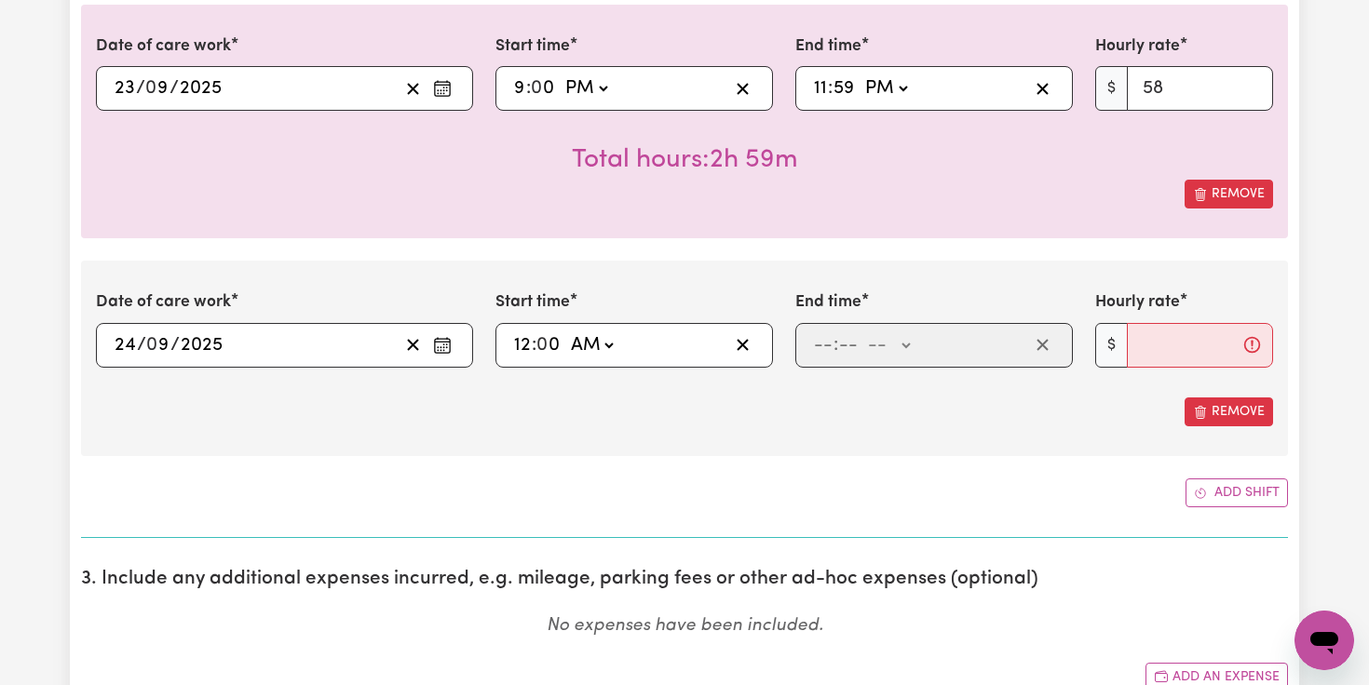
click at [567, 332] on select "-- AM PM" at bounding box center [591, 346] width 50 height 28
type input "00:00"
click at [821, 345] on input "number" at bounding box center [823, 346] width 20 height 28
type input "6"
type input "0"
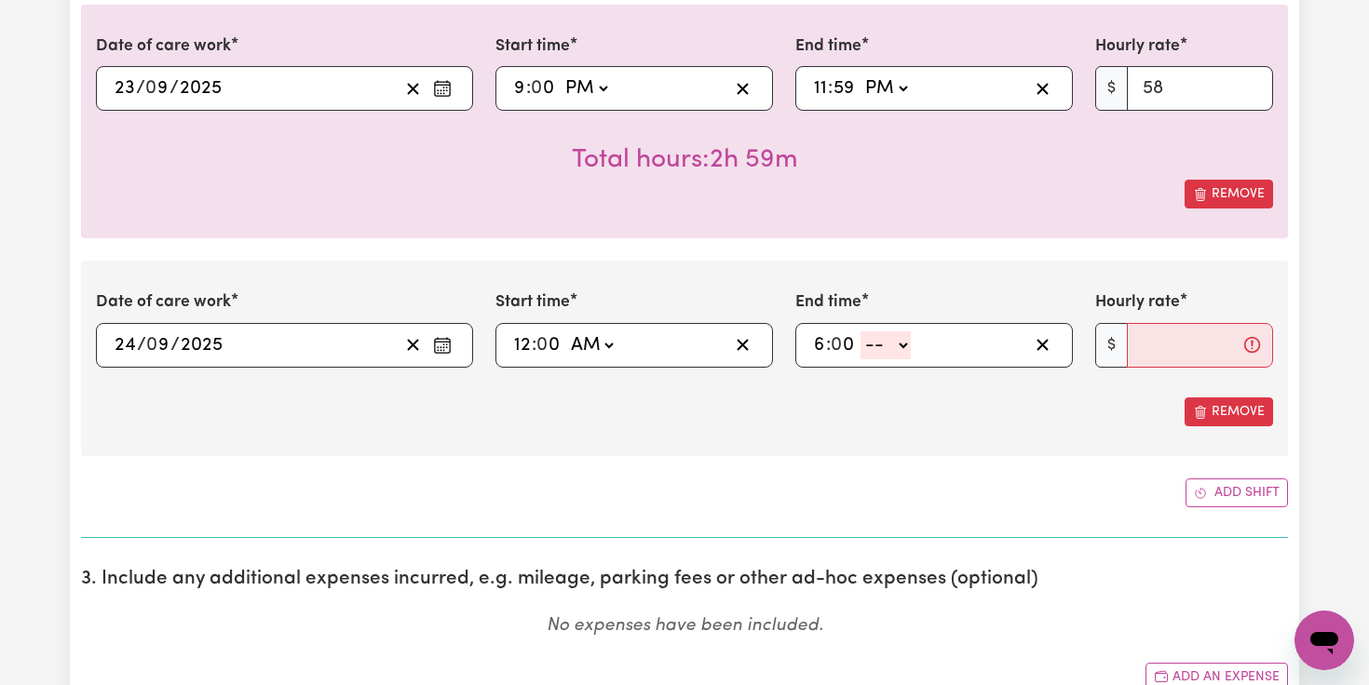
click at [902, 338] on select "-- AM PM" at bounding box center [886, 346] width 50 height 28
select select "am"
click at [861, 332] on select "-- AM PM" at bounding box center [886, 346] width 50 height 28
type input "06:00"
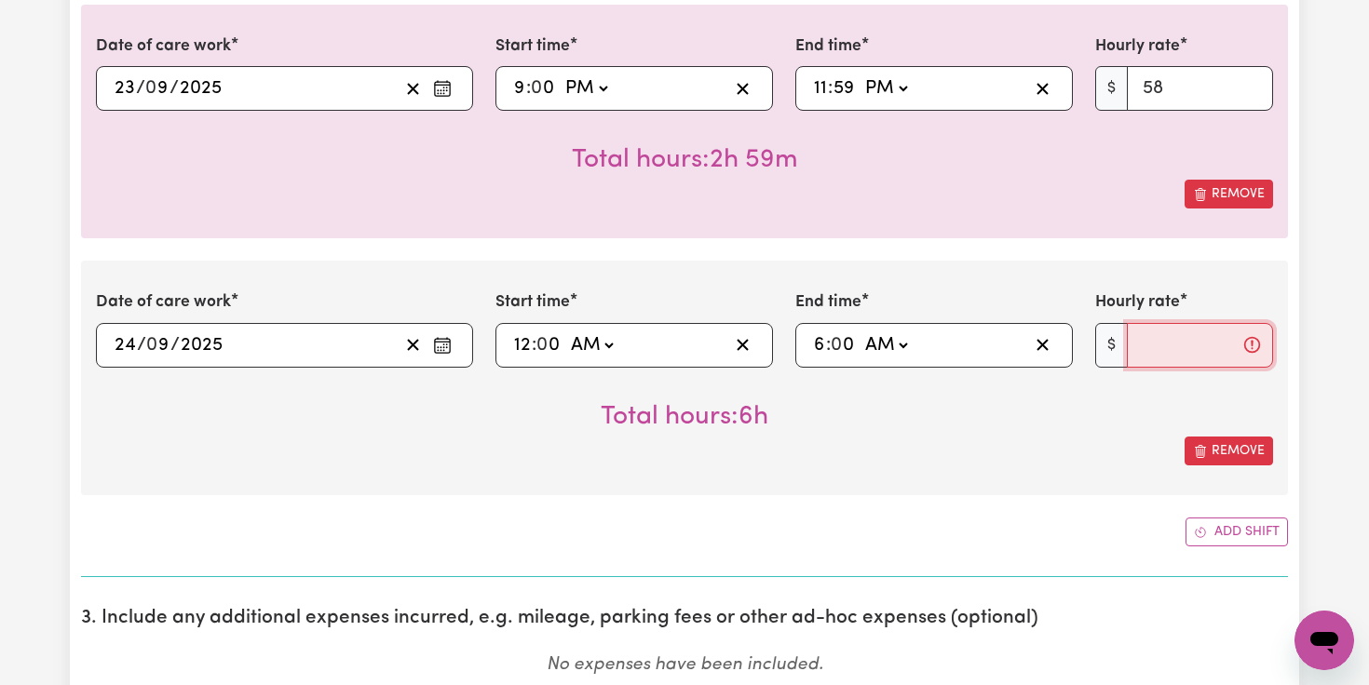
click at [1153, 350] on input "Hourly rate" at bounding box center [1200, 345] width 146 height 45
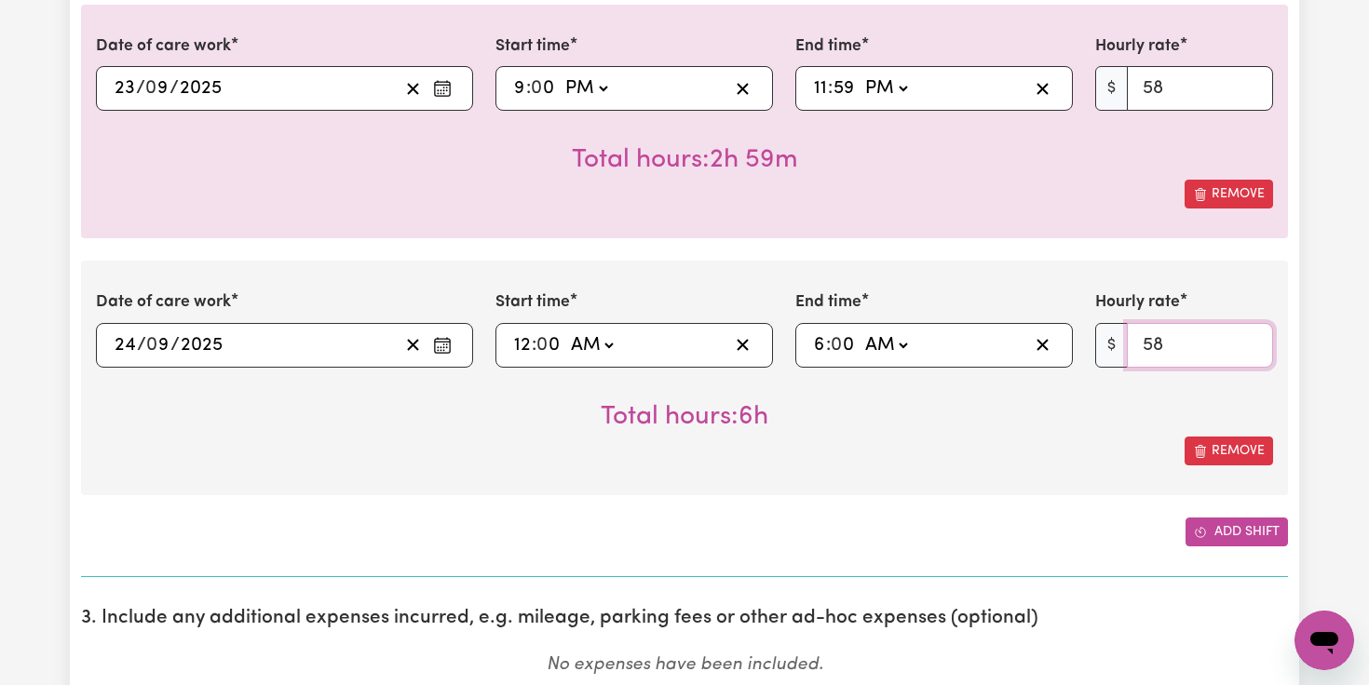
type input "58"
click at [1239, 532] on button "Add shift" at bounding box center [1237, 532] width 102 height 29
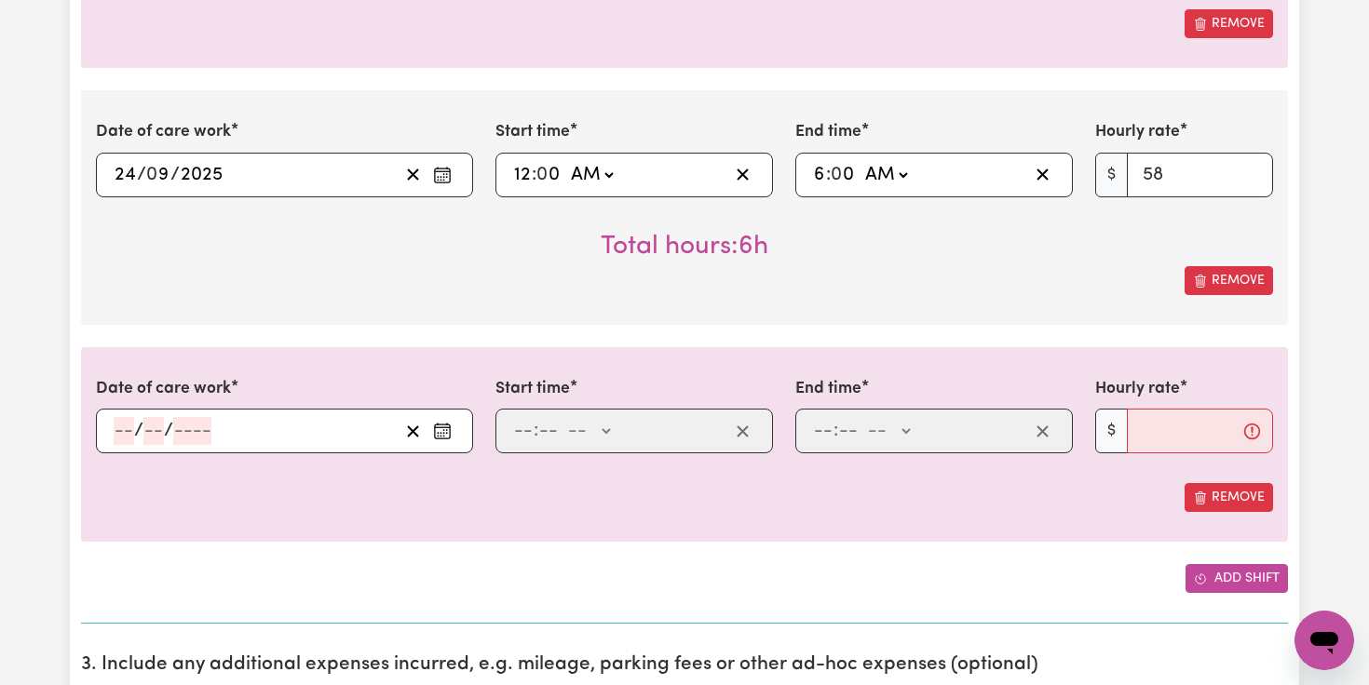
scroll to position [2325, 0]
click at [444, 431] on icon "Enter the date of care work" at bounding box center [442, 430] width 19 height 19
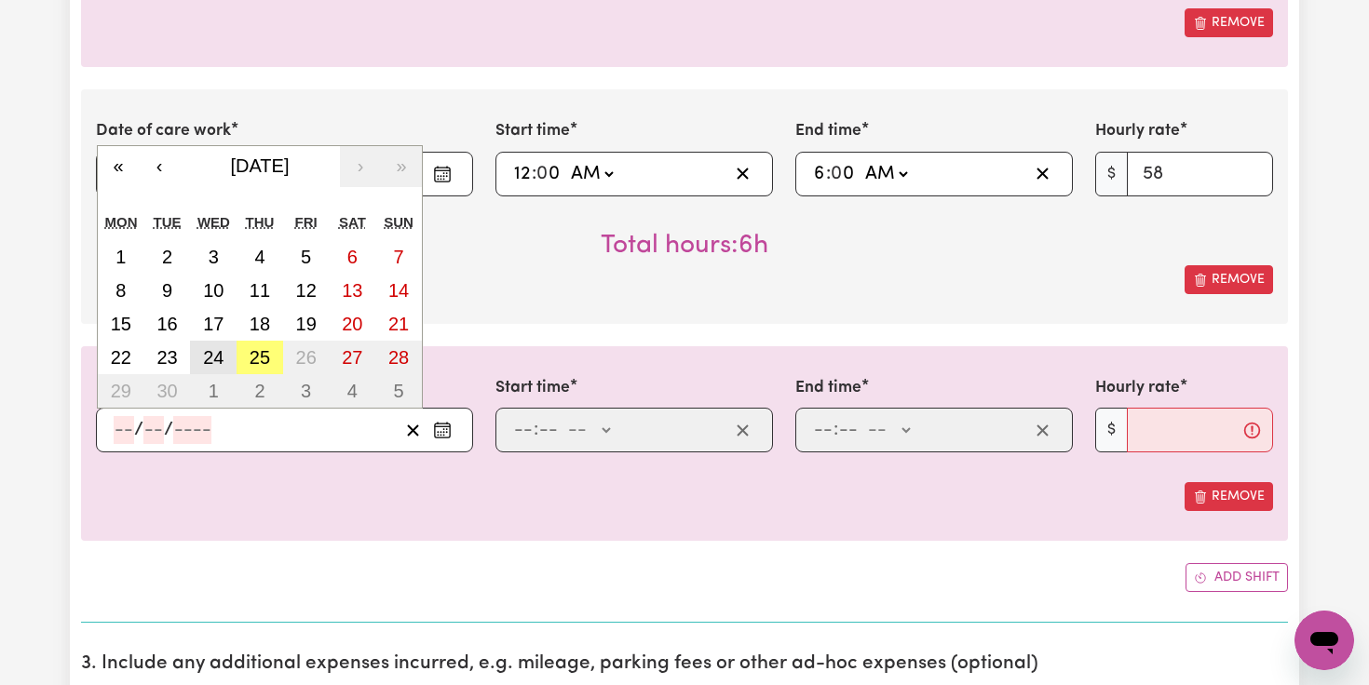
click at [209, 361] on abbr "24" at bounding box center [213, 357] width 20 height 20
type input "[DATE]"
type input "24"
type input "9"
type input "2025"
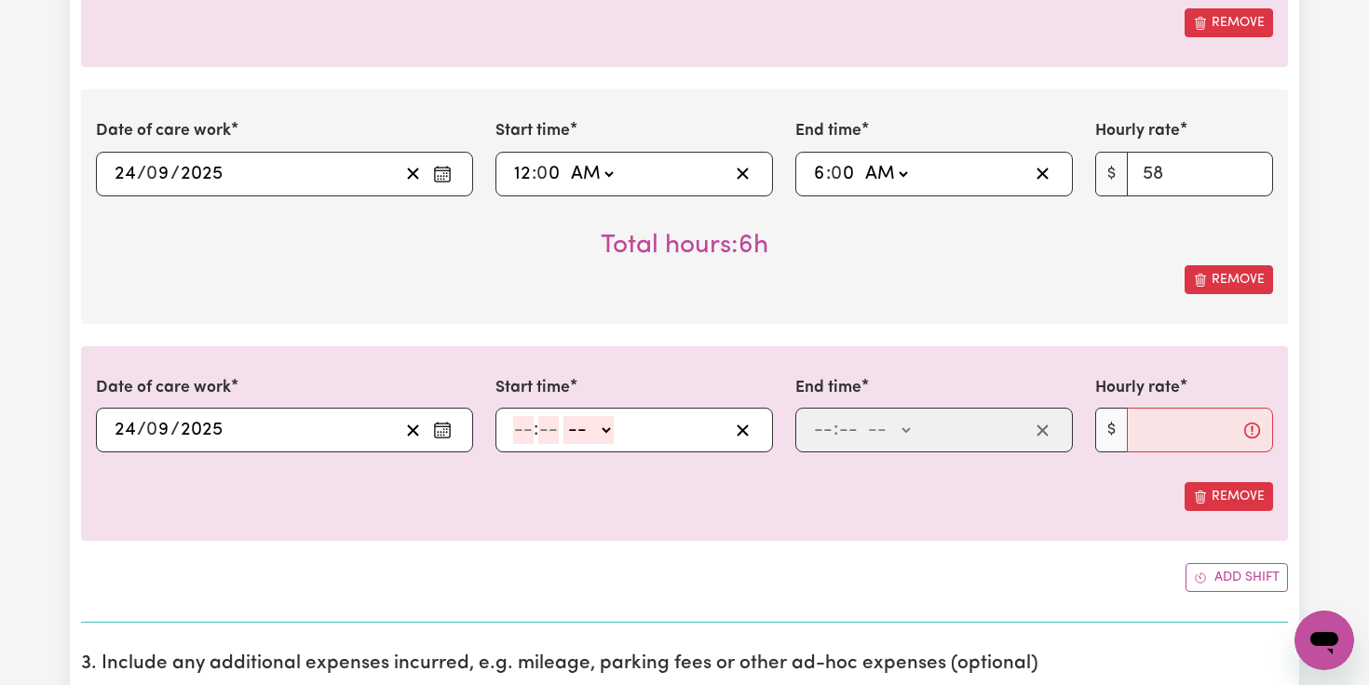
click at [523, 429] on input "number" at bounding box center [523, 430] width 20 height 28
type input "6"
type input "0"
click at [573, 428] on select "-- AM PM" at bounding box center [586, 430] width 50 height 28
select select "am"
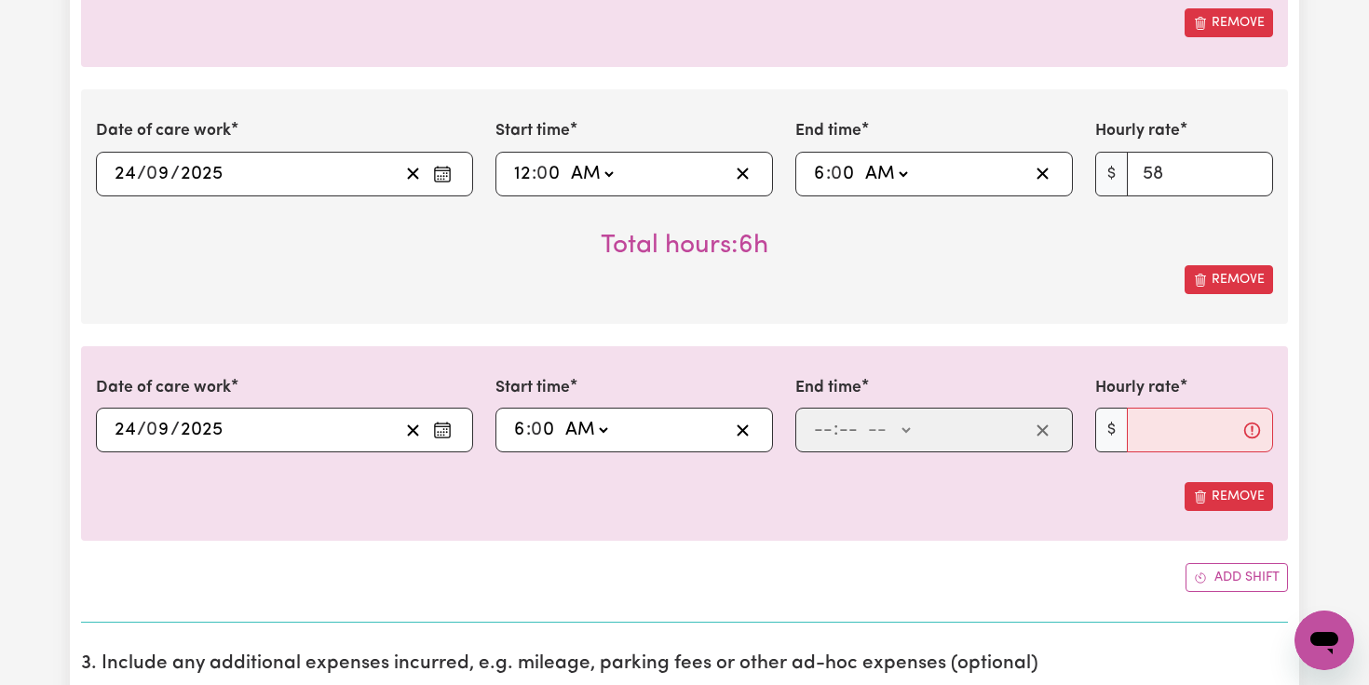
click at [562, 416] on select "-- AM PM" at bounding box center [586, 430] width 50 height 28
type input "06:00"
click at [832, 435] on input "number" at bounding box center [823, 430] width 20 height 28
type input "1"
click at [846, 434] on input "number" at bounding box center [840, 430] width 20 height 28
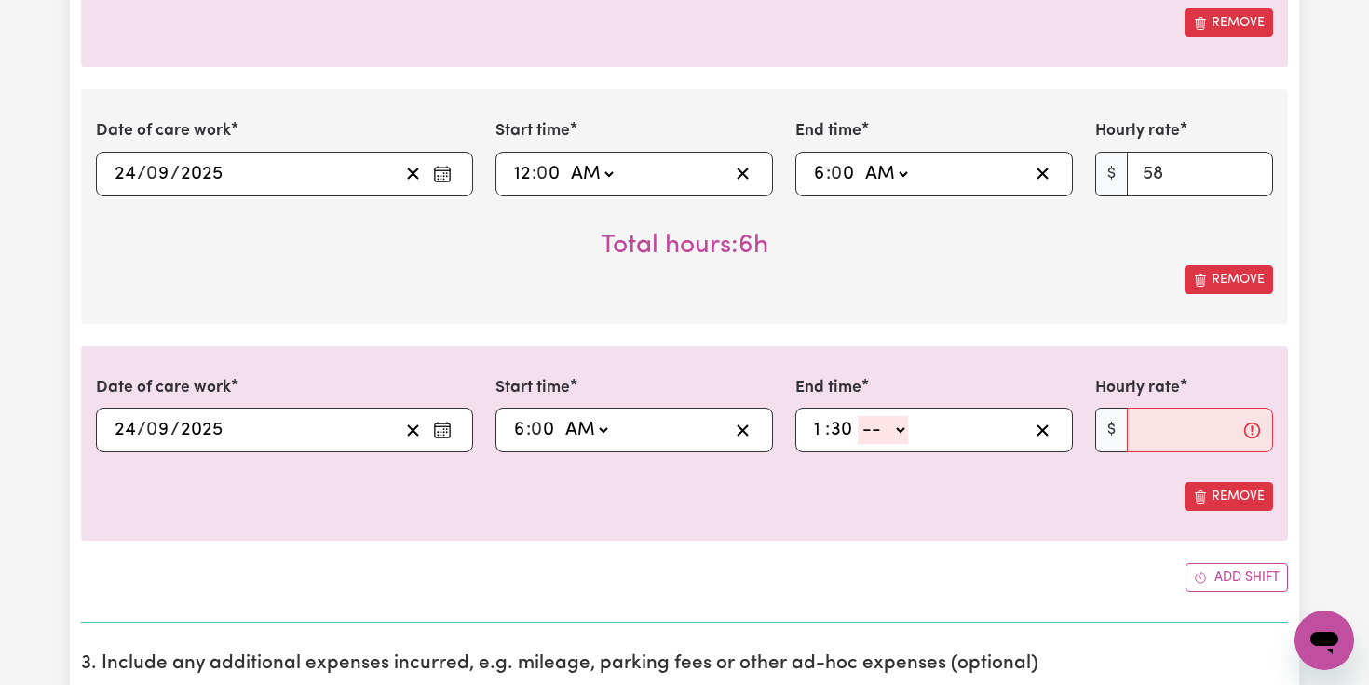
type input "30"
click at [902, 427] on select "-- AM PM" at bounding box center [883, 430] width 50 height 28
select select "pm"
click at [858, 416] on select "-- AM PM" at bounding box center [883, 430] width 50 height 28
type input "13:30"
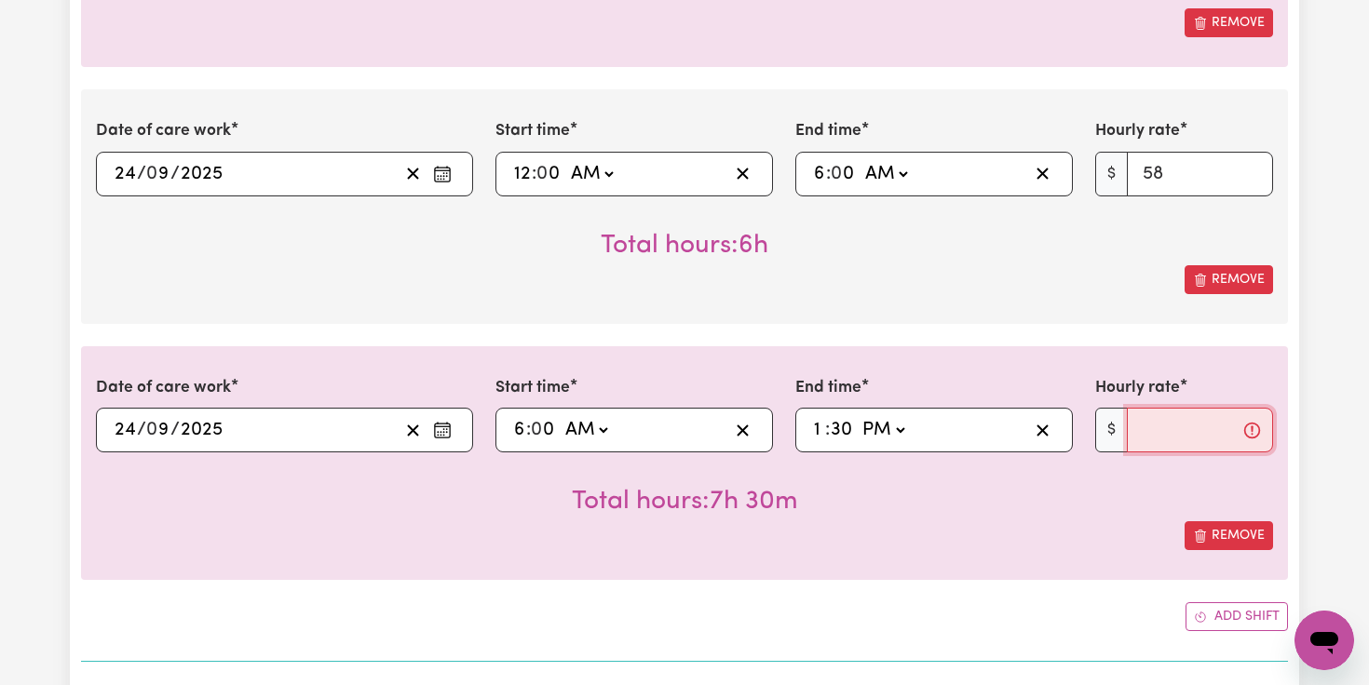
click at [1151, 419] on input "Hourly rate" at bounding box center [1200, 430] width 146 height 45
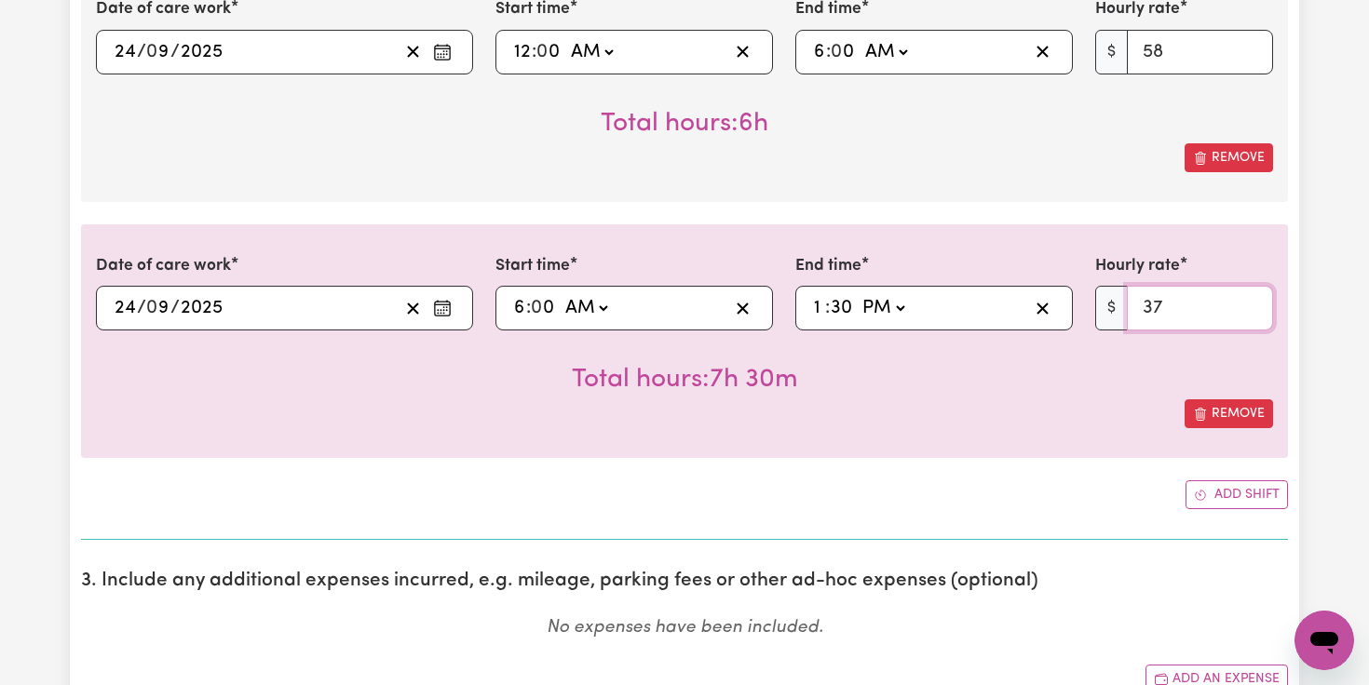
scroll to position [2476, 0]
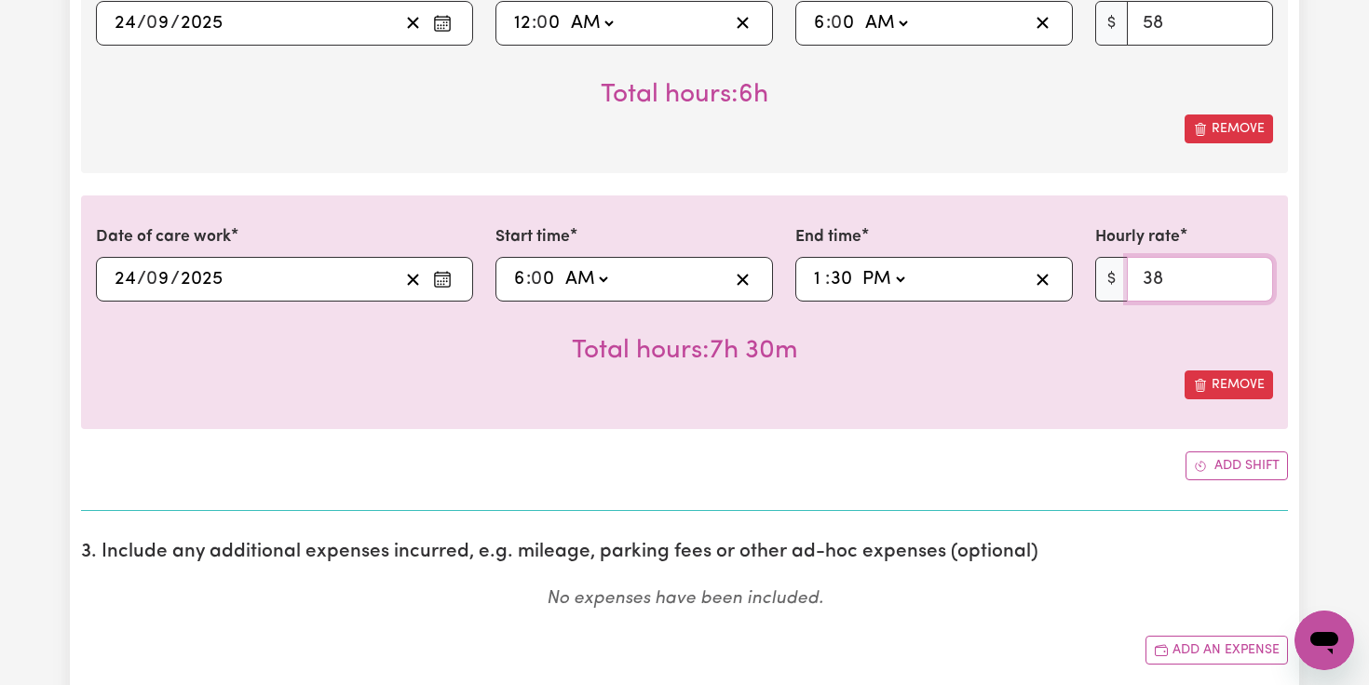
click at [1248, 277] on input "38" at bounding box center [1200, 279] width 146 height 45
click at [1248, 277] on input "39" at bounding box center [1200, 279] width 146 height 45
type input "40"
click at [1248, 277] on input "40" at bounding box center [1200, 279] width 146 height 45
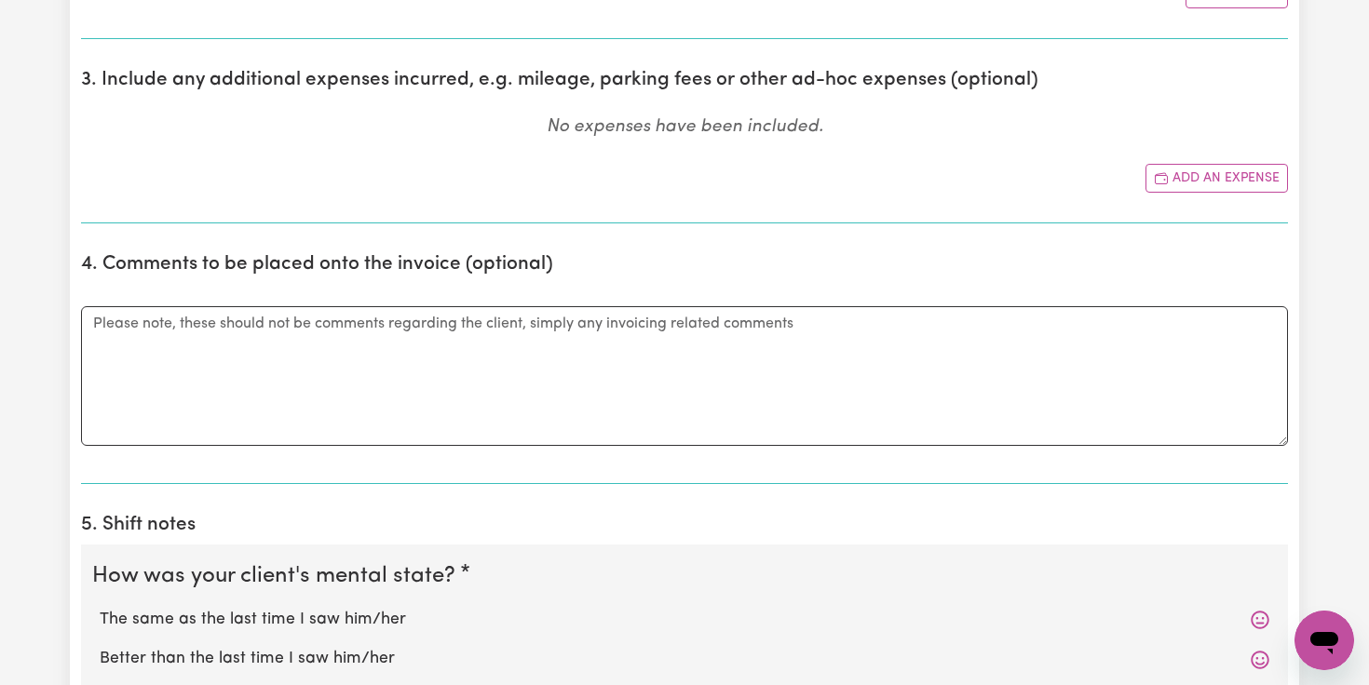
scroll to position [2949, 0]
click at [442, 359] on textarea "Comments" at bounding box center [684, 375] width 1207 height 140
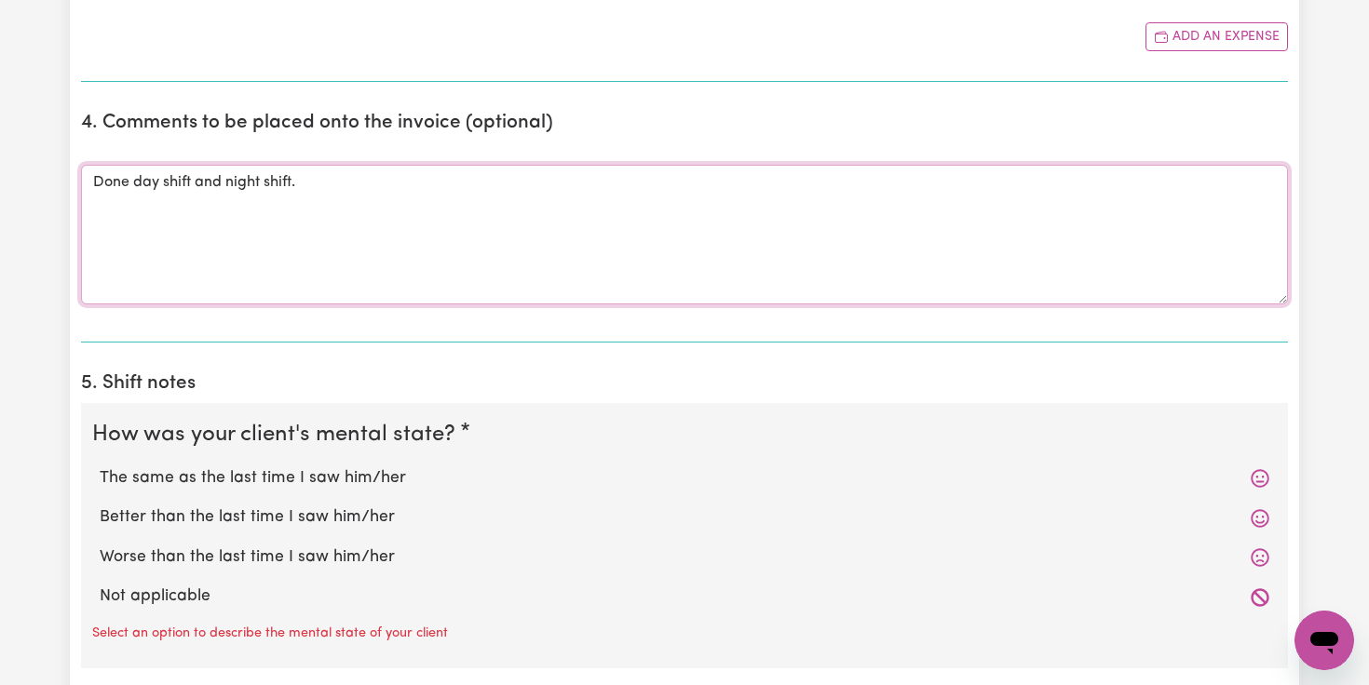
scroll to position [3208, 0]
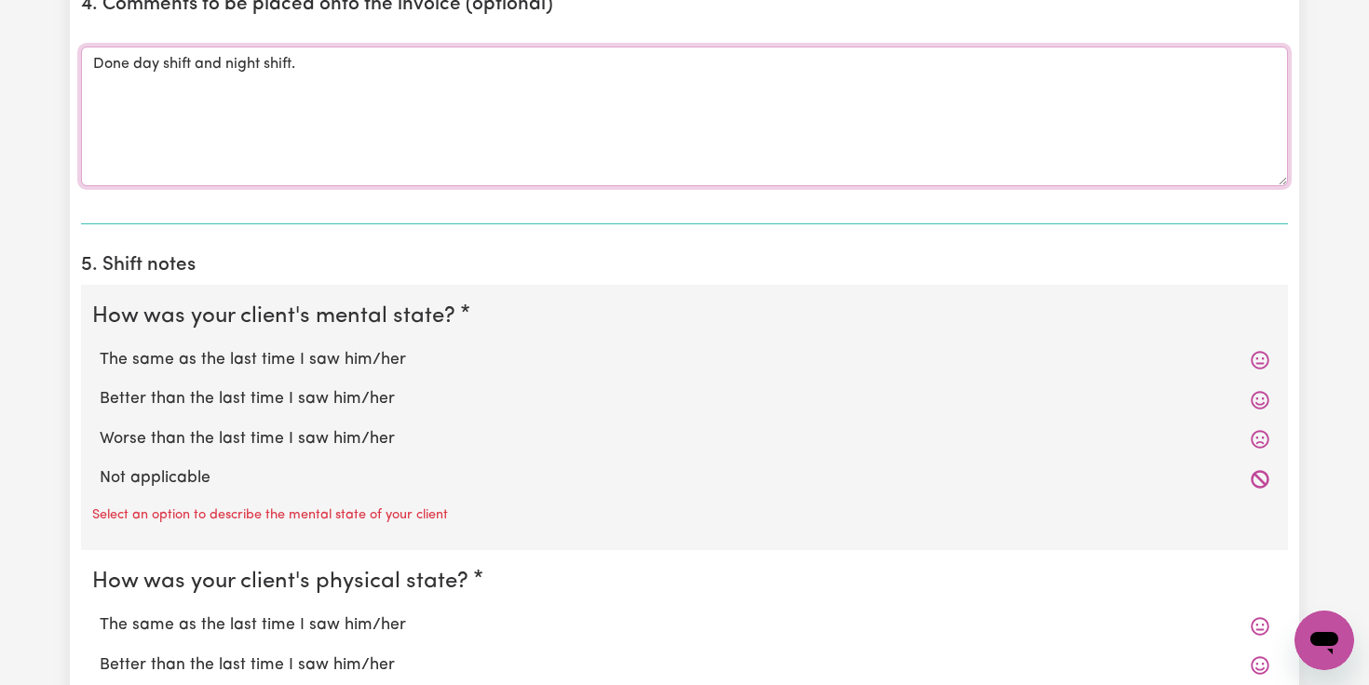
type textarea "Done day shift and night shift."
click at [208, 364] on label "The same as the last time I saw him/her" at bounding box center [685, 360] width 1170 height 24
click at [100, 348] on input "The same as the last time I saw him/her" at bounding box center [99, 347] width 1 height 1
radio input "true"
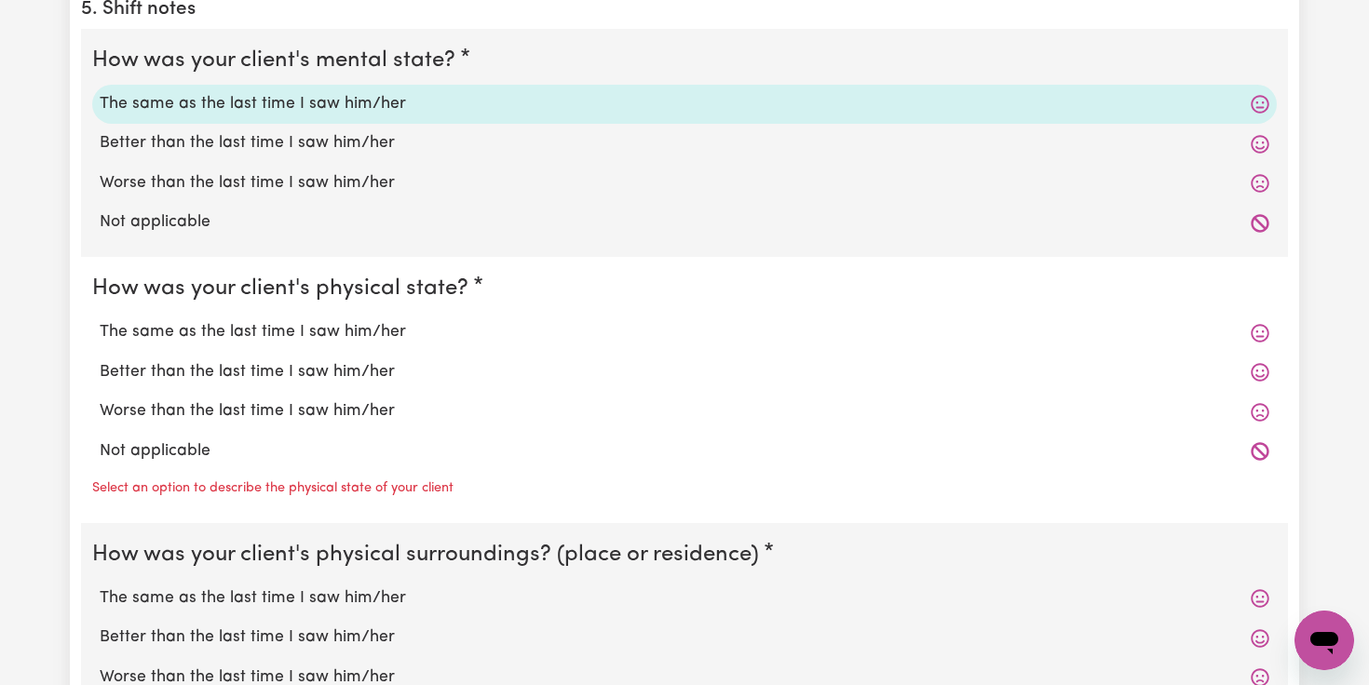
scroll to position [3520, 0]
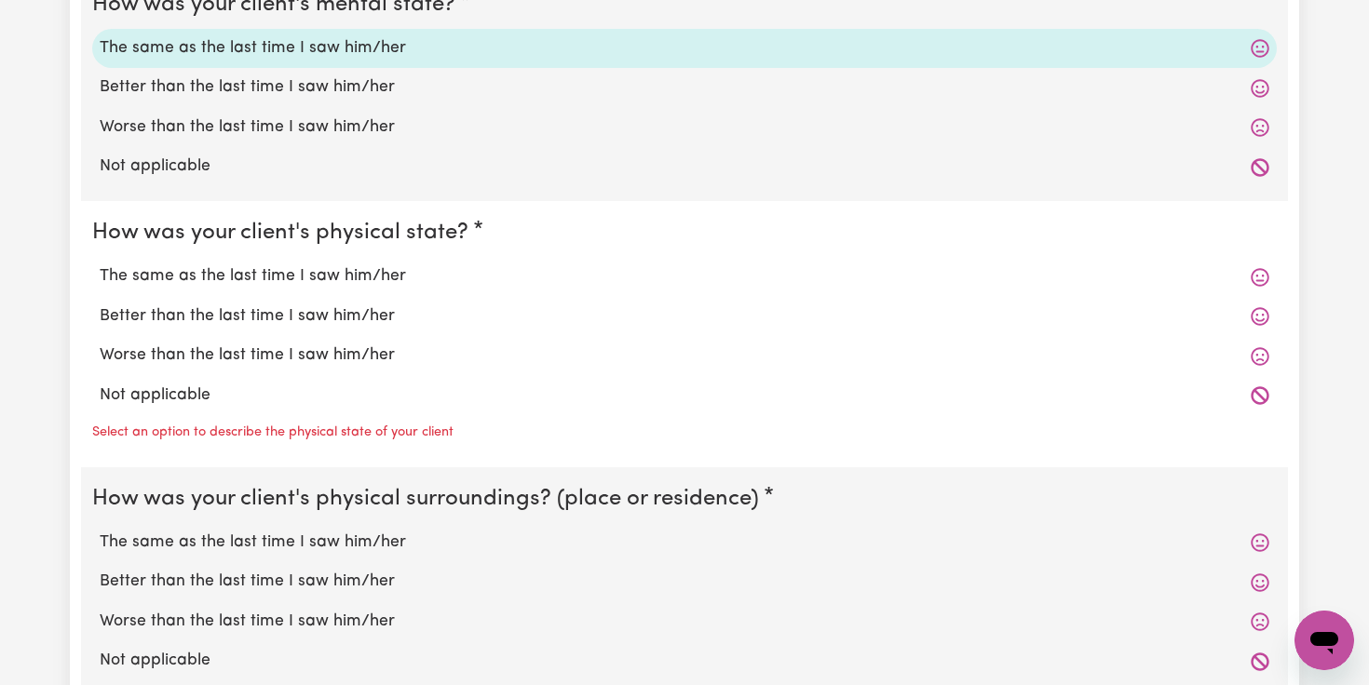
click at [189, 84] on label "Better than the last time I saw him/her" at bounding box center [685, 87] width 1170 height 24
click at [100, 75] on input "Better than the last time I saw him/her" at bounding box center [99, 75] width 1 height 1
radio input "true"
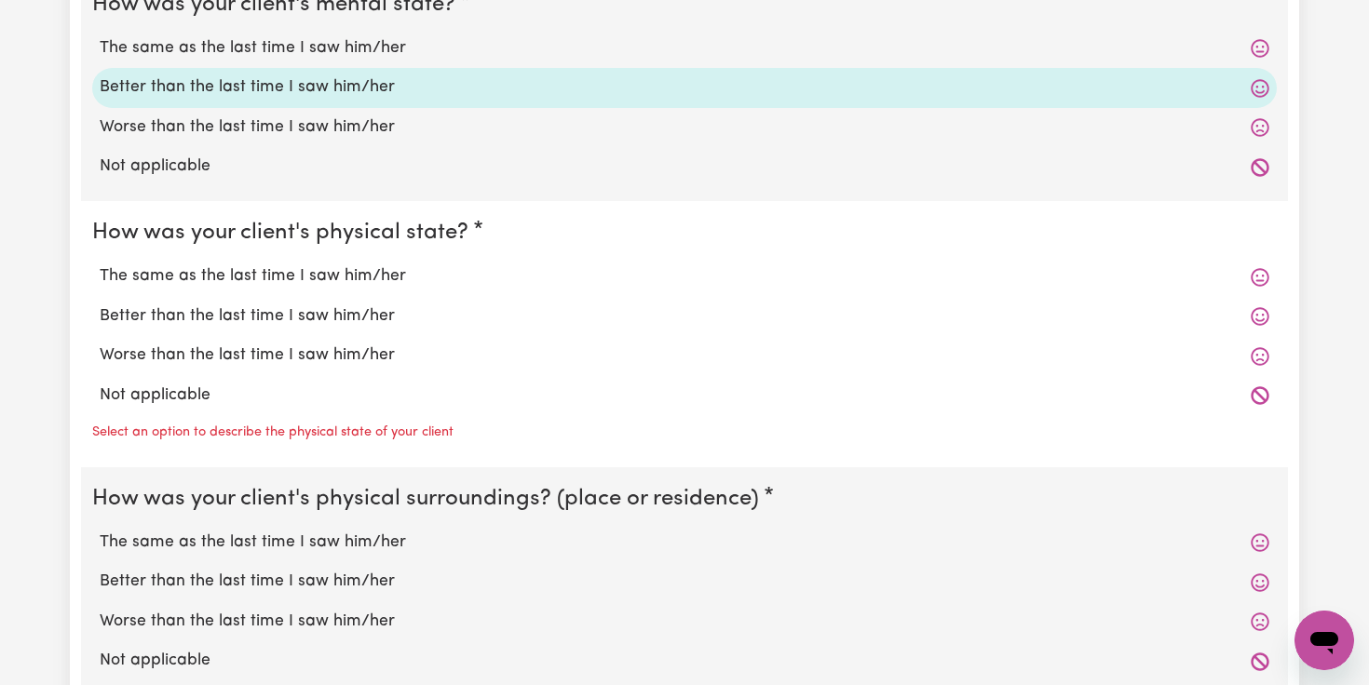
click at [197, 317] on label "Better than the last time I saw him/her" at bounding box center [685, 317] width 1170 height 24
click at [100, 305] on input "Better than the last time I saw him/her" at bounding box center [99, 304] width 1 height 1
radio input "true"
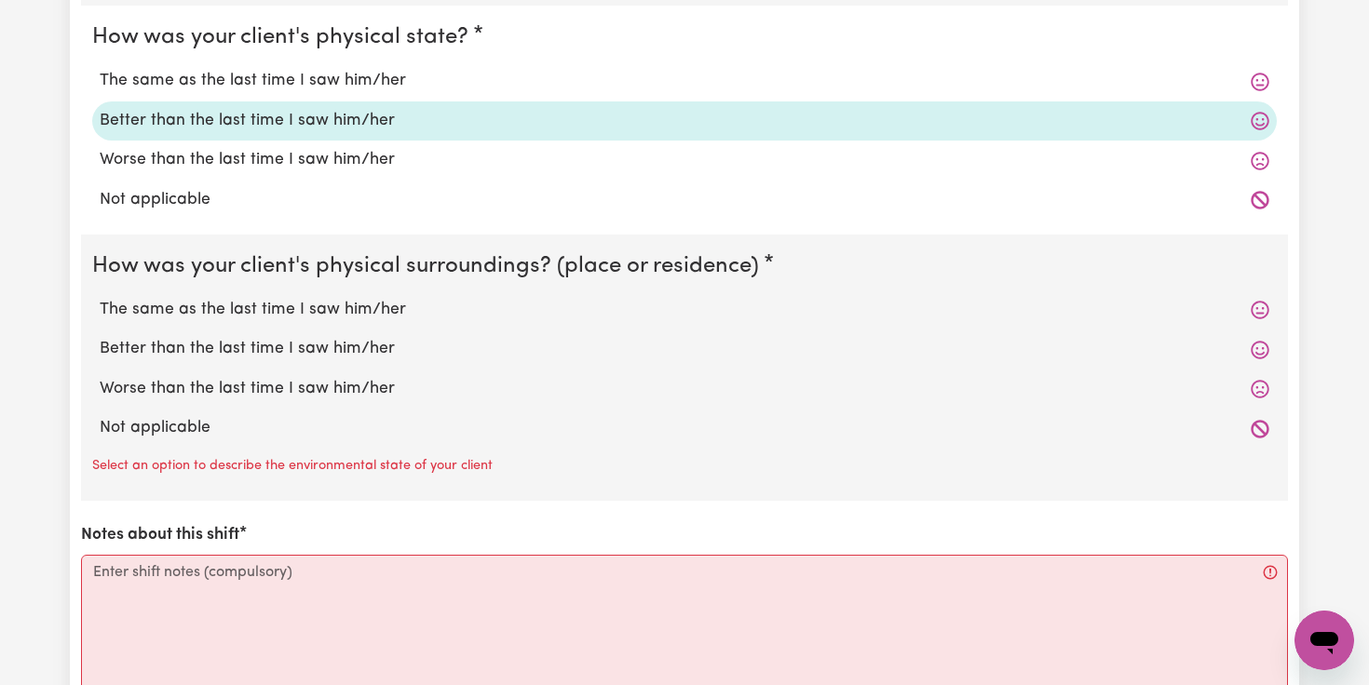
click at [186, 341] on label "Better than the last time I saw him/her" at bounding box center [685, 349] width 1170 height 24
click at [100, 337] on input "Better than the last time I saw him/her" at bounding box center [99, 336] width 1 height 1
radio input "true"
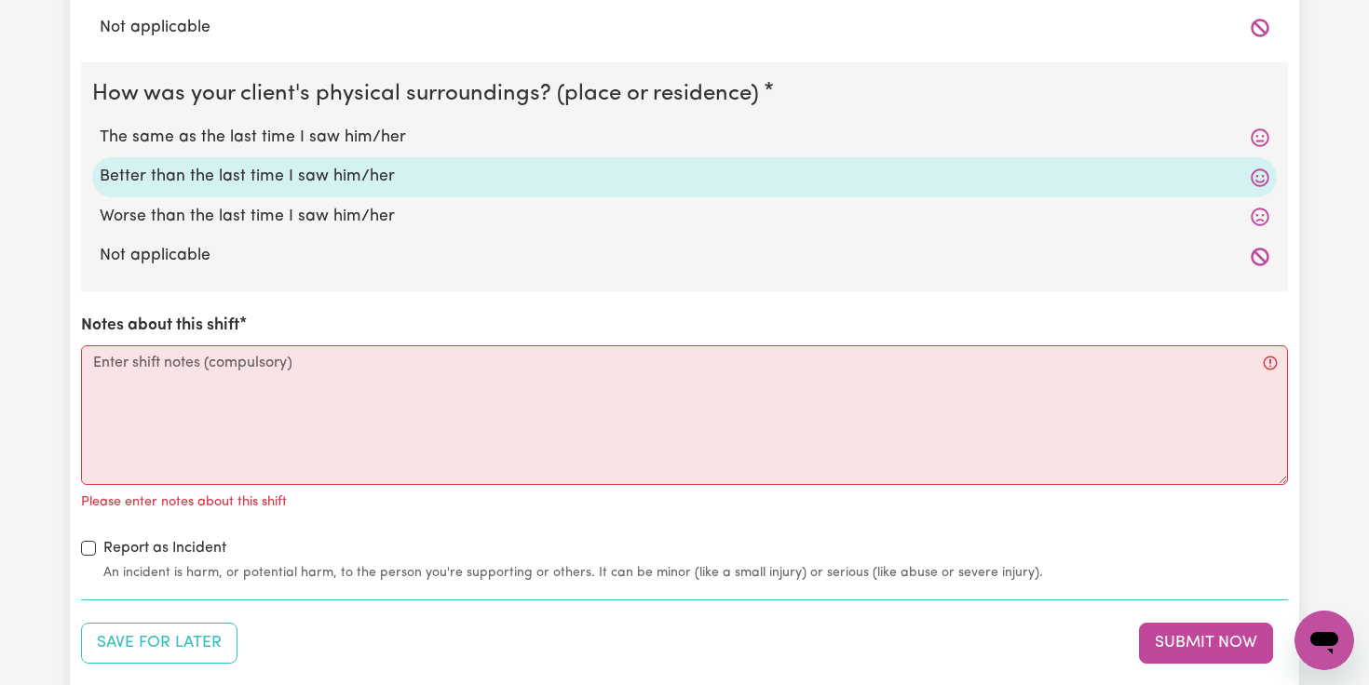
scroll to position [3911, 0]
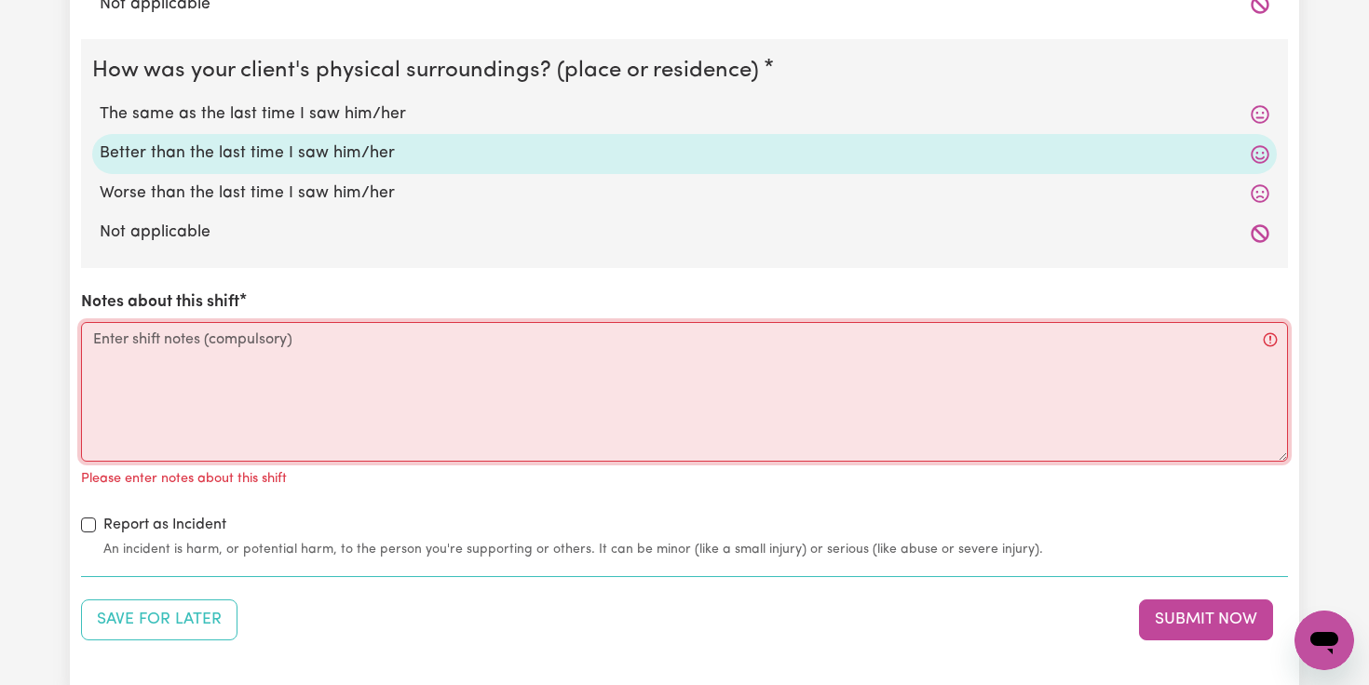
click at [161, 341] on textarea "Notes about this shift" at bounding box center [684, 392] width 1207 height 140
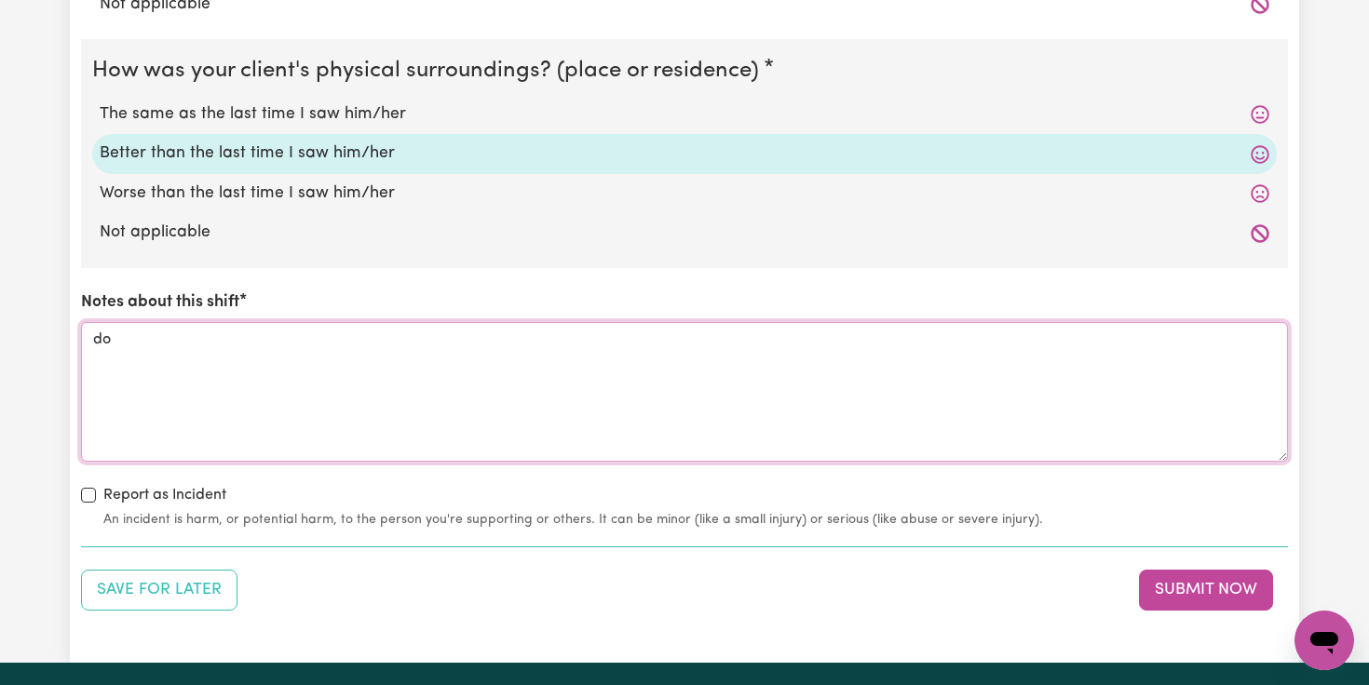
type textarea "d"
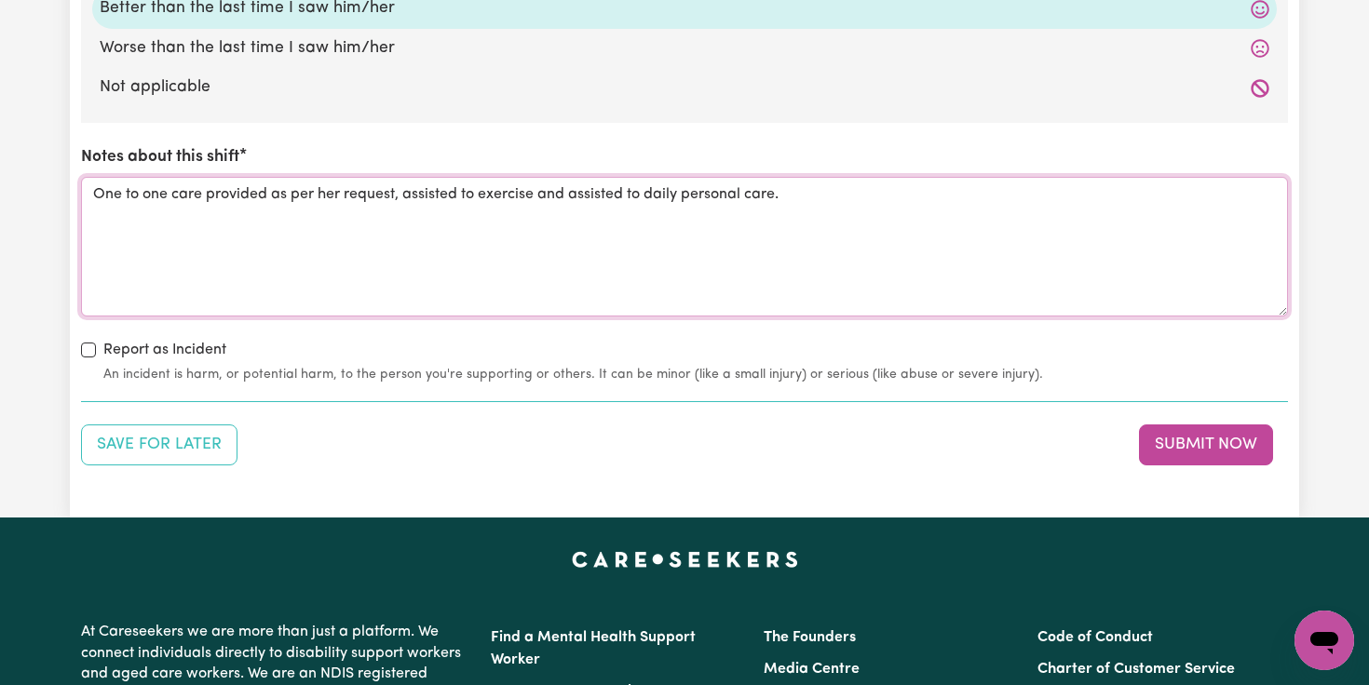
scroll to position [4087, 0]
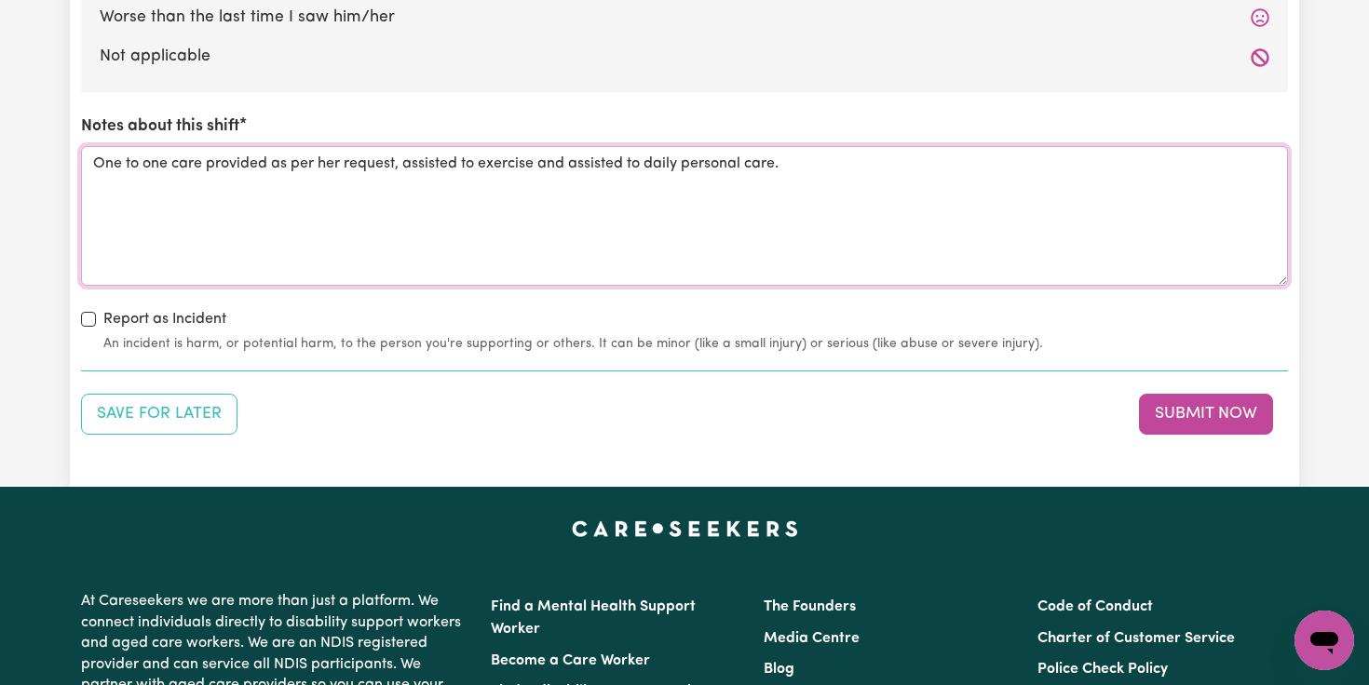
type textarea "One to one care provided as per her request, assisted to exercise and assisted …"
click at [84, 321] on input "Report as Incident" at bounding box center [88, 319] width 15 height 15
checkbox input "true"
click at [1208, 420] on button "Submit Now" at bounding box center [1206, 414] width 134 height 41
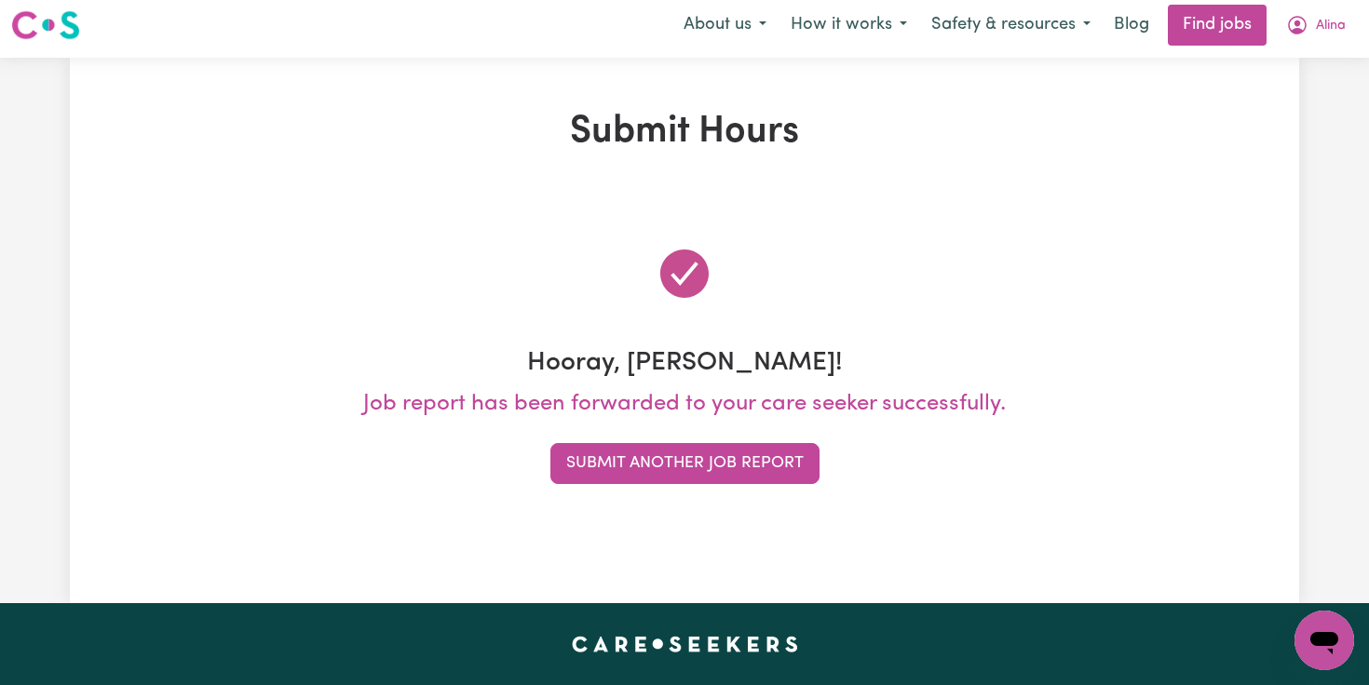
scroll to position [0, 0]
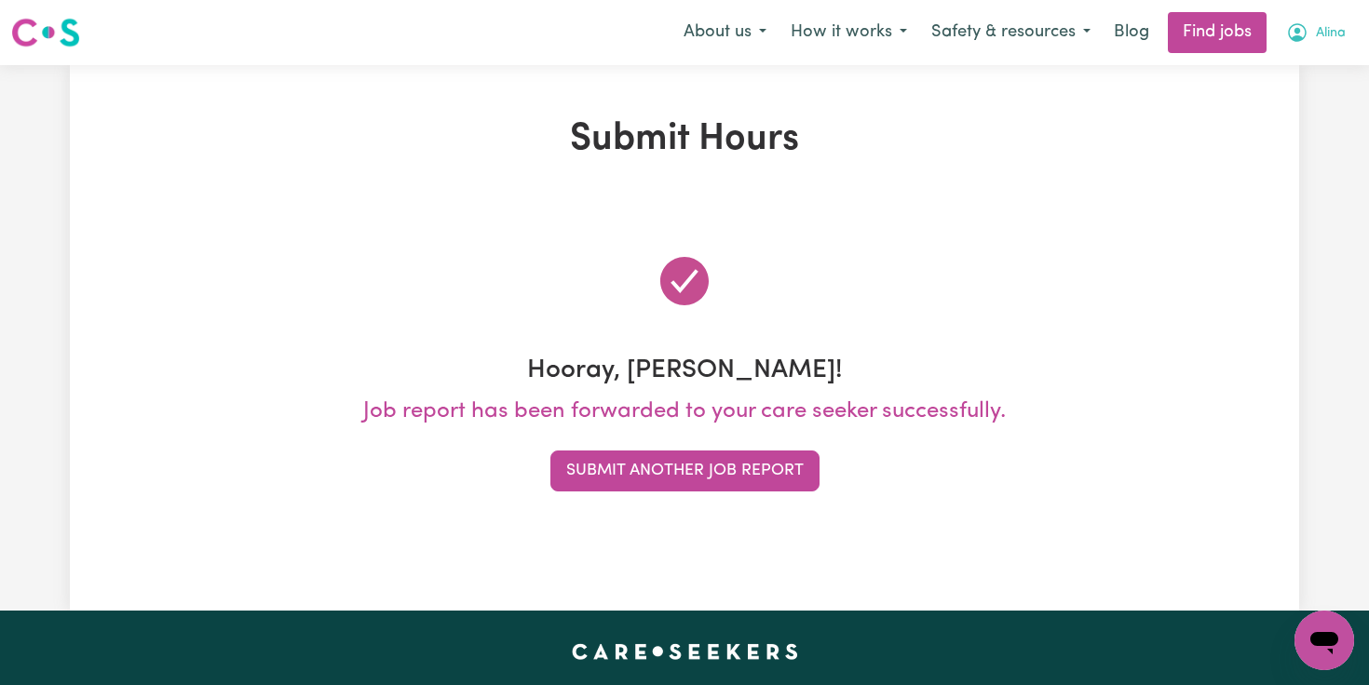
click at [1300, 30] on icon "My Account" at bounding box center [1297, 32] width 22 height 22
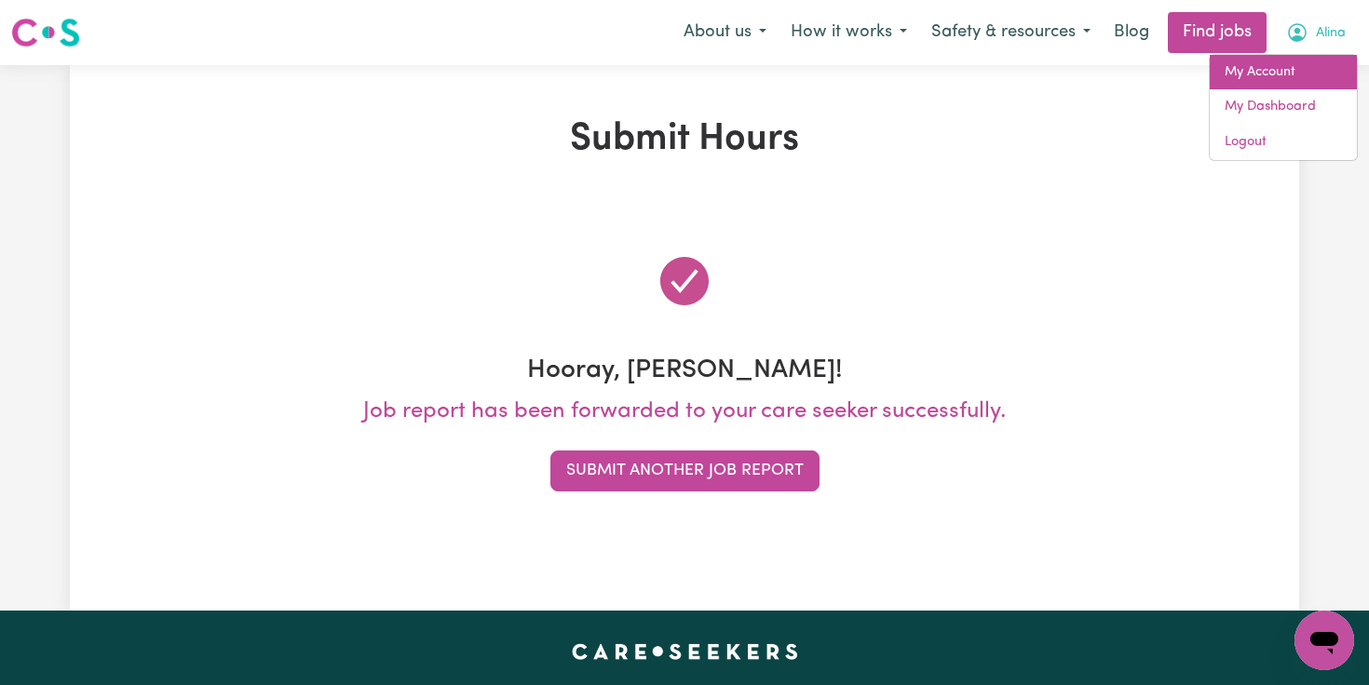
click at [1282, 76] on link "My Account" at bounding box center [1283, 72] width 147 height 35
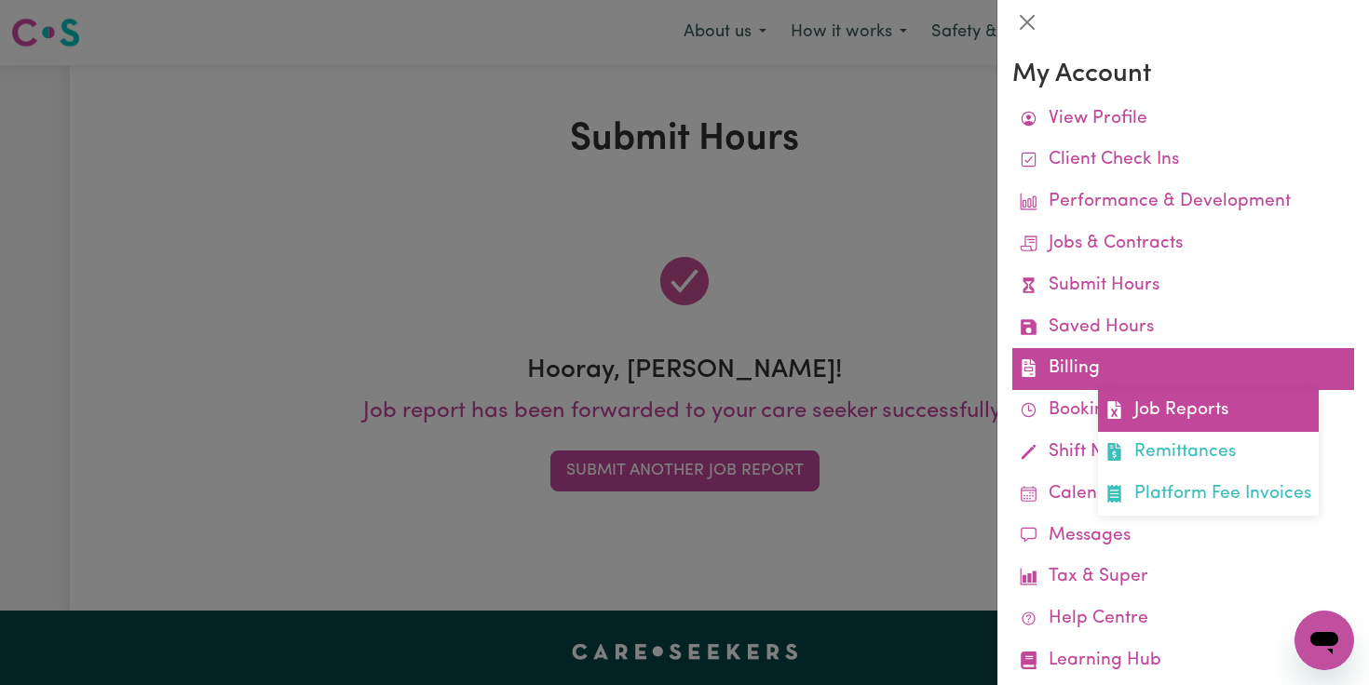
click at [1127, 414] on link "Job Reports" at bounding box center [1208, 411] width 221 height 42
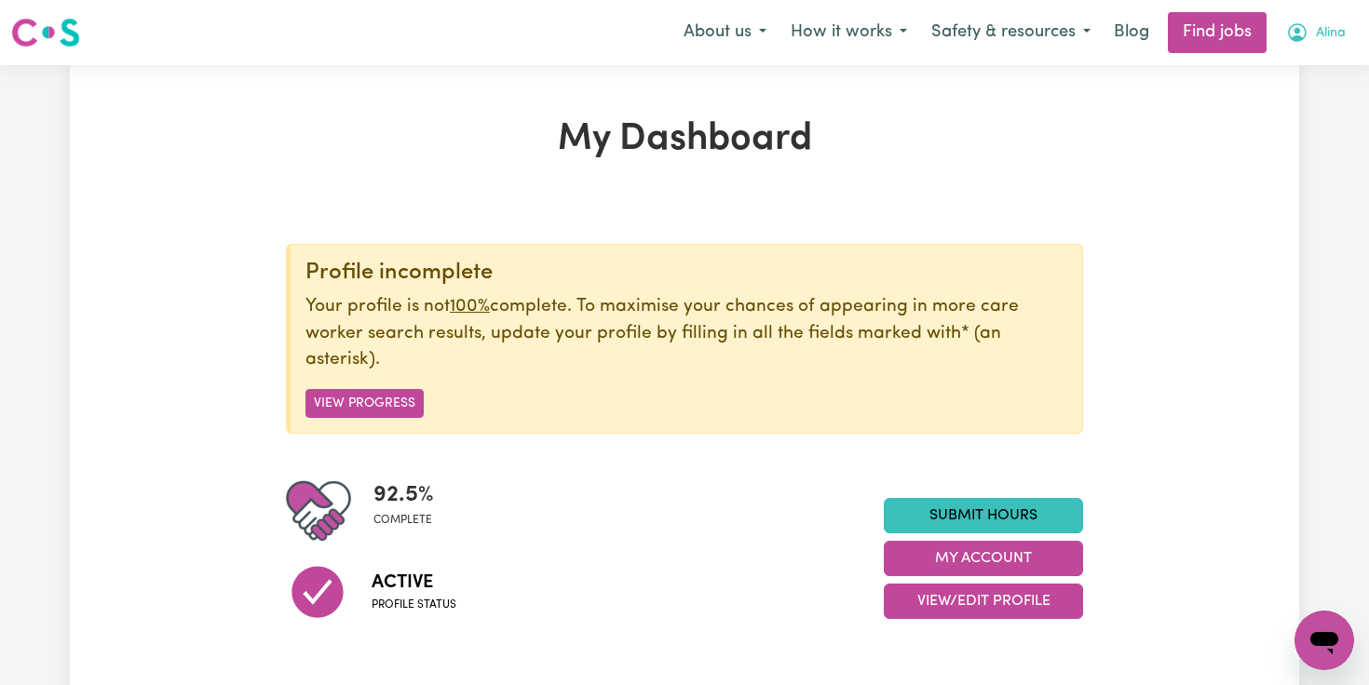
click at [1296, 33] on icon "My Account" at bounding box center [1298, 31] width 6 height 7
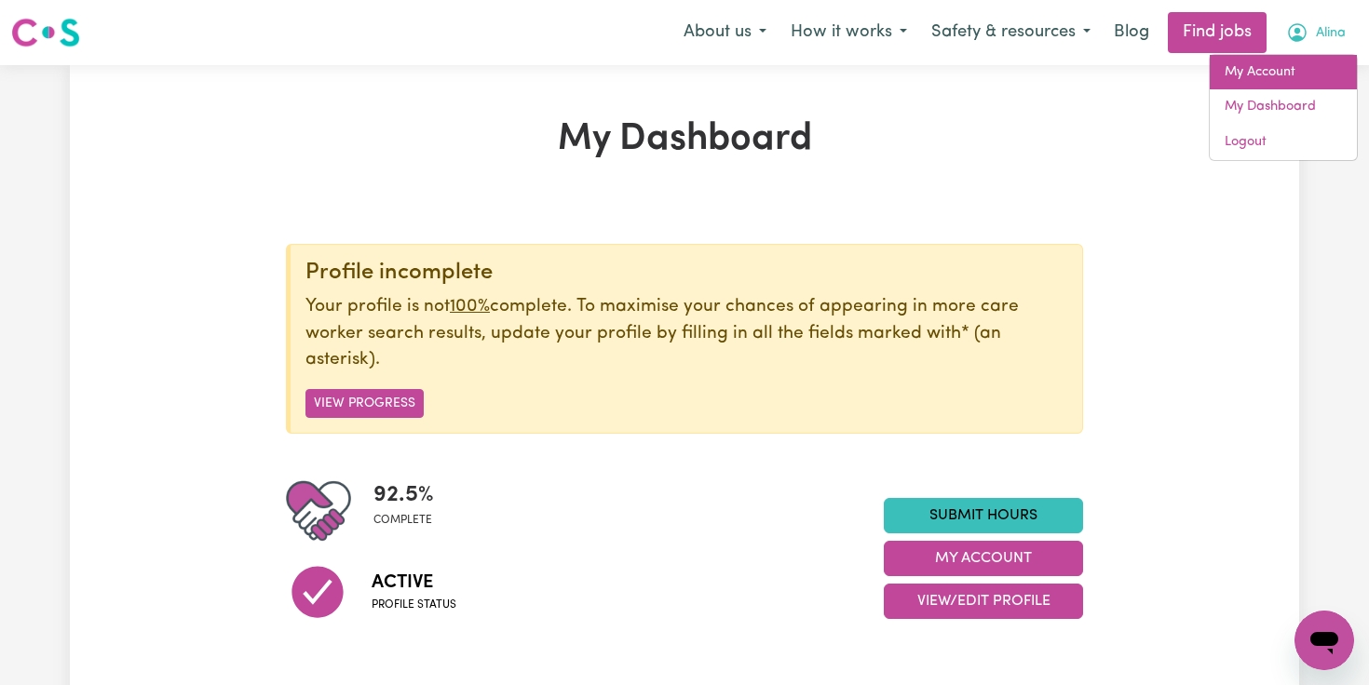
click at [1270, 82] on link "My Account" at bounding box center [1283, 72] width 147 height 35
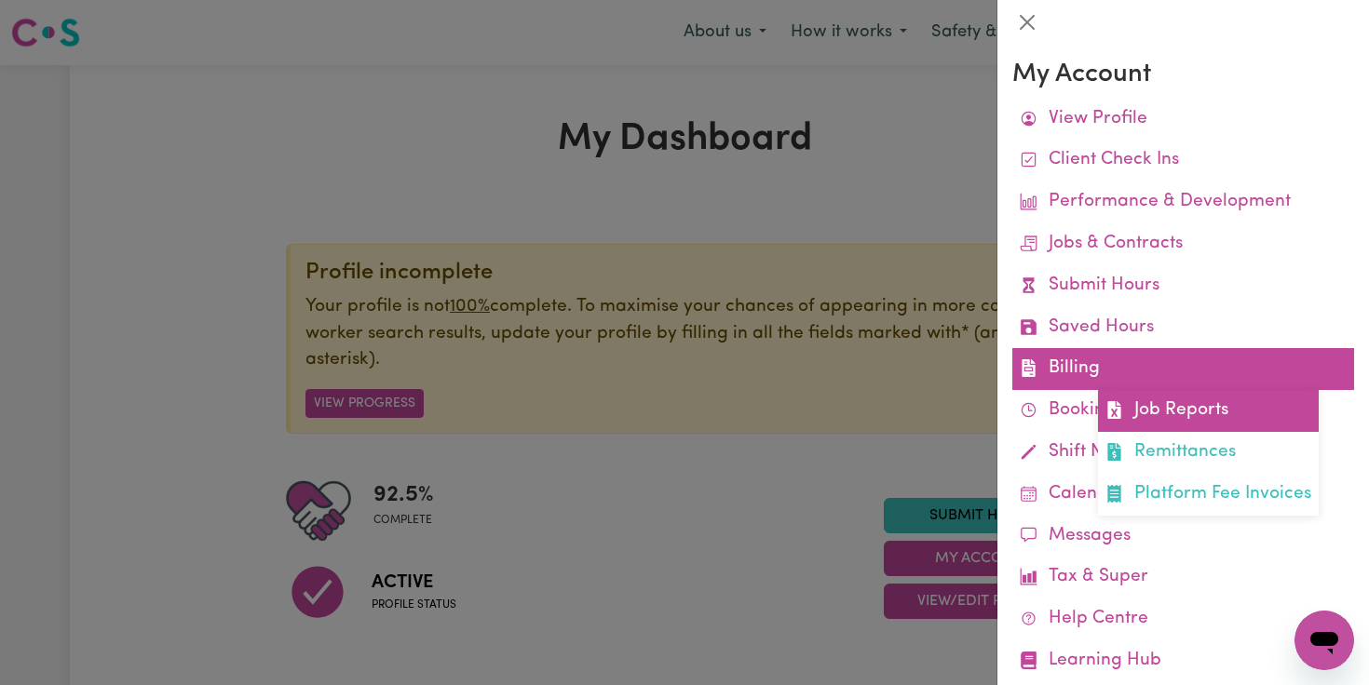
click at [1153, 411] on link "Job Reports" at bounding box center [1208, 411] width 221 height 42
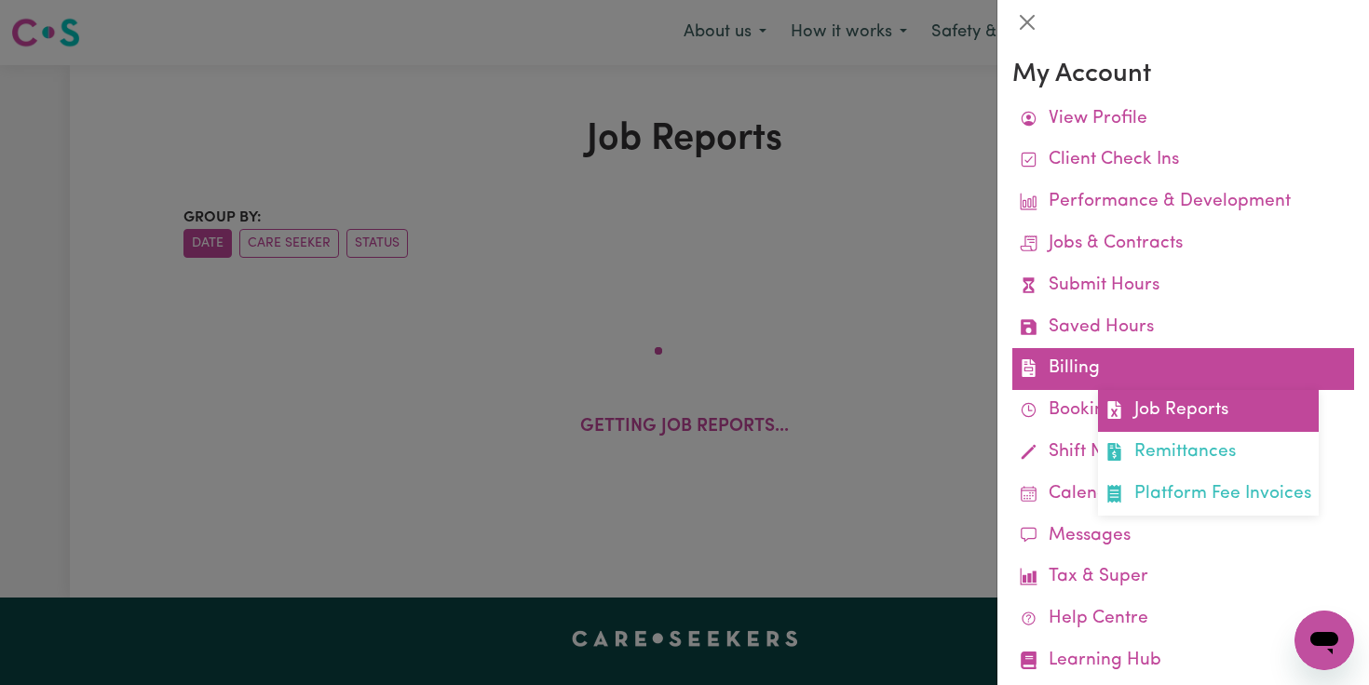
click at [1133, 414] on link "Job Reports" at bounding box center [1208, 411] width 221 height 42
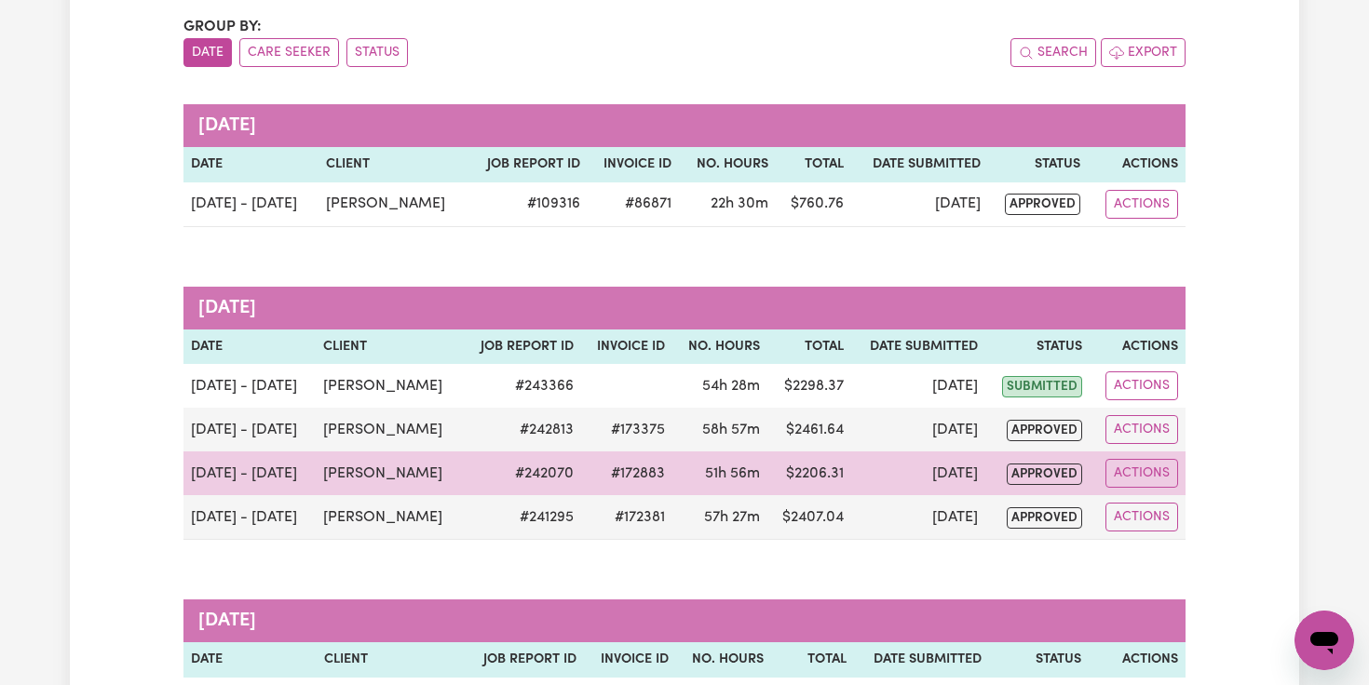
scroll to position [202, 0]
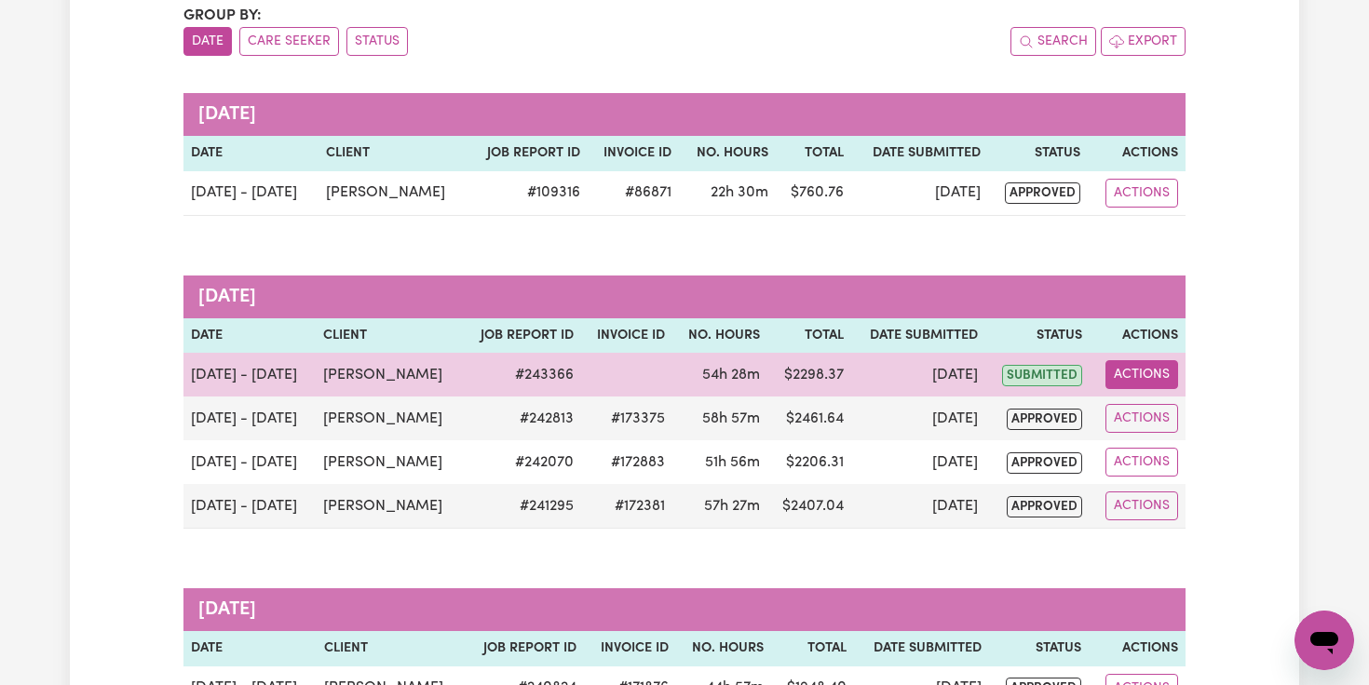
click at [1156, 377] on button "Actions" at bounding box center [1142, 374] width 73 height 29
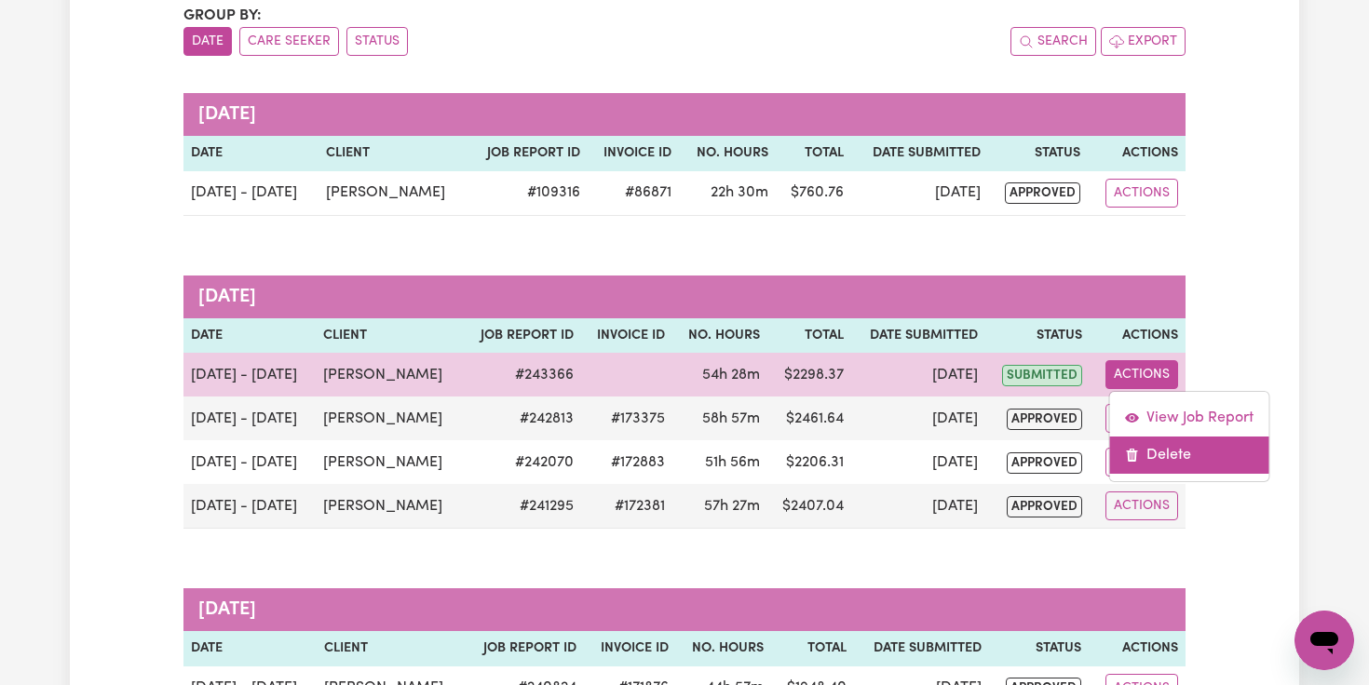
click at [1166, 461] on link "Delete" at bounding box center [1188, 455] width 159 height 37
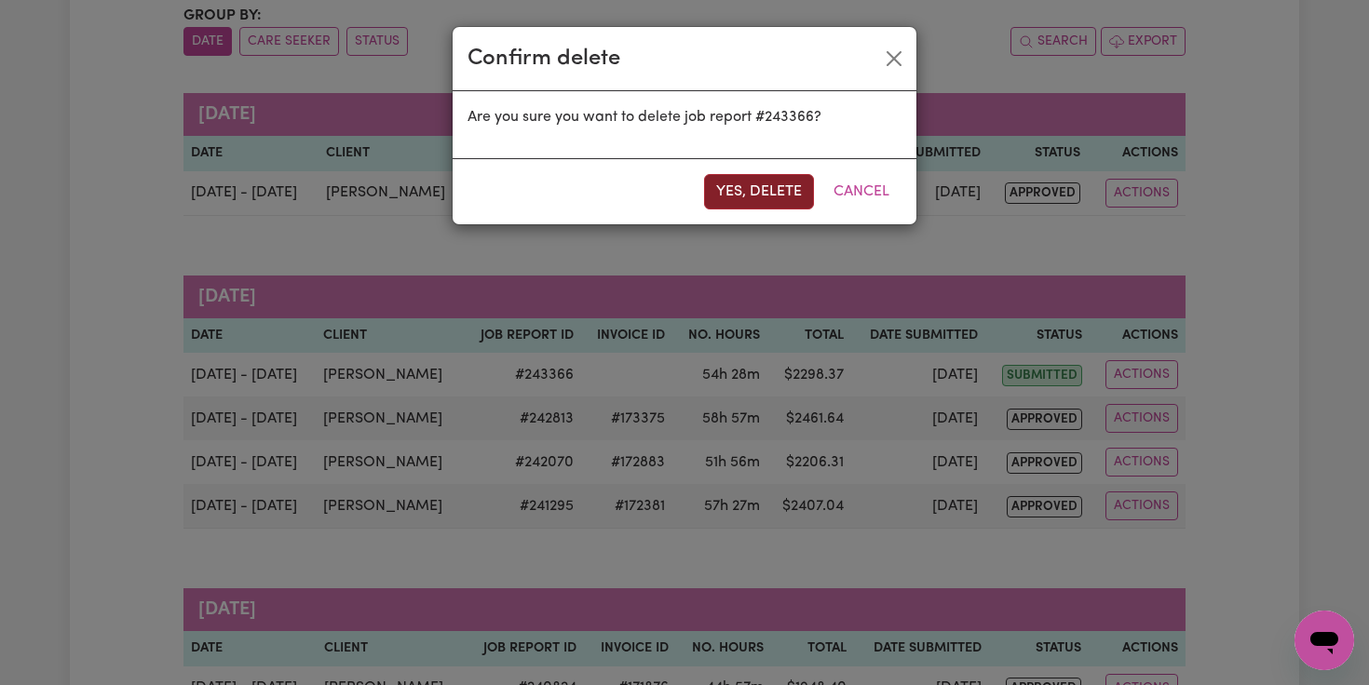
click at [754, 191] on button "Yes, delete" at bounding box center [759, 191] width 110 height 35
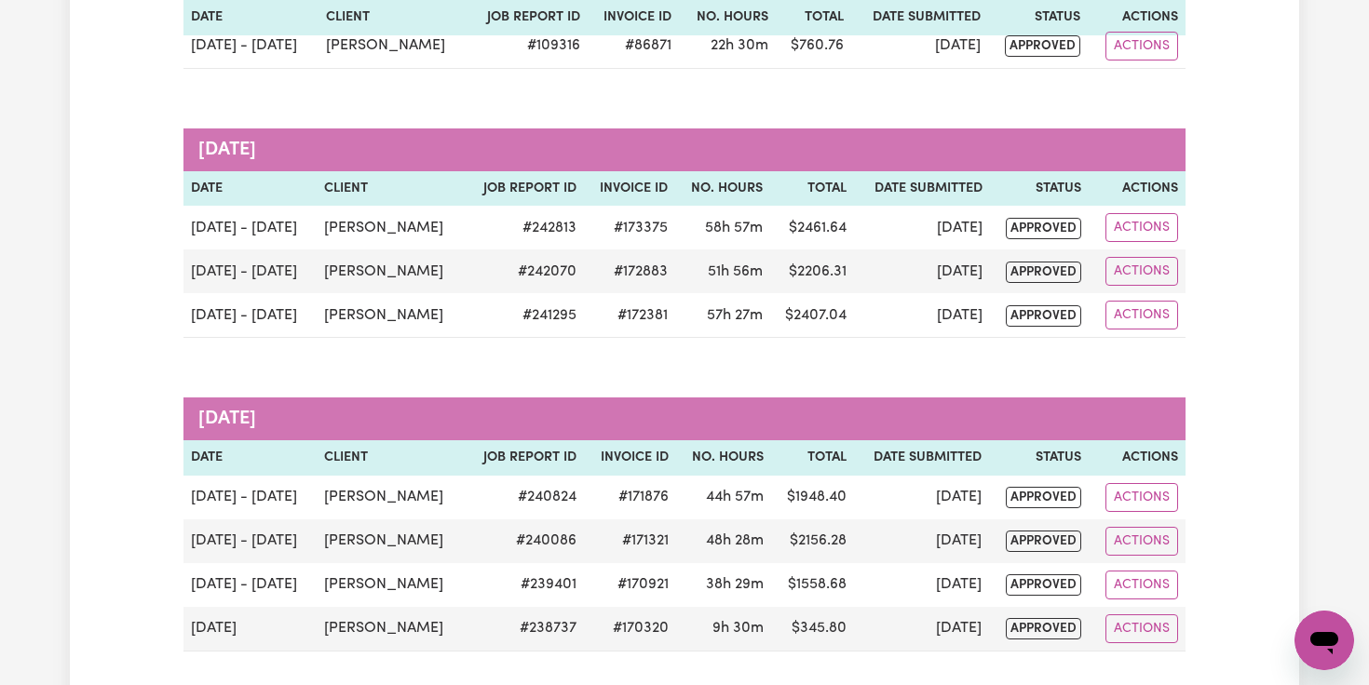
scroll to position [0, 0]
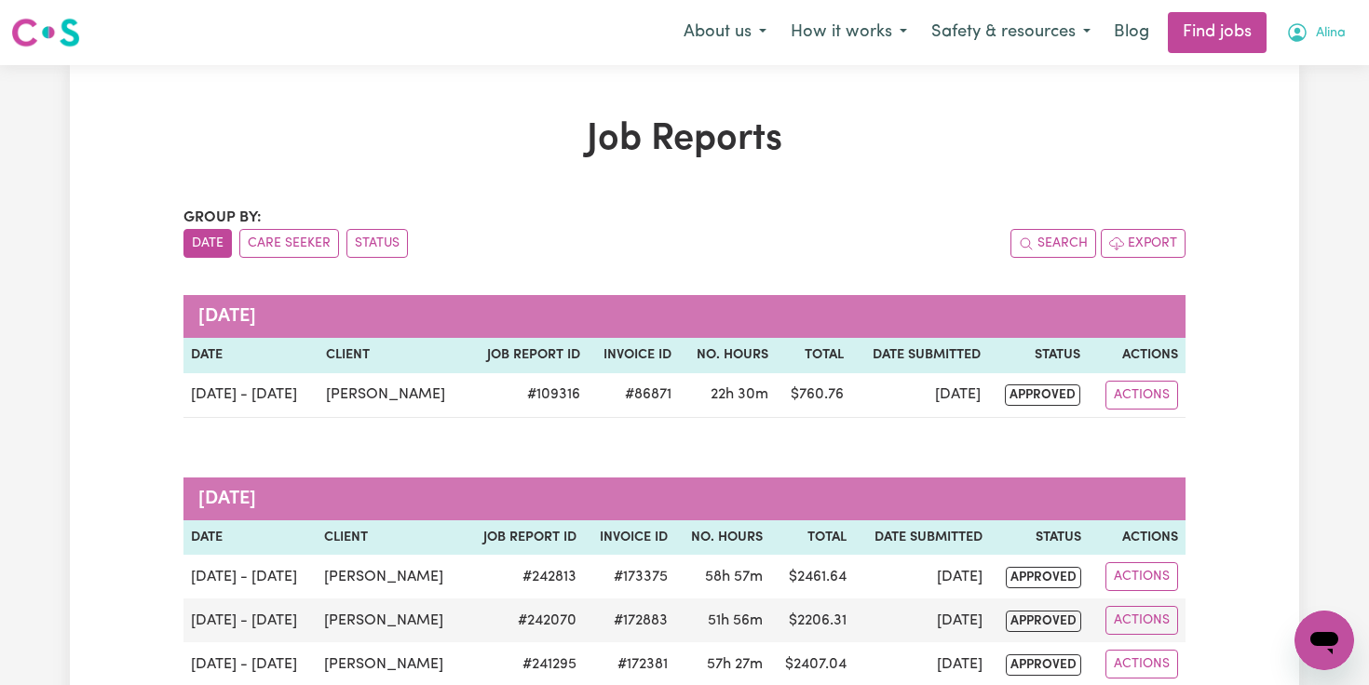
click at [1296, 36] on icon "My Account" at bounding box center [1297, 32] width 19 height 19
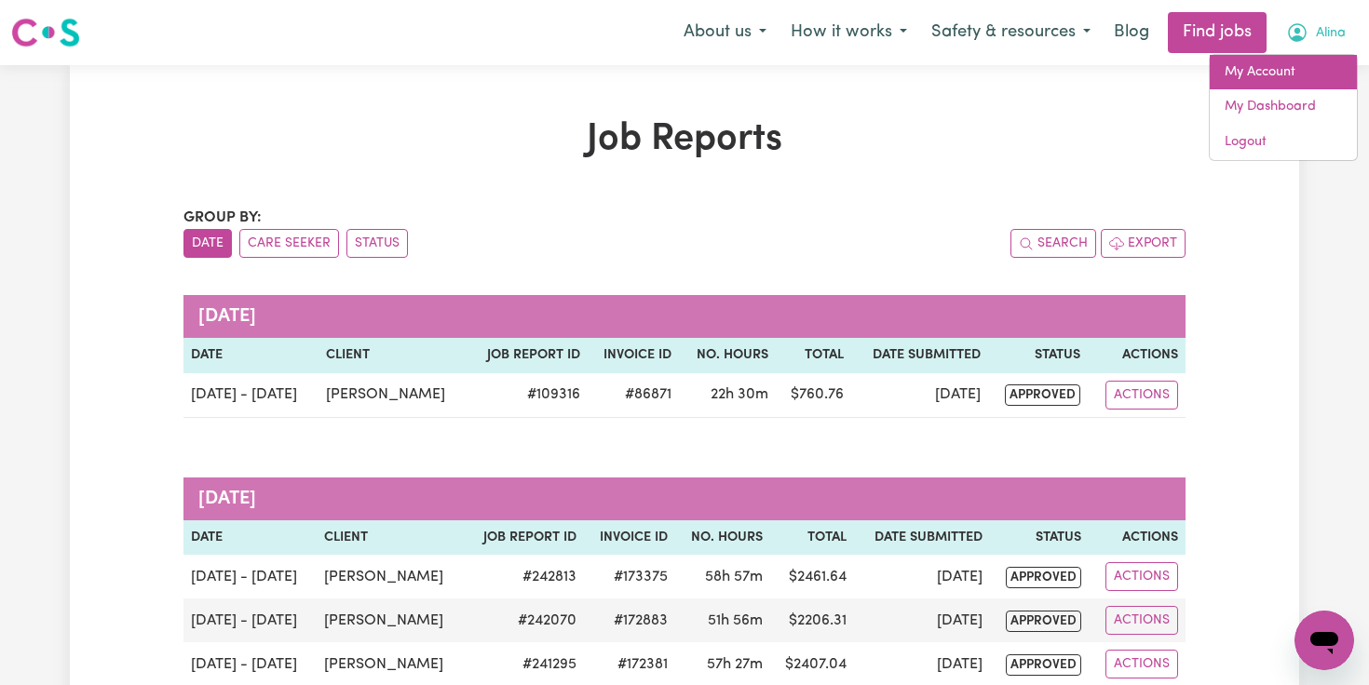
click at [1252, 73] on link "My Account" at bounding box center [1283, 72] width 147 height 35
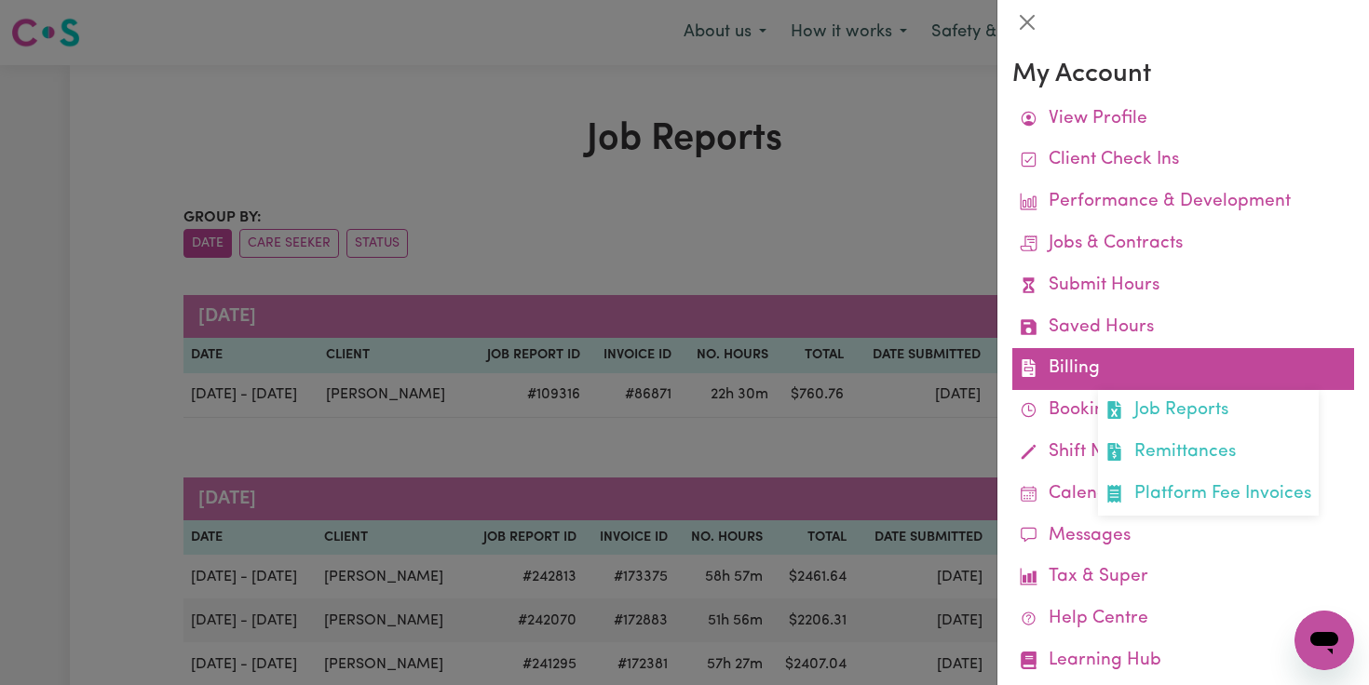
click at [1057, 367] on link "Billing Job Reports Remittances Platform Fee Invoices" at bounding box center [1183, 369] width 342 height 42
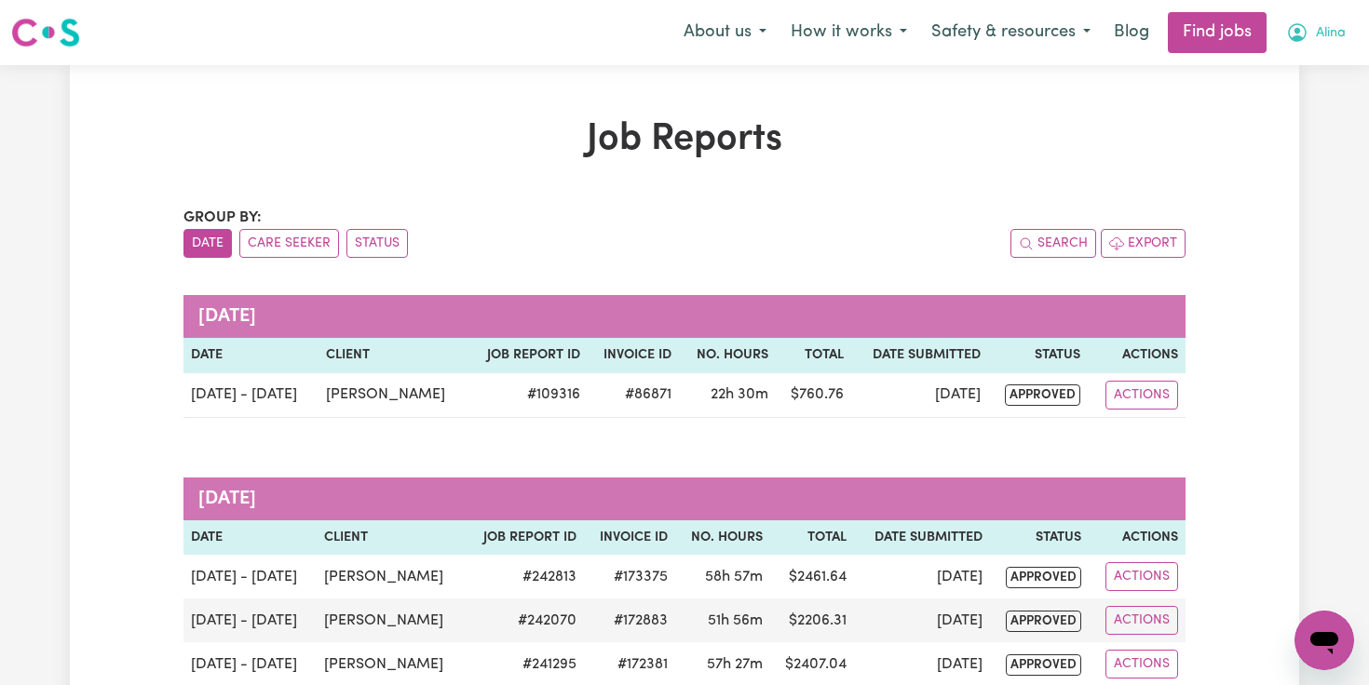
click at [1292, 23] on icon "My Account" at bounding box center [1297, 32] width 22 height 22
click at [982, 135] on h1 "Job Reports" at bounding box center [684, 139] width 1002 height 45
click at [1293, 33] on icon "My Account" at bounding box center [1297, 32] width 22 height 22
click at [1272, 112] on link "My Dashboard" at bounding box center [1283, 106] width 147 height 35
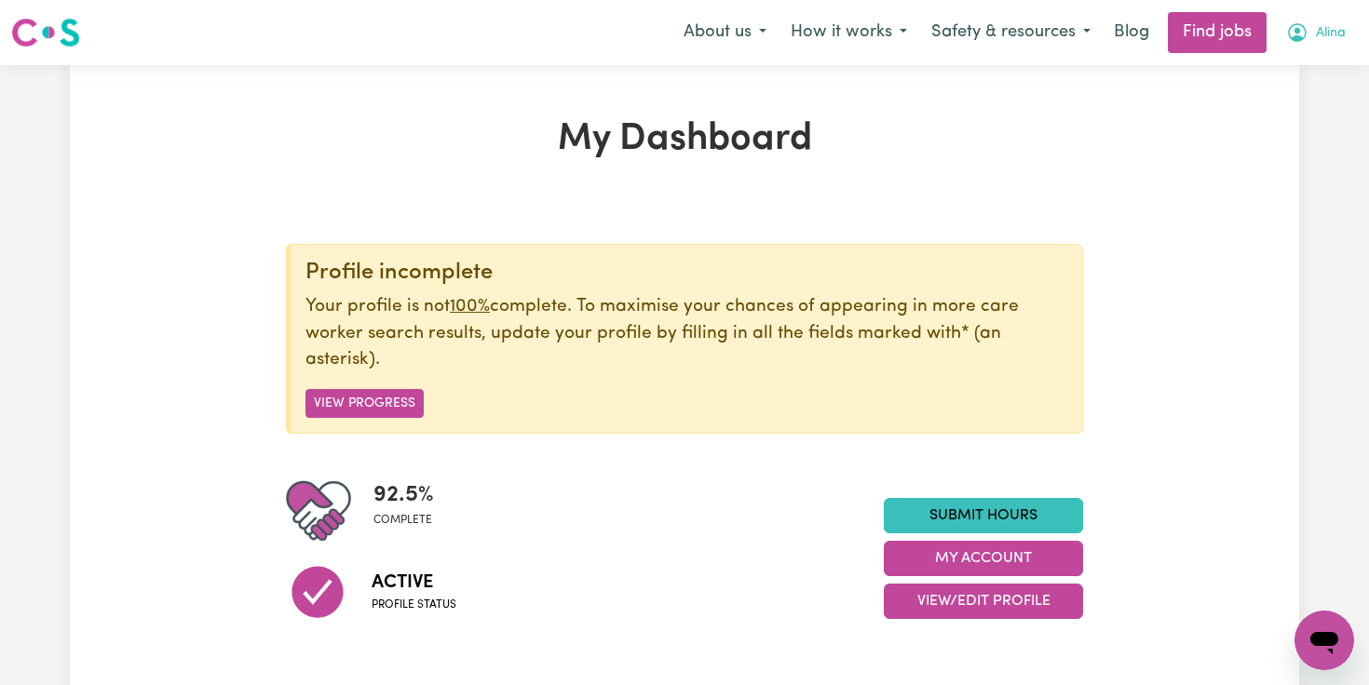
click at [1296, 32] on icon "My Account" at bounding box center [1298, 31] width 6 height 7
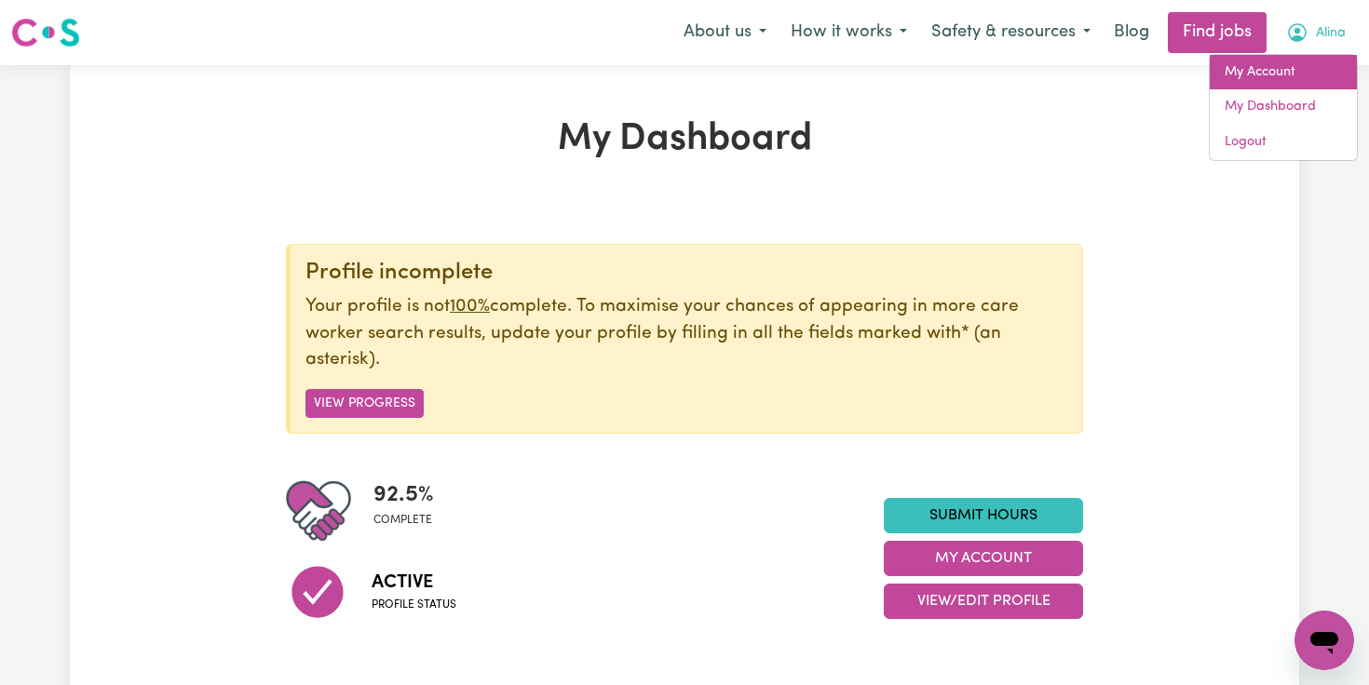
click at [1260, 75] on link "My Account" at bounding box center [1283, 72] width 147 height 35
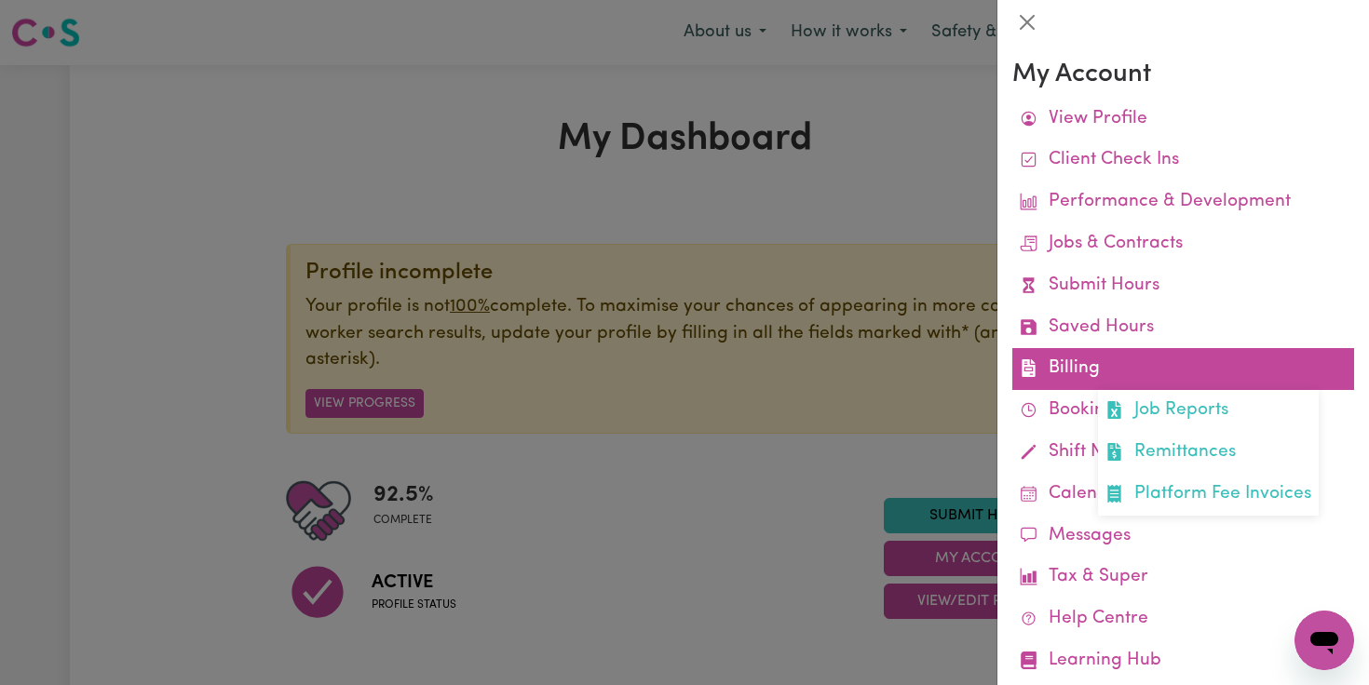
click at [1080, 355] on link "Billing Job Reports Remittances Platform Fee Invoices" at bounding box center [1183, 369] width 342 height 42
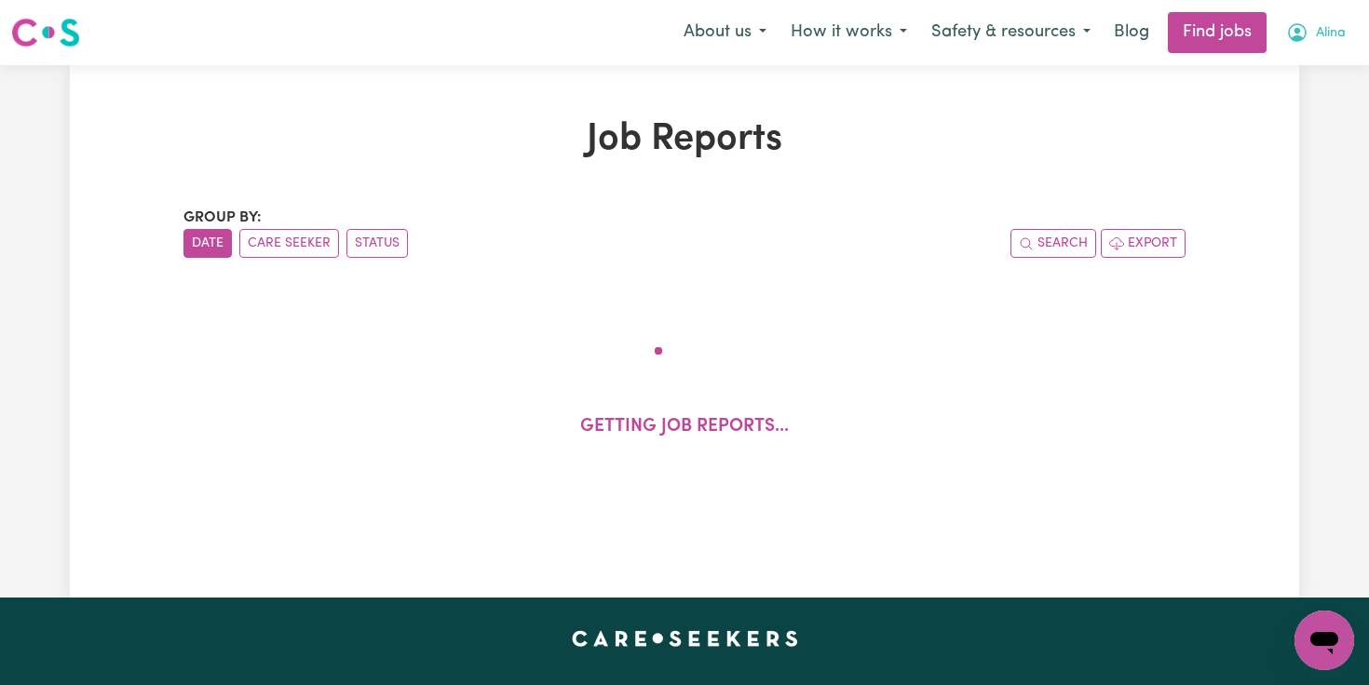
click at [1303, 42] on icon "My Account" at bounding box center [1297, 32] width 22 height 22
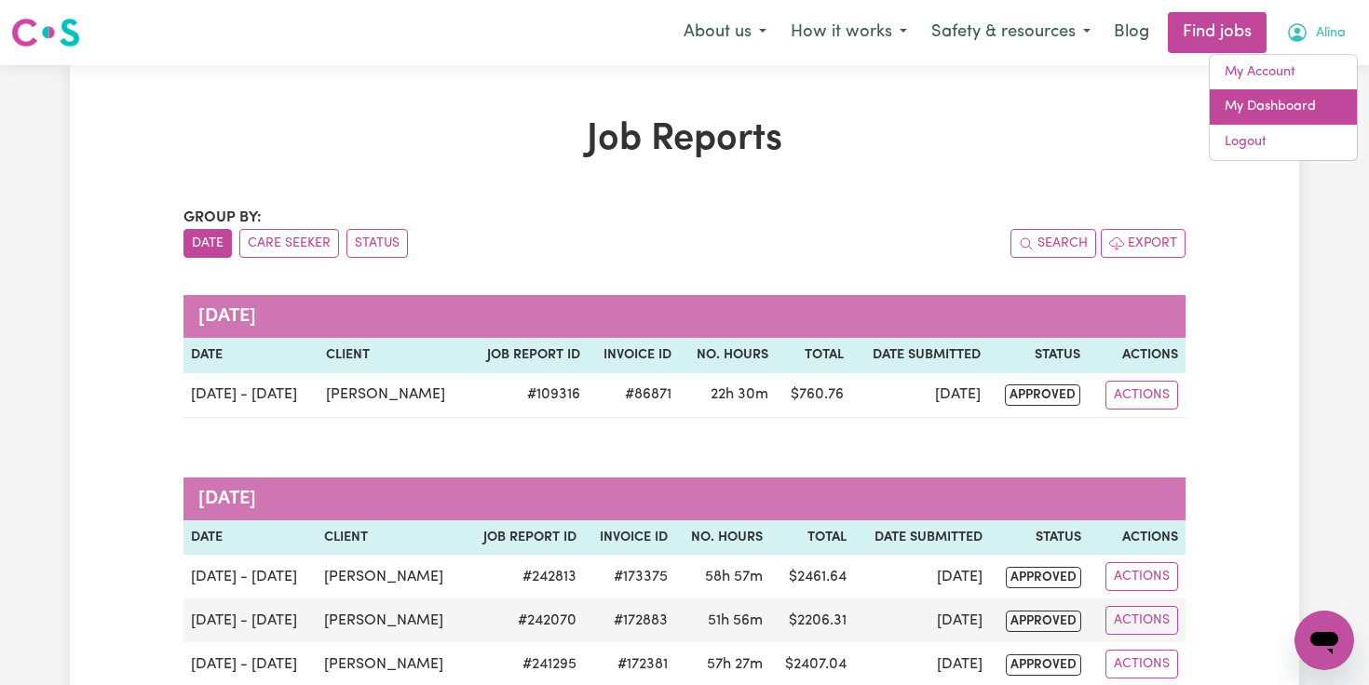
click at [1269, 111] on link "My Dashboard" at bounding box center [1283, 106] width 147 height 35
